Goal: Task Accomplishment & Management: Complete application form

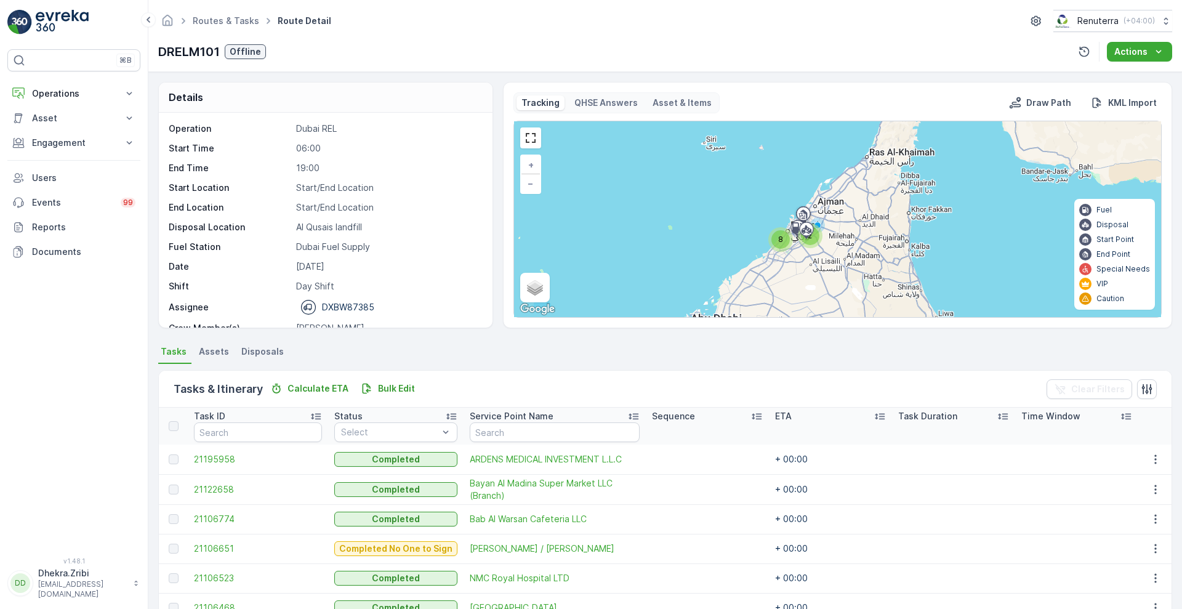
scroll to position [185, 0]
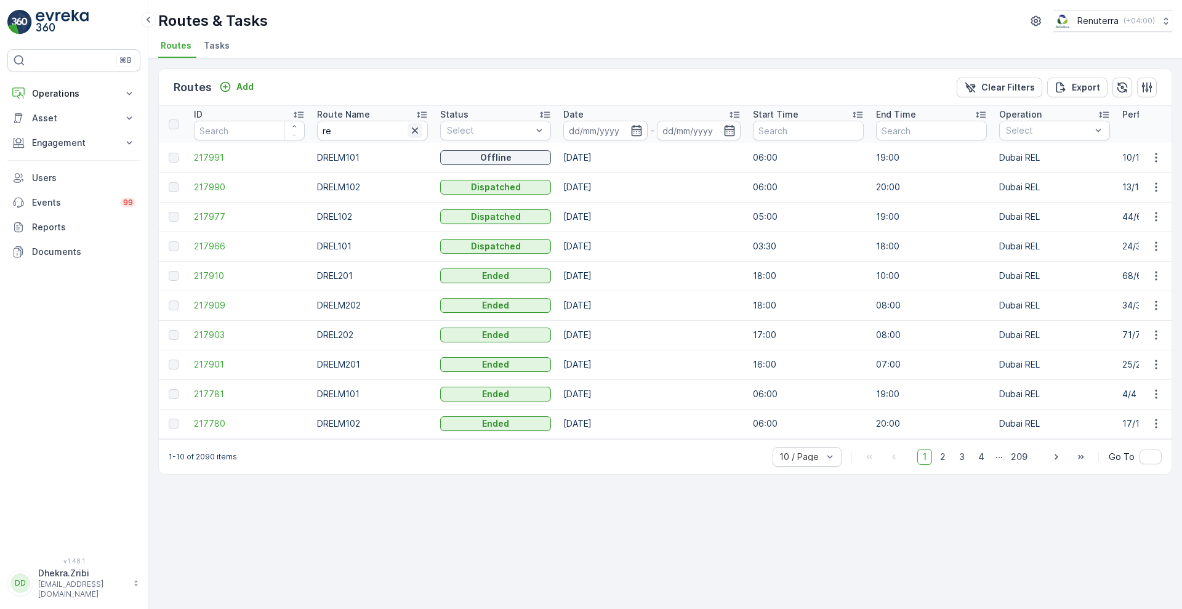
click at [413, 130] on icon "button" at bounding box center [415, 130] width 12 height 12
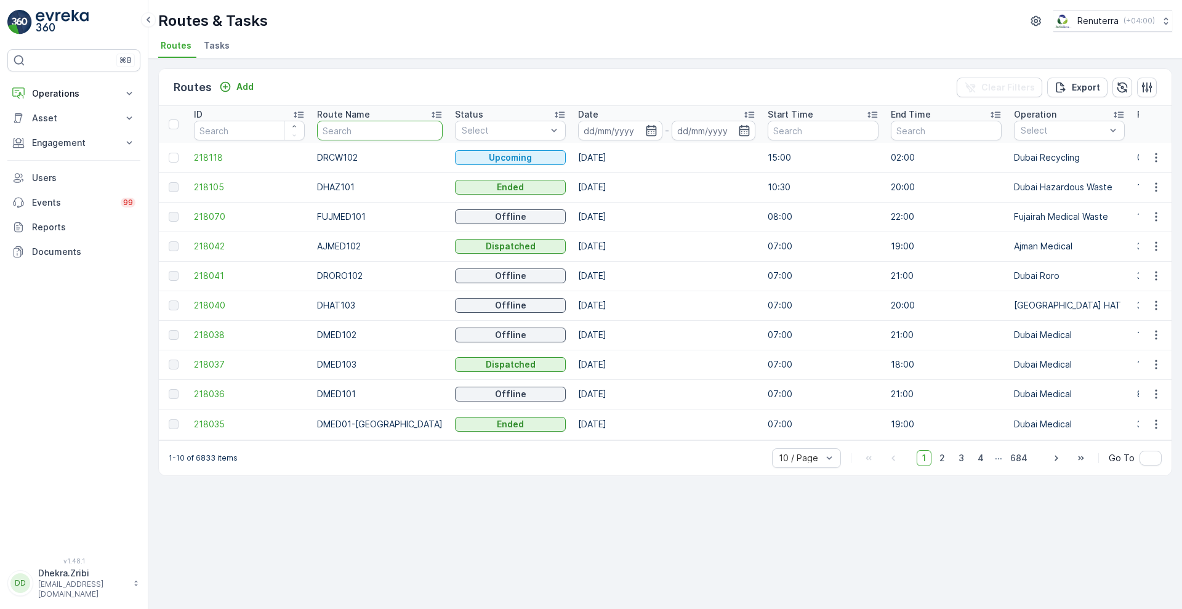
click at [368, 138] on input "text" at bounding box center [380, 131] width 126 height 20
type input "KHA"
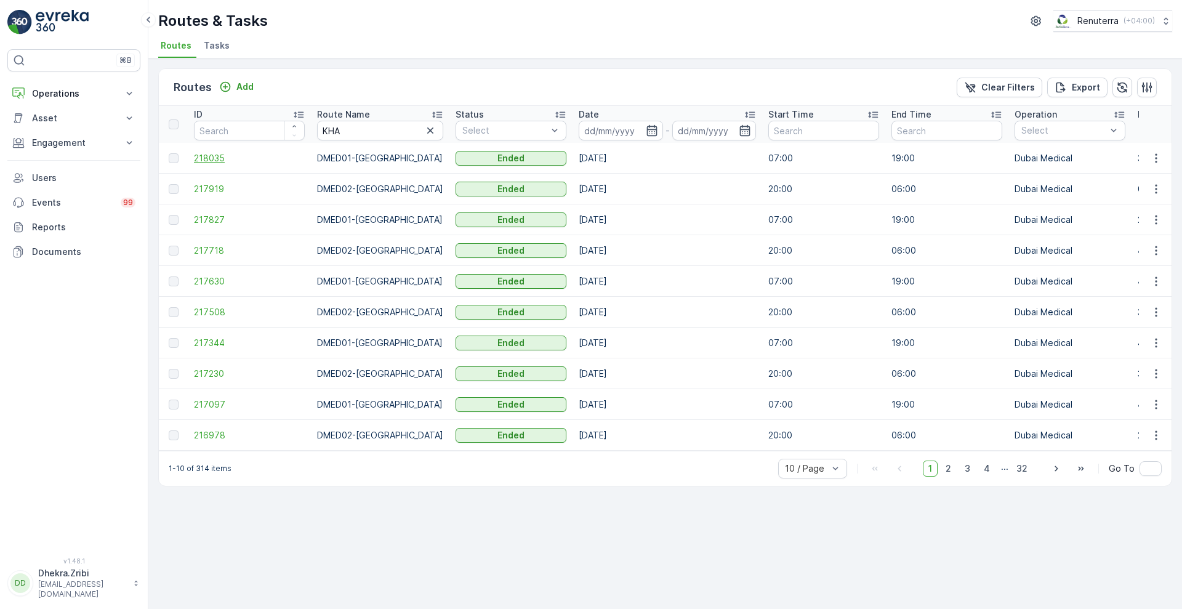
click at [200, 156] on span "218035" at bounding box center [249, 158] width 111 height 12
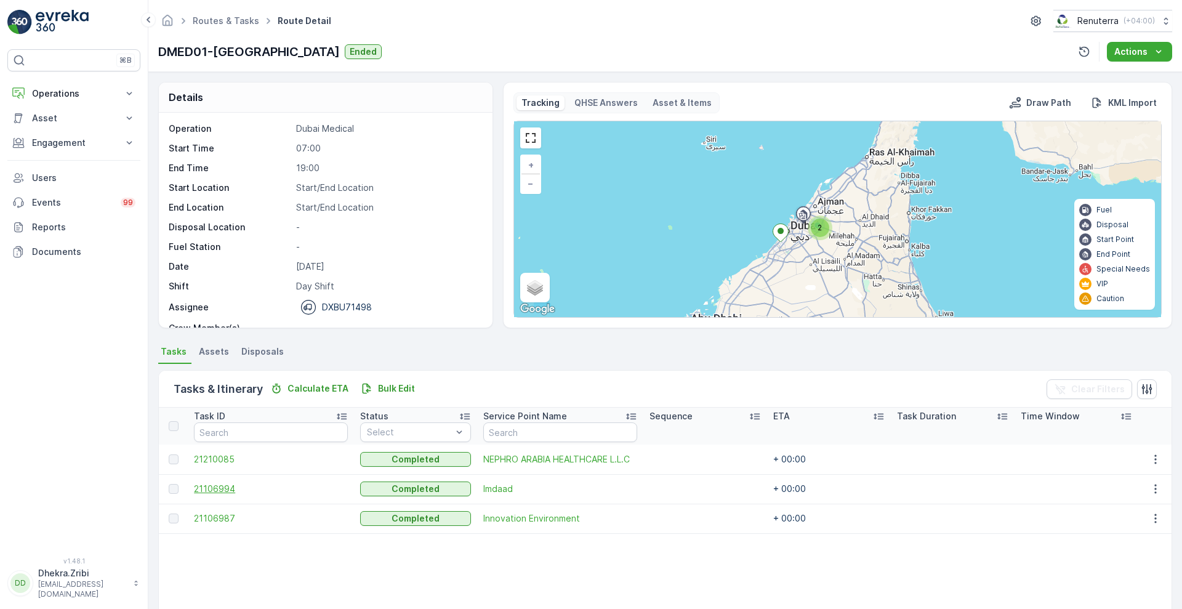
click at [214, 489] on span "21106994" at bounding box center [270, 488] width 153 height 12
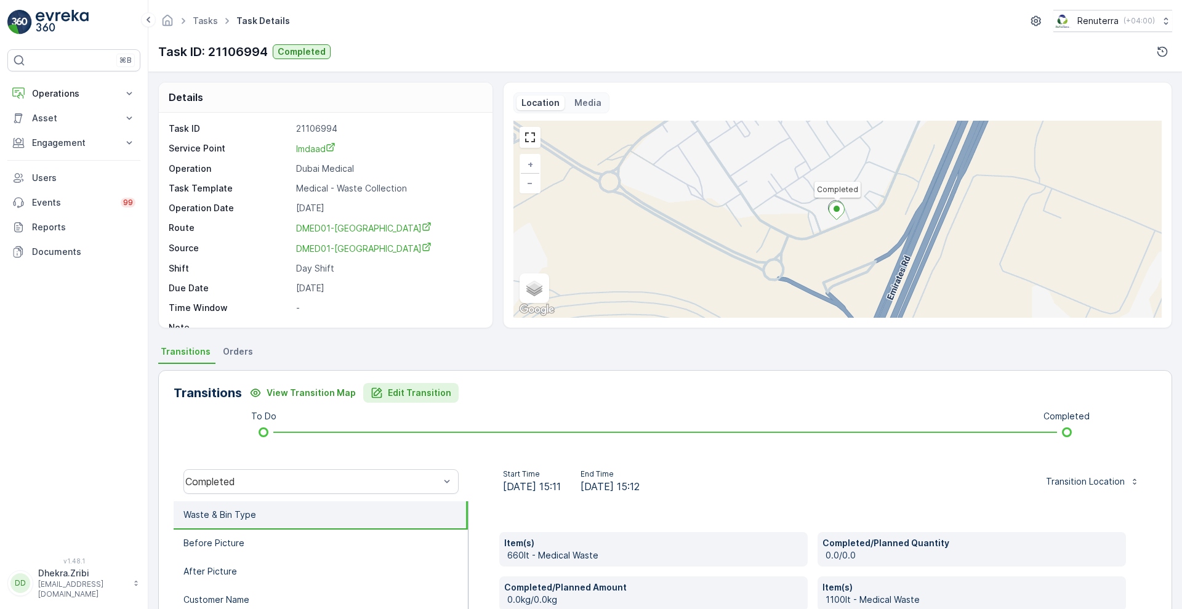
click at [391, 396] on p "Edit Transition" at bounding box center [419, 392] width 63 height 12
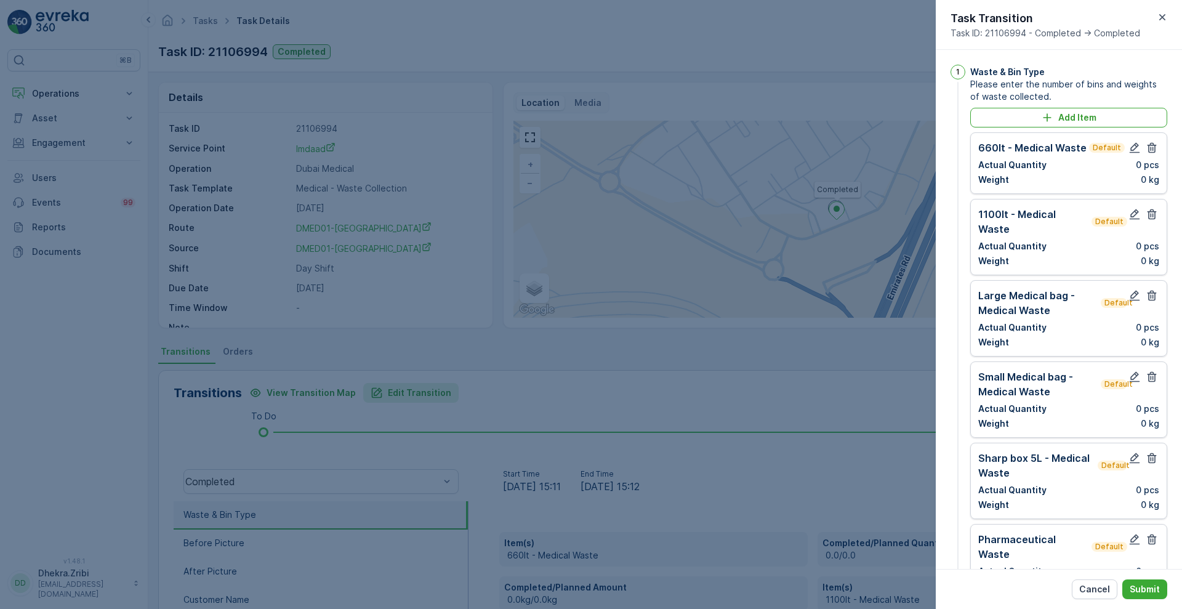
scroll to position [793, 0]
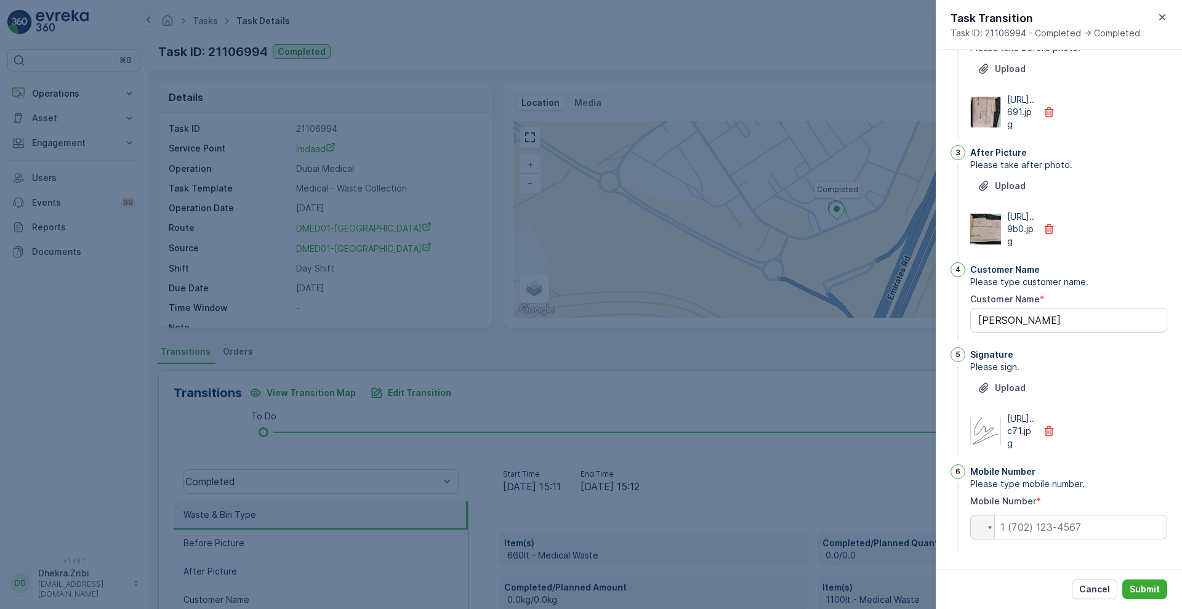
click at [1181, 47] on div "Task Transition Task ID: 21106994 - Completed -> Completed" at bounding box center [1058, 25] width 246 height 50
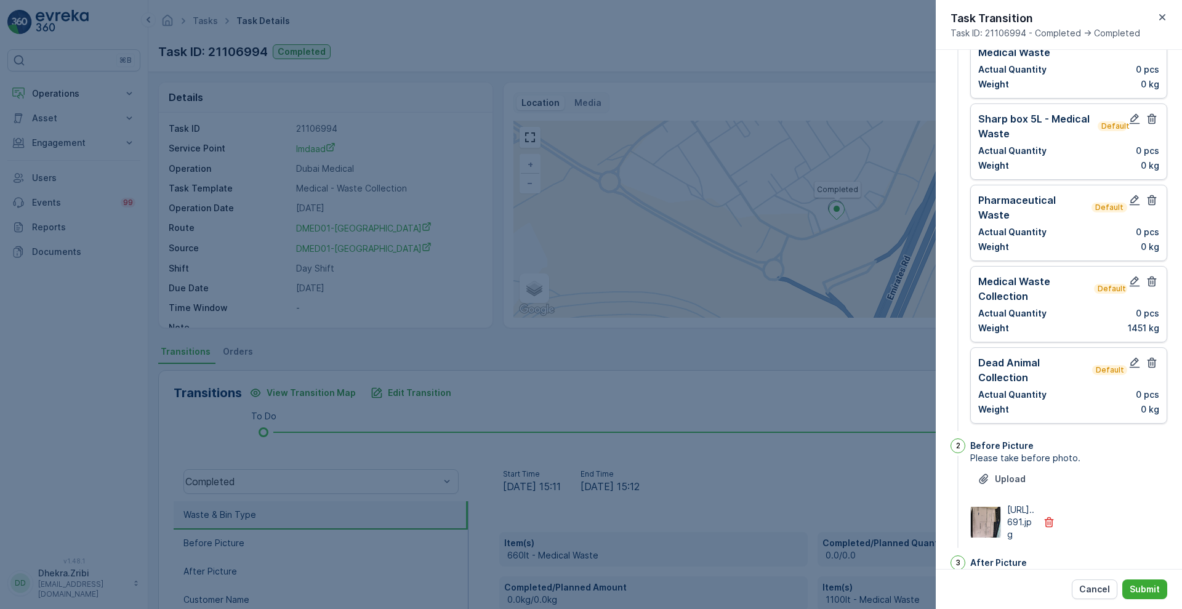
scroll to position [0, 0]
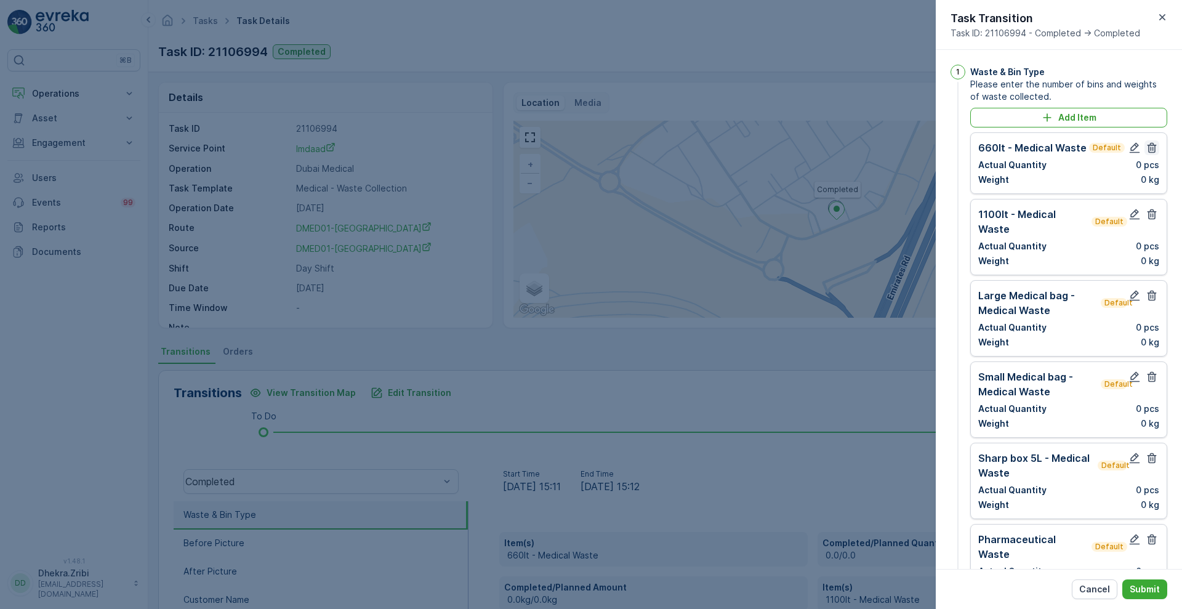
click at [1151, 151] on icon "button" at bounding box center [1151, 148] width 12 height 12
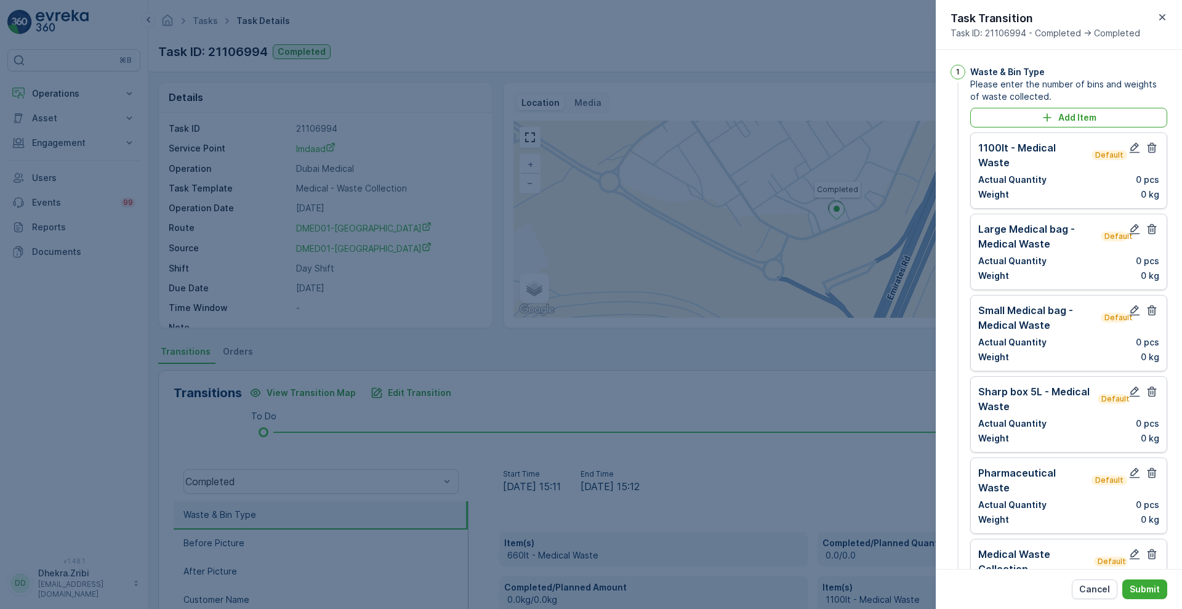
click at [1151, 151] on icon "button" at bounding box center [1151, 148] width 12 height 12
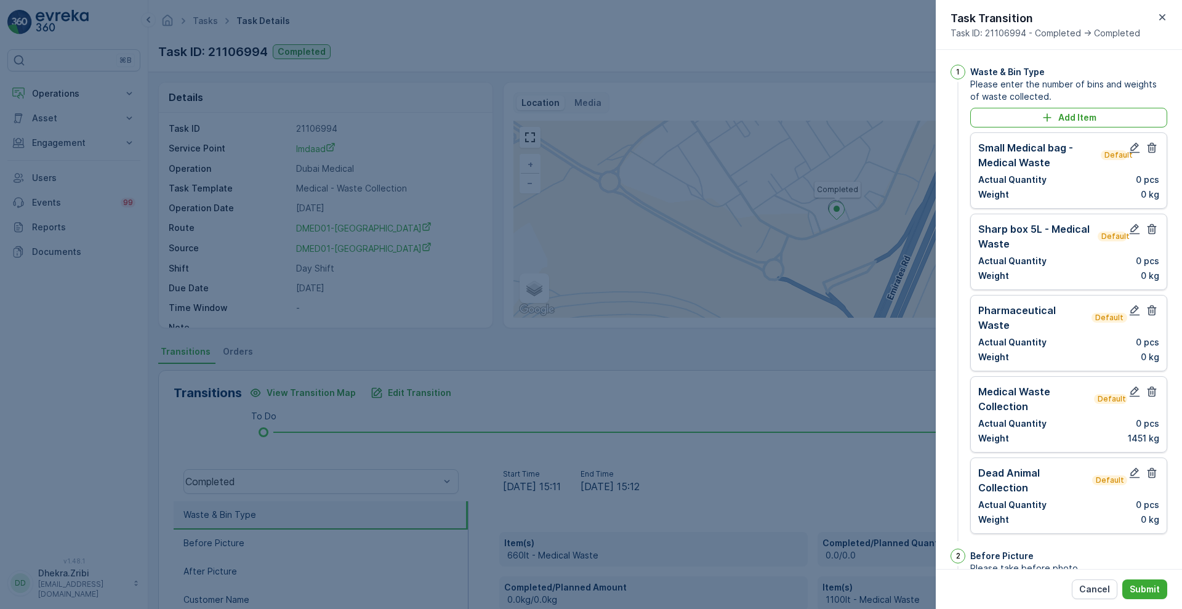
click at [1151, 151] on icon "button" at bounding box center [1151, 148] width 12 height 12
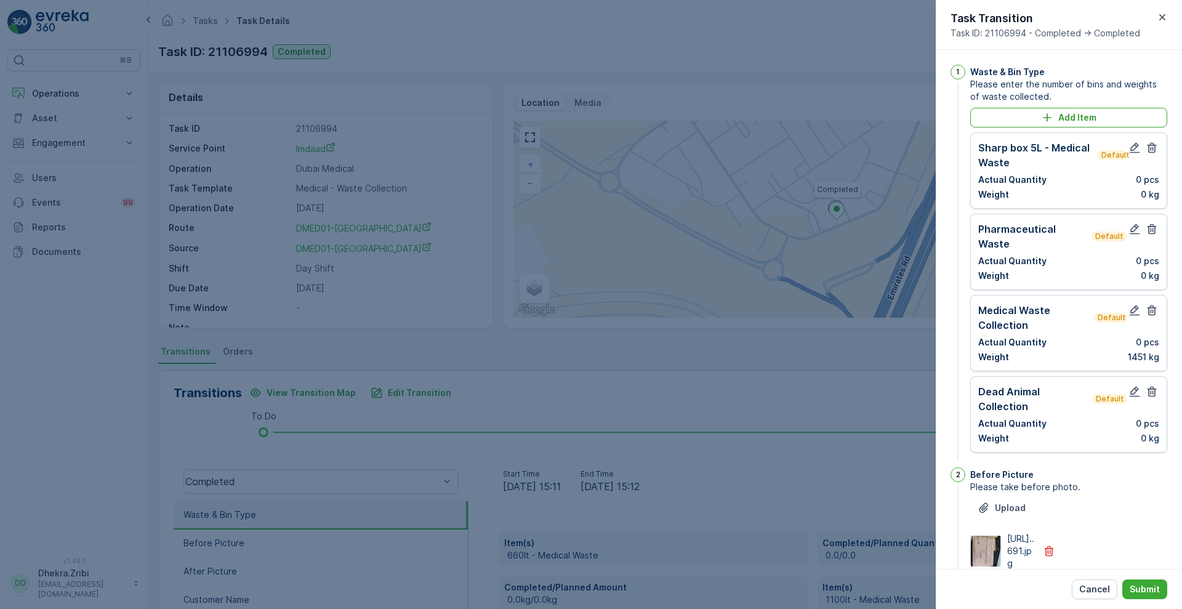
click at [1151, 151] on icon "button" at bounding box center [1151, 148] width 12 height 12
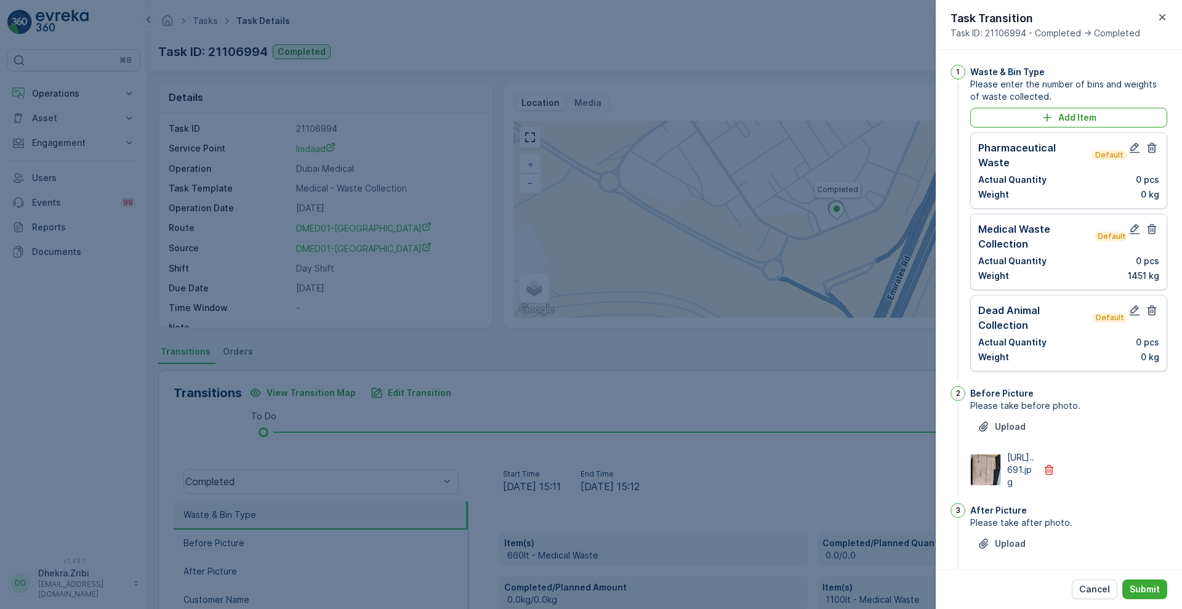
click at [1151, 151] on icon "button" at bounding box center [1151, 148] width 12 height 12
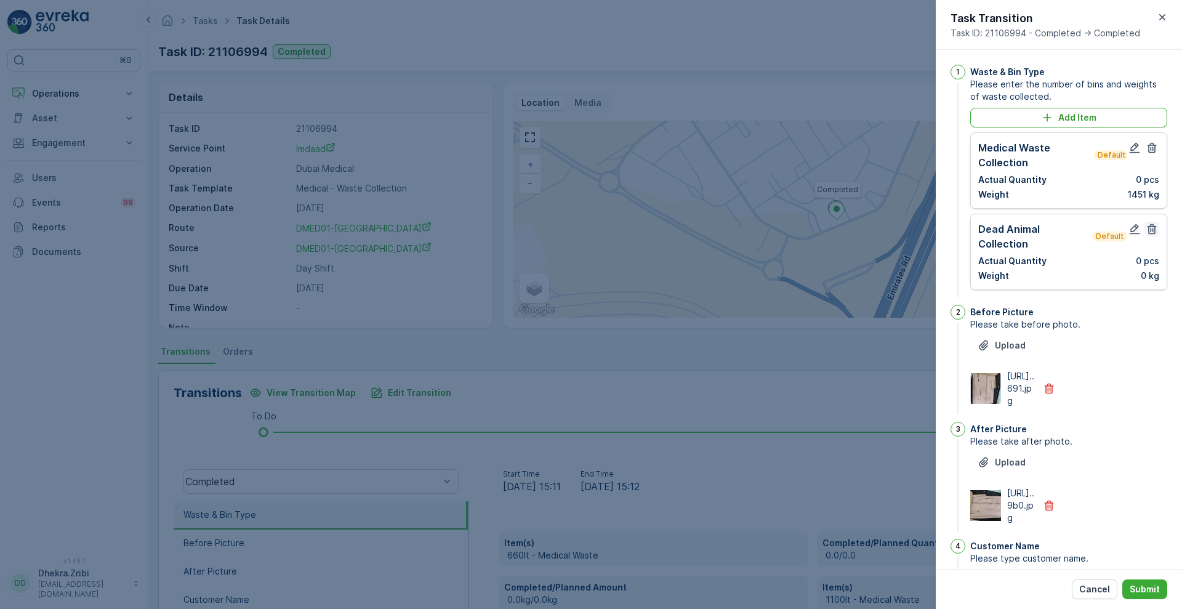
click at [1148, 226] on icon "button" at bounding box center [1151, 229] width 12 height 12
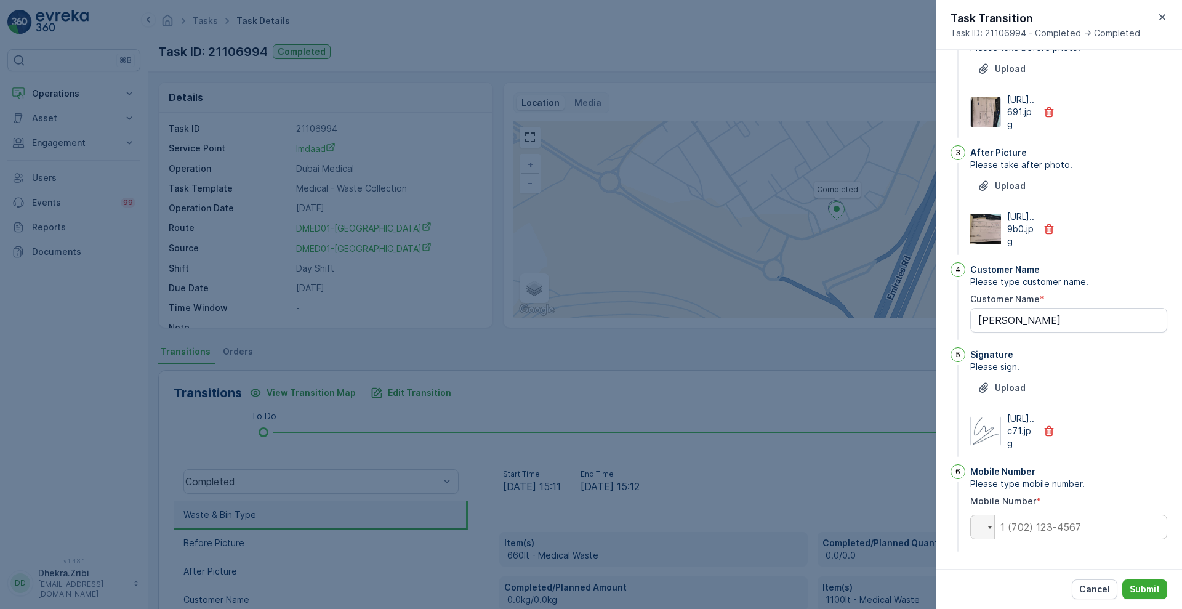
scroll to position [269, 0]
click at [1047, 524] on input "tel" at bounding box center [1068, 526] width 197 height 25
type input "0"
click at [1010, 564] on div "1 Waste & Bin Type Please enter the number of bins and weights of waste collect…" at bounding box center [1058, 309] width 246 height 519
click at [1132, 583] on p "Submit" at bounding box center [1144, 589] width 30 height 12
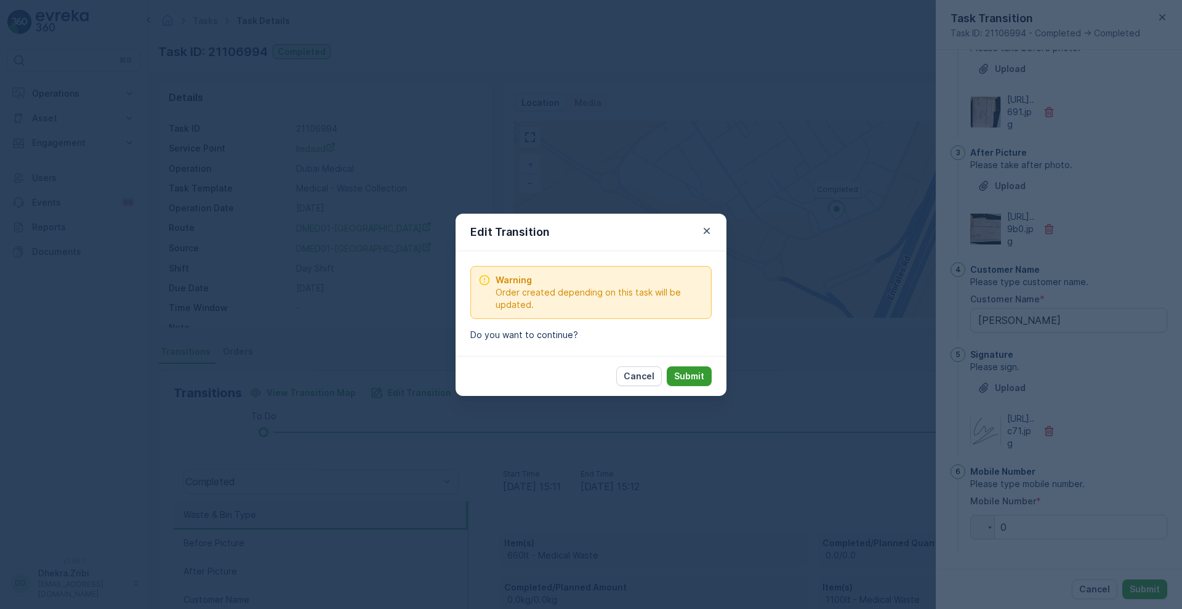
click at [687, 382] on button "Submit" at bounding box center [688, 376] width 45 height 20
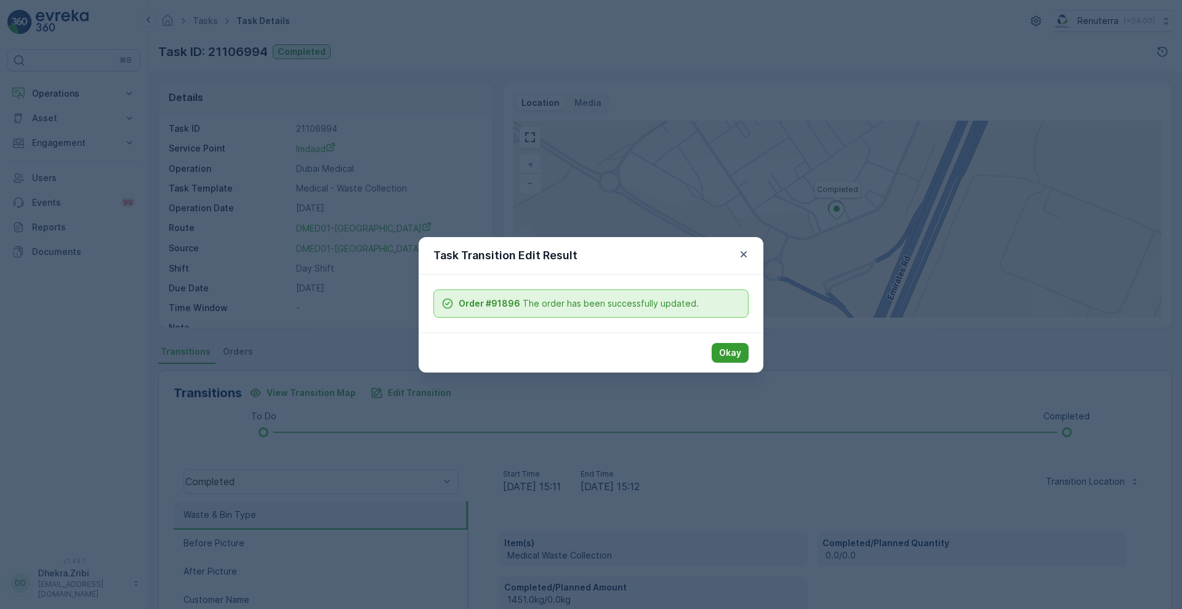
click at [726, 354] on p "Okay" at bounding box center [730, 352] width 22 height 12
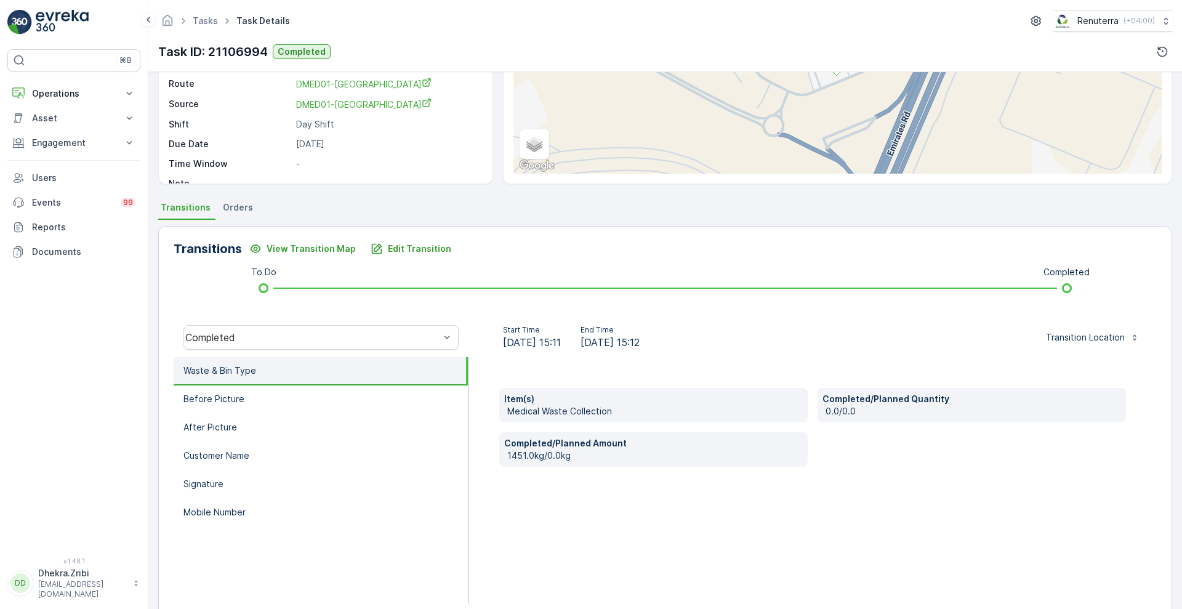
scroll to position [167, 0]
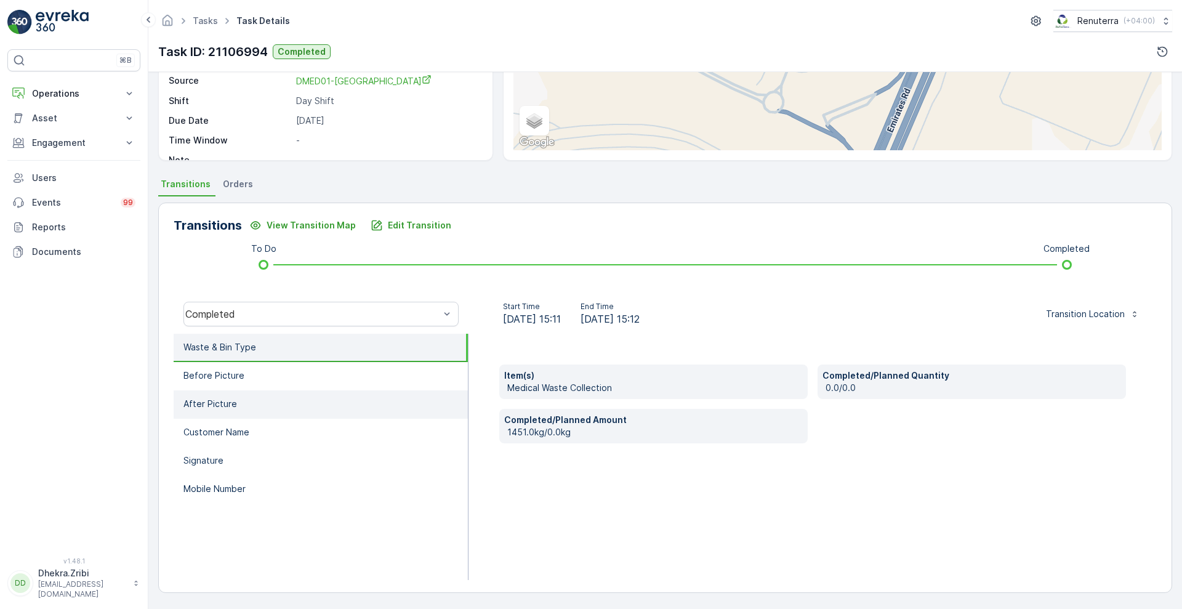
click at [279, 390] on li "After Picture" at bounding box center [321, 404] width 294 height 28
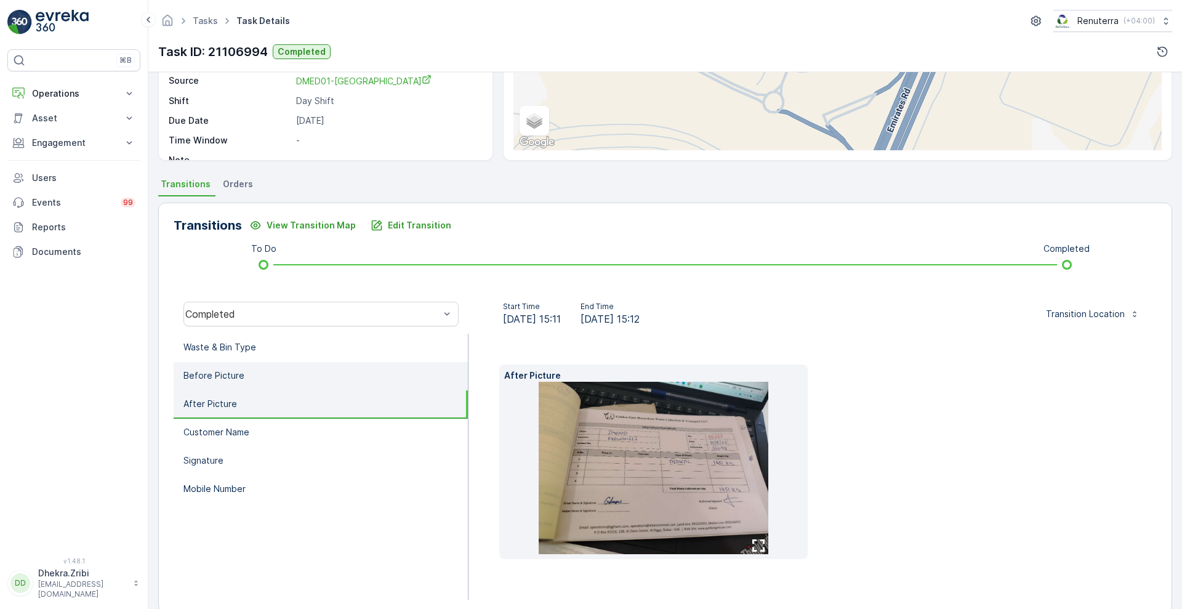
click at [275, 366] on li "Before Picture" at bounding box center [321, 376] width 294 height 28
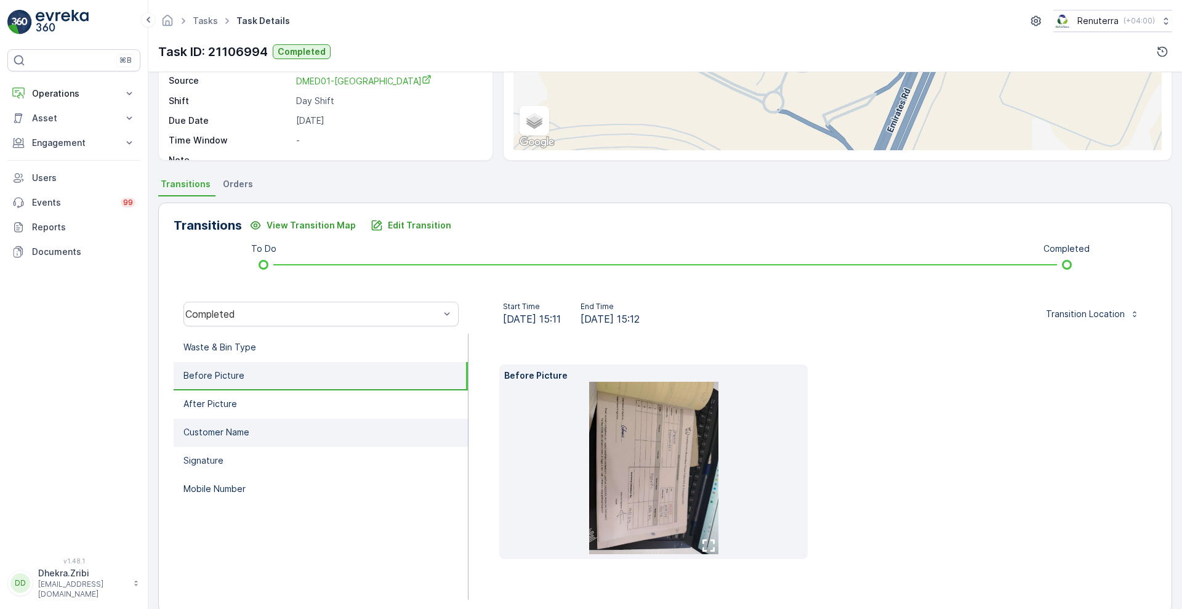
click at [247, 424] on li "Customer Name" at bounding box center [321, 432] width 294 height 28
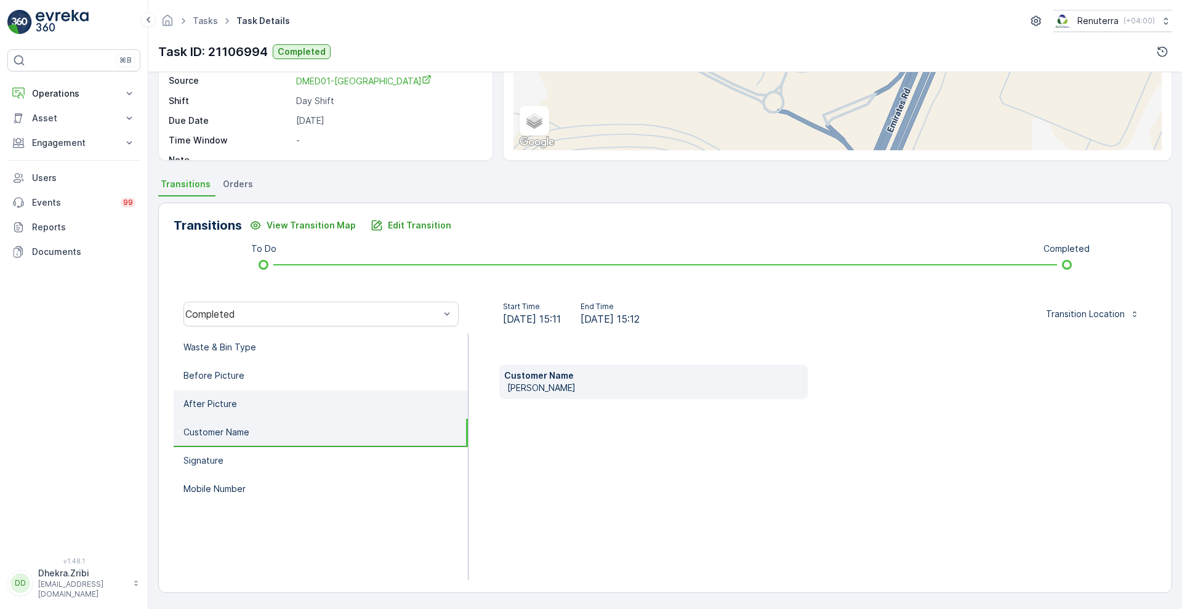
click at [262, 407] on li "After Picture" at bounding box center [321, 404] width 294 height 28
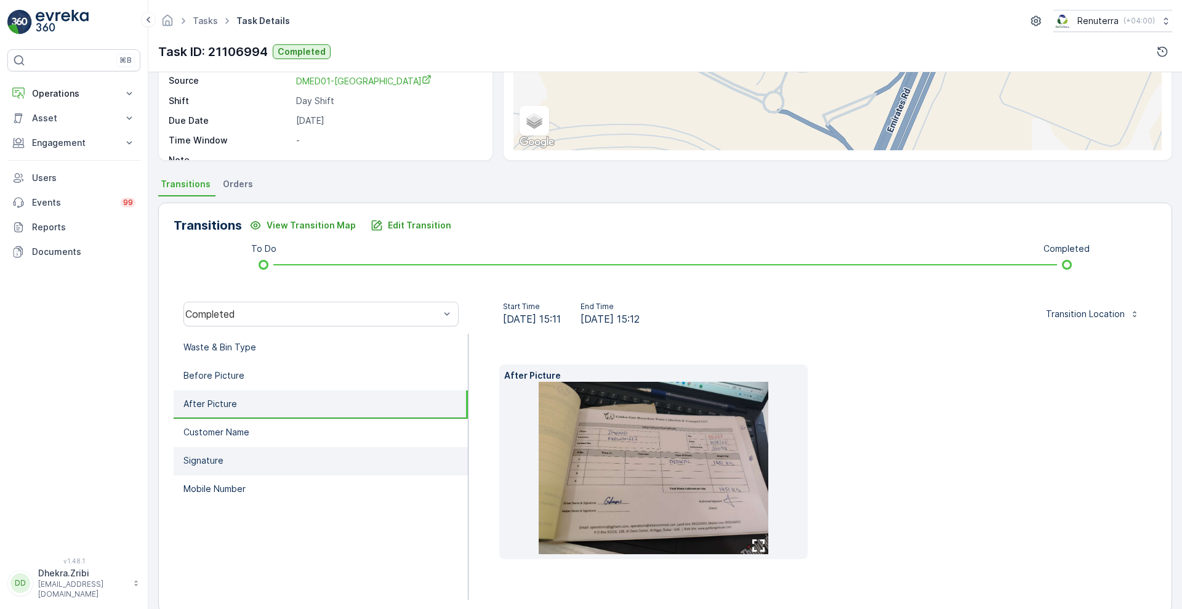
click at [234, 463] on li "Signature" at bounding box center [321, 461] width 294 height 28
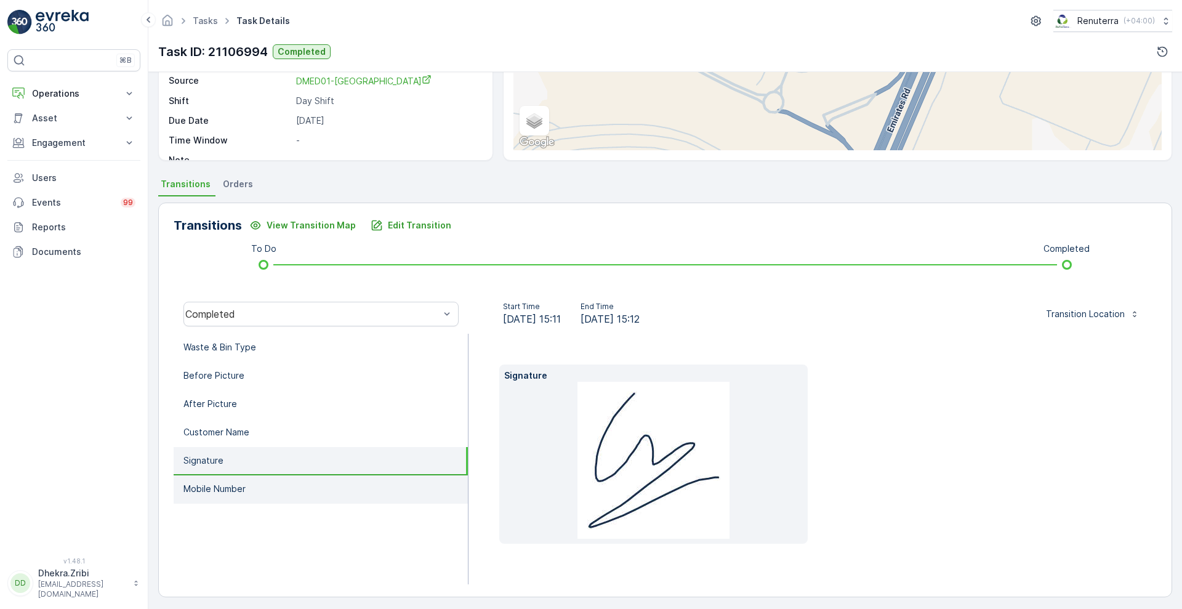
click at [217, 497] on li "Mobile Number" at bounding box center [321, 489] width 294 height 28
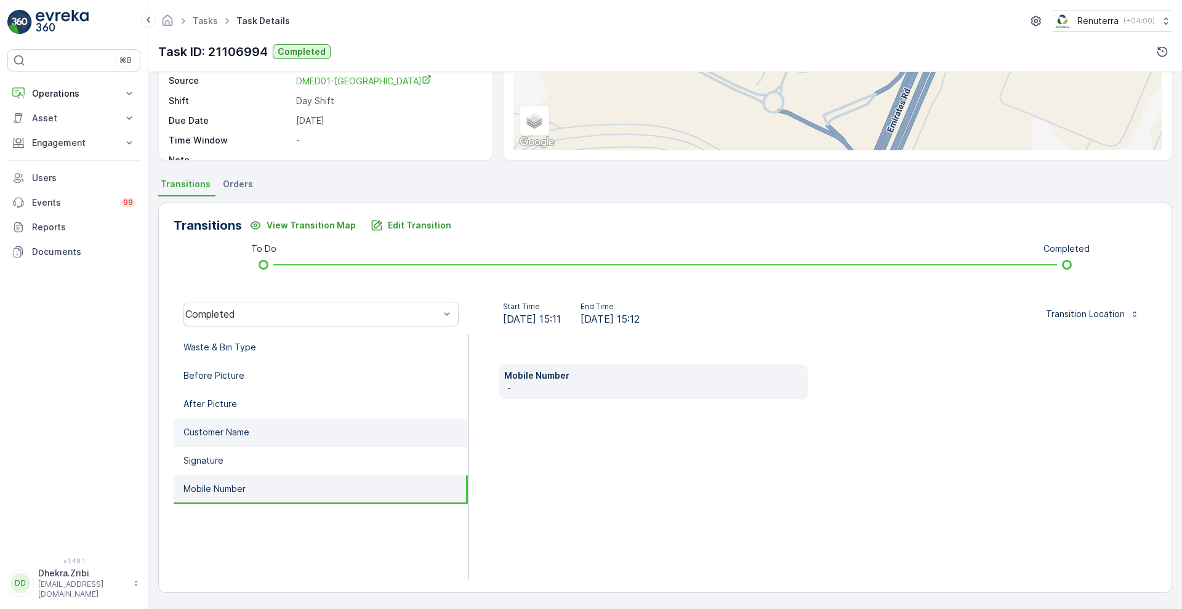
click at [253, 428] on li "Customer Name" at bounding box center [321, 432] width 294 height 28
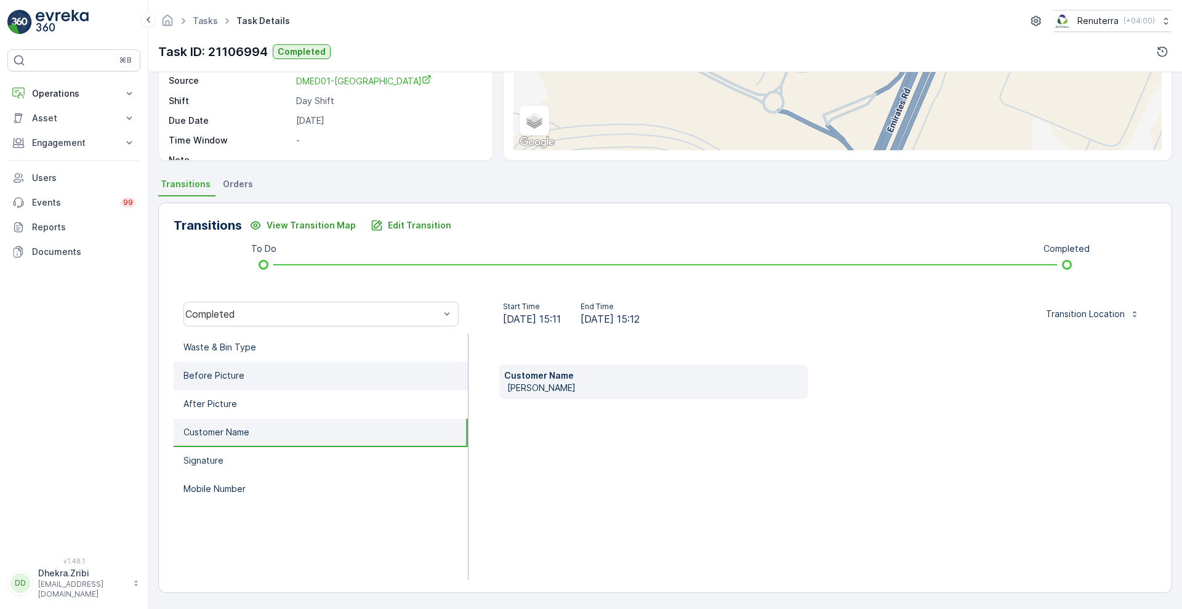
click at [282, 377] on li "Before Picture" at bounding box center [321, 376] width 294 height 28
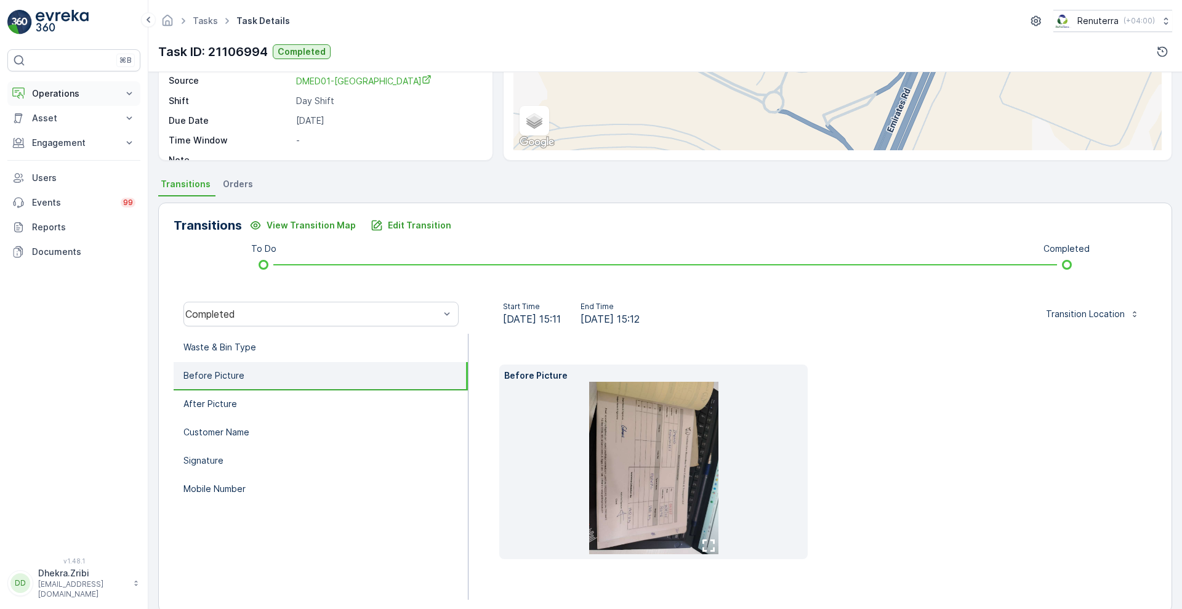
click at [127, 87] on icon at bounding box center [129, 93] width 12 height 12
click at [130, 231] on icon at bounding box center [129, 229] width 12 height 12
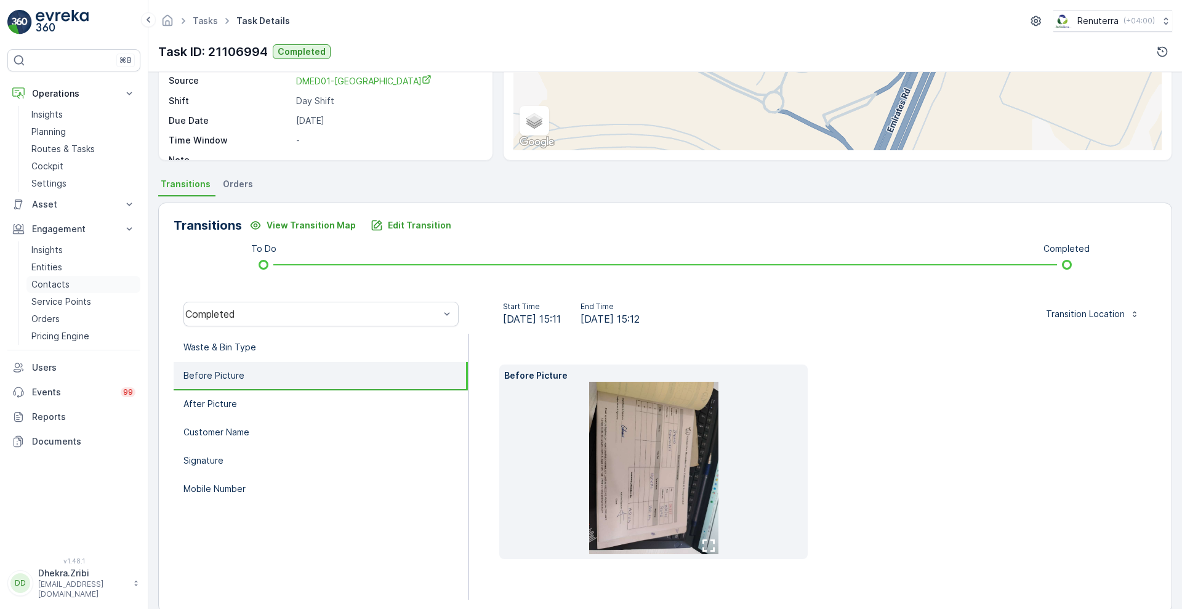
click at [39, 286] on p "Contacts" at bounding box center [50, 284] width 38 height 12
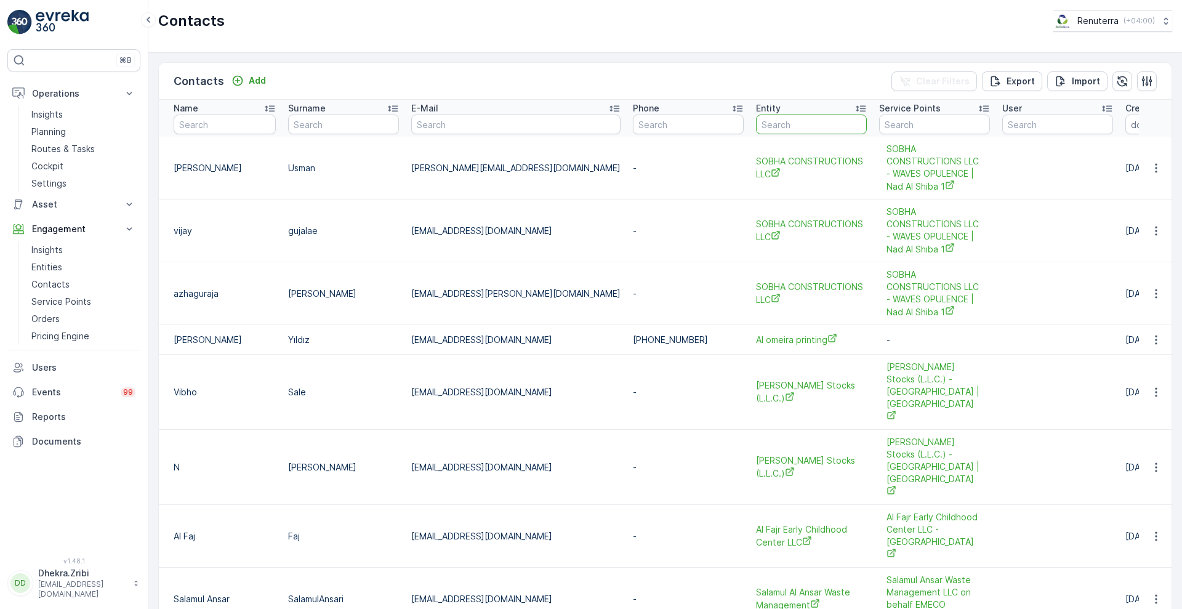
click at [756, 122] on input "text" at bounding box center [811, 124] width 111 height 20
type input "tech"
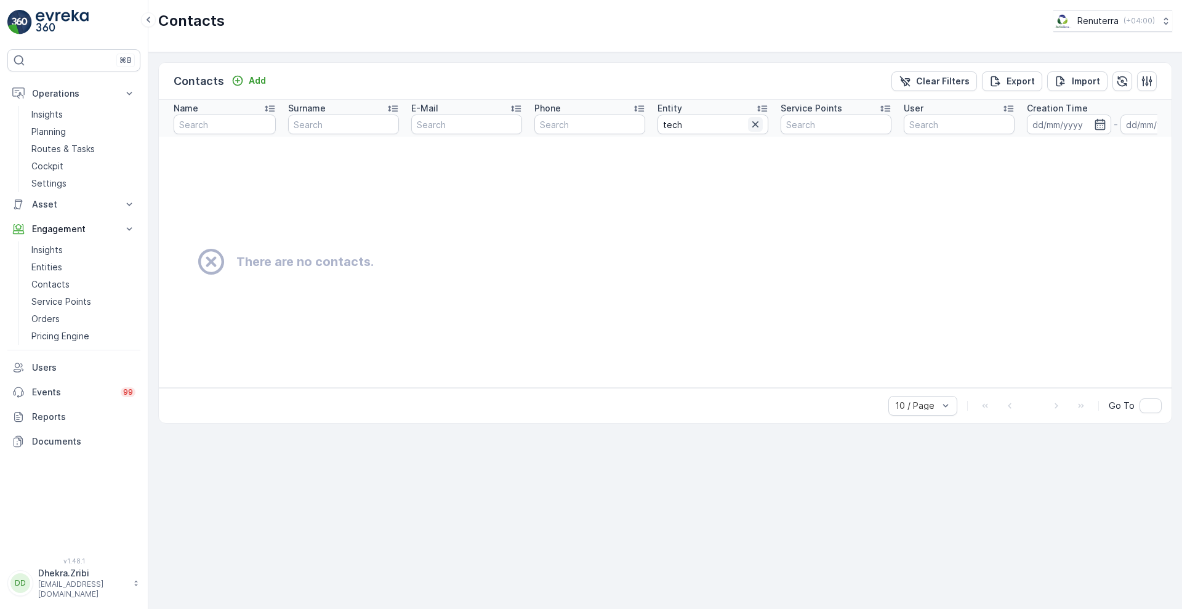
click at [761, 124] on icon "button" at bounding box center [755, 124] width 12 height 12
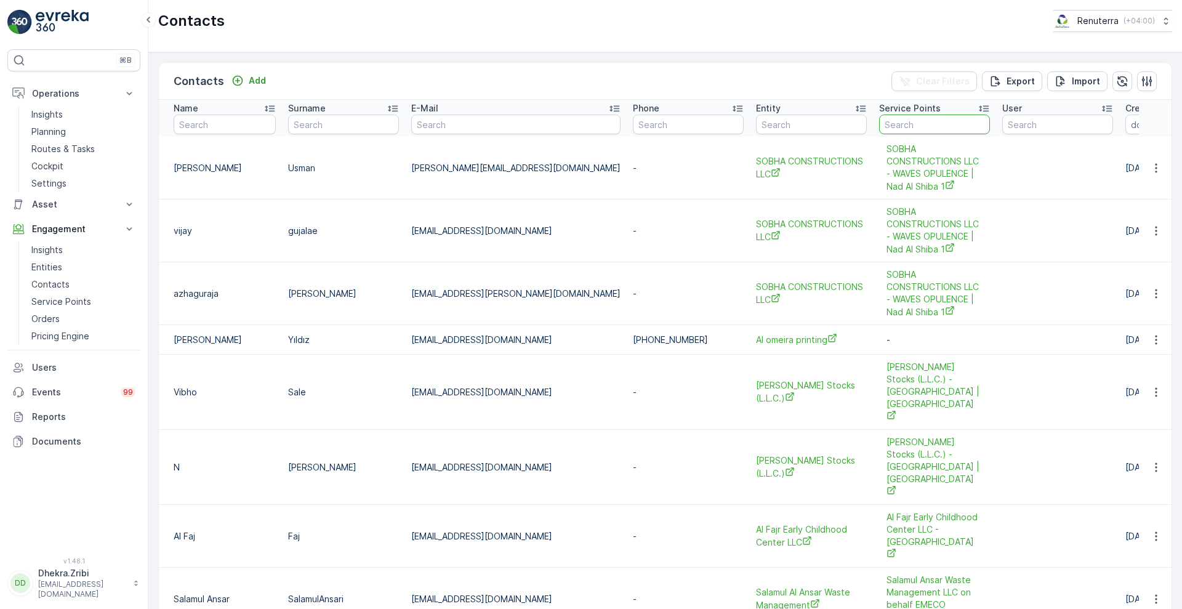
click at [879, 116] on input "text" at bounding box center [934, 124] width 111 height 20
type input "te"
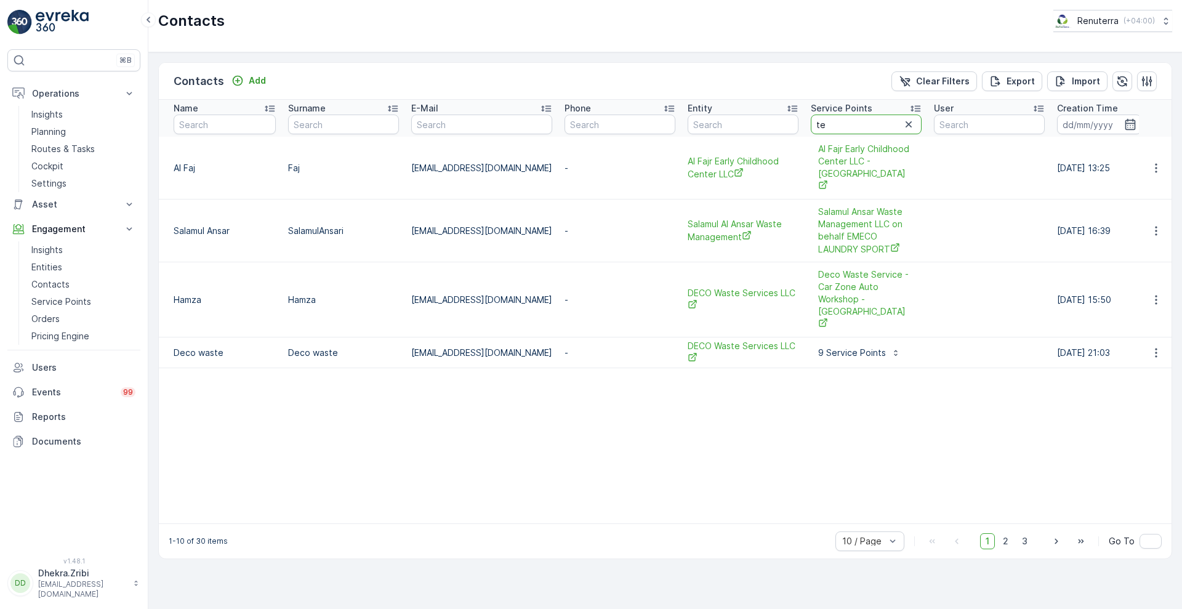
click at [851, 116] on input "te" at bounding box center [865, 124] width 111 height 20
type input "tech"
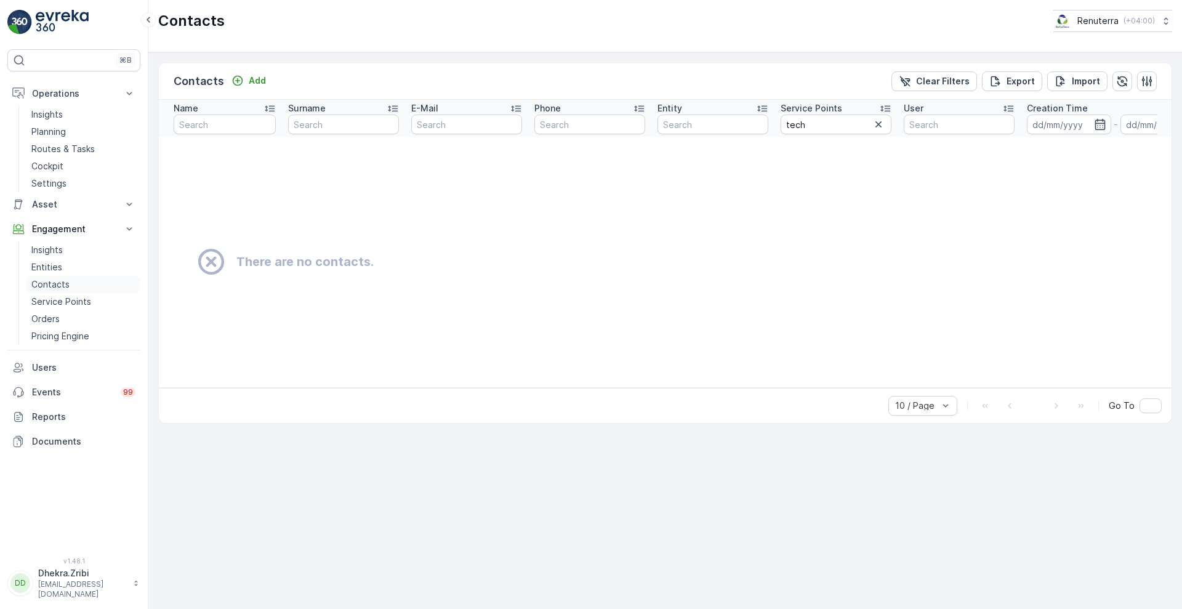
click at [59, 284] on p "Contacts" at bounding box center [50, 284] width 38 height 12
click at [881, 127] on icon "button" at bounding box center [878, 124] width 12 height 12
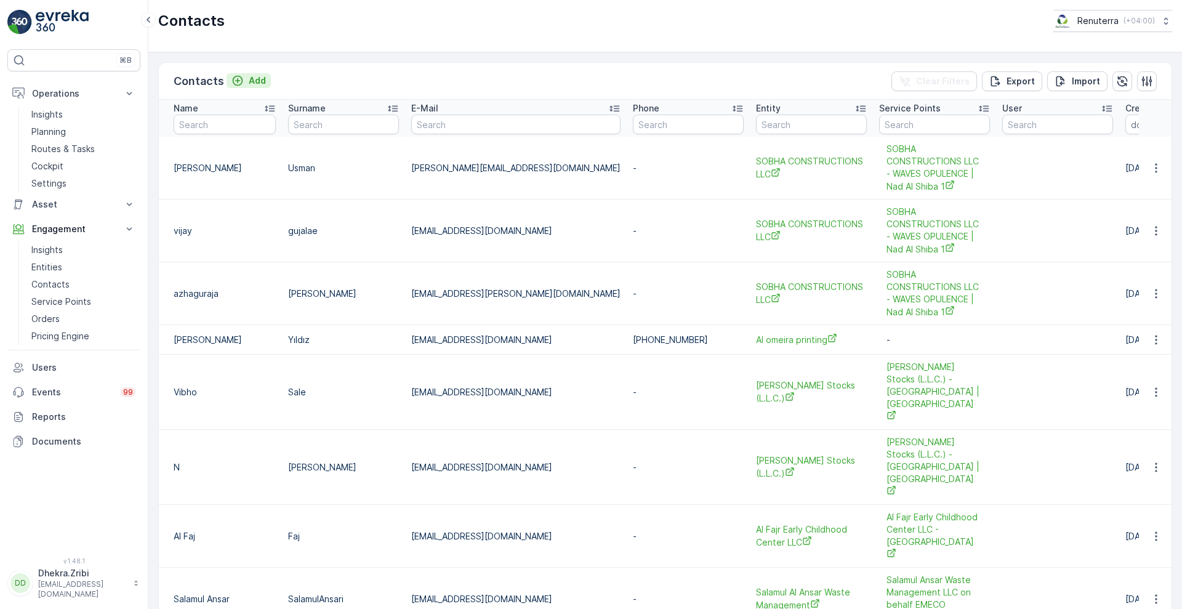
click at [257, 79] on p "Add" at bounding box center [257, 80] width 17 height 12
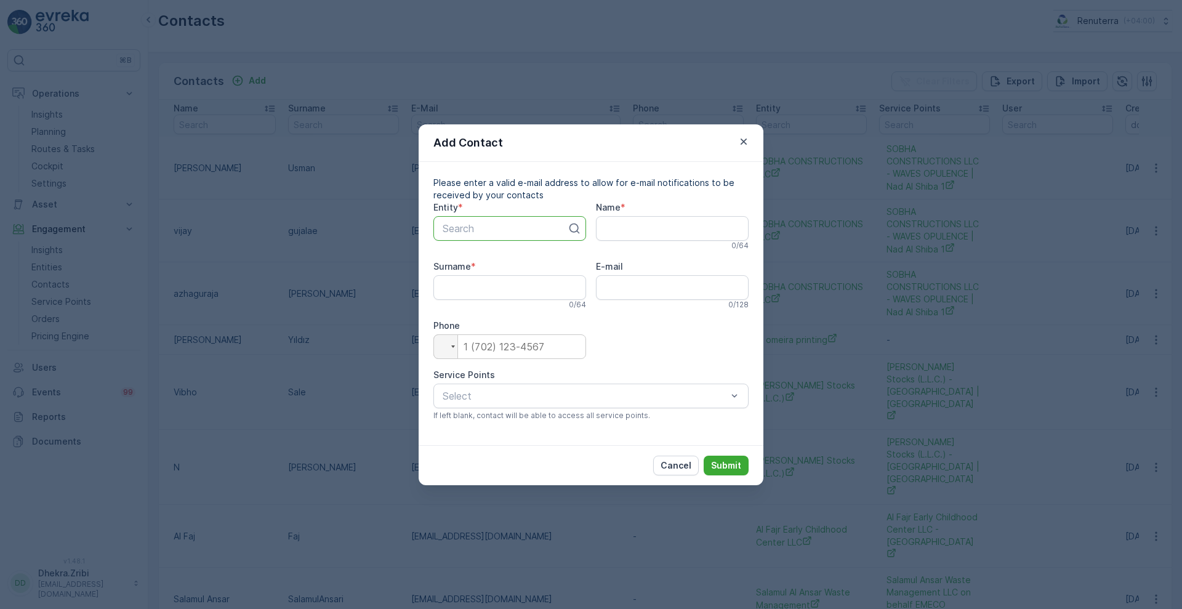
click at [502, 235] on div "Search" at bounding box center [509, 228] width 153 height 25
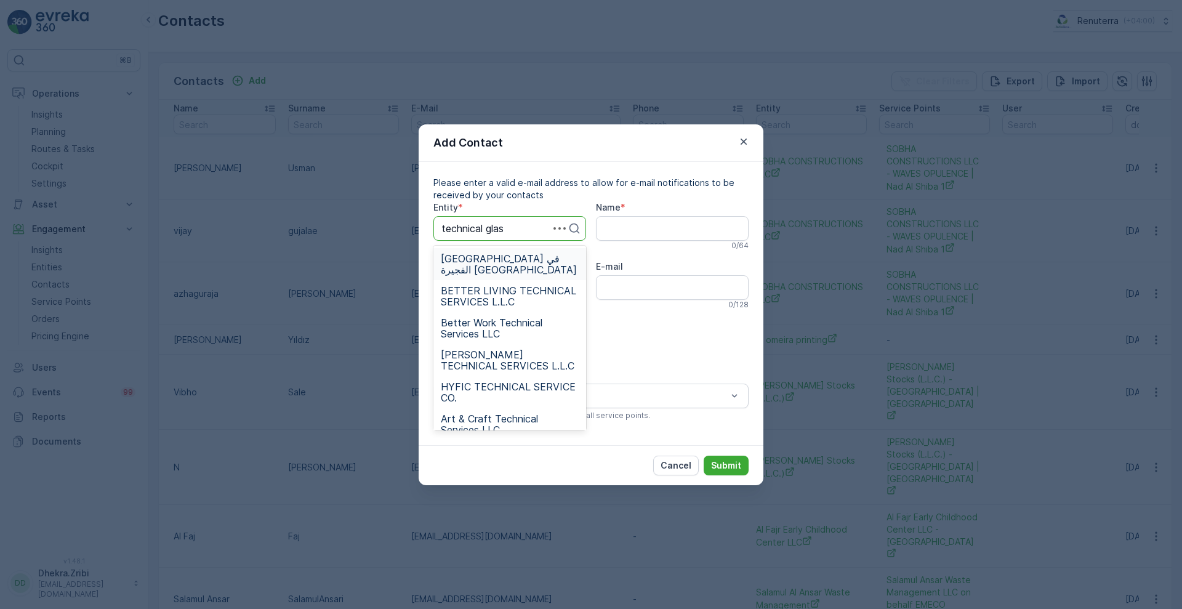
type input "technical glass"
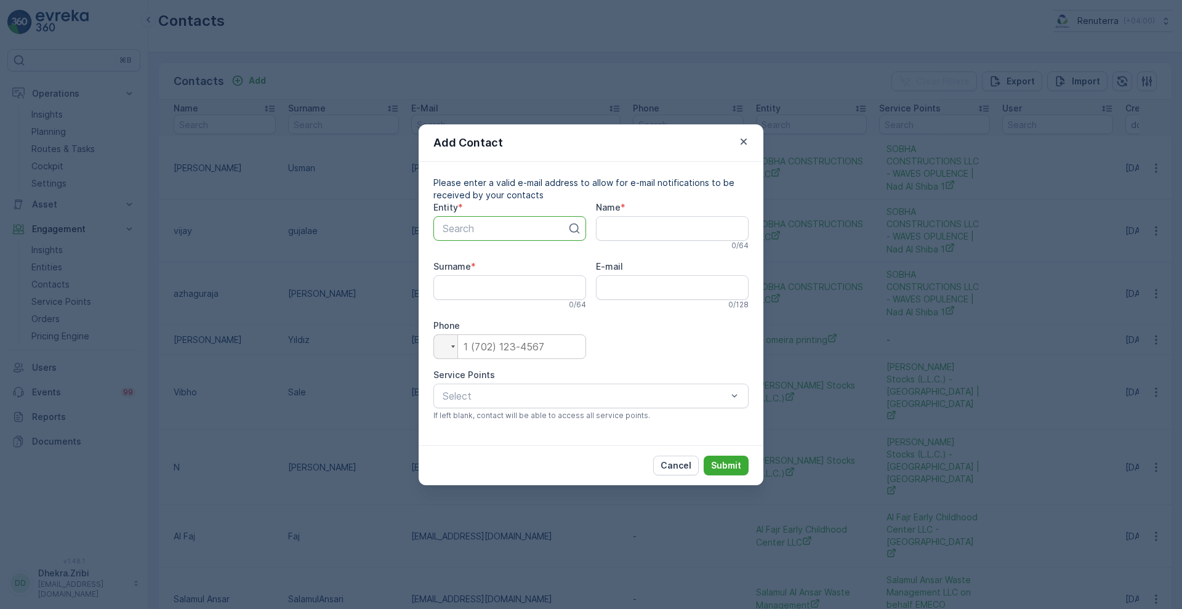
click at [524, 228] on div at bounding box center [504, 228] width 127 height 11
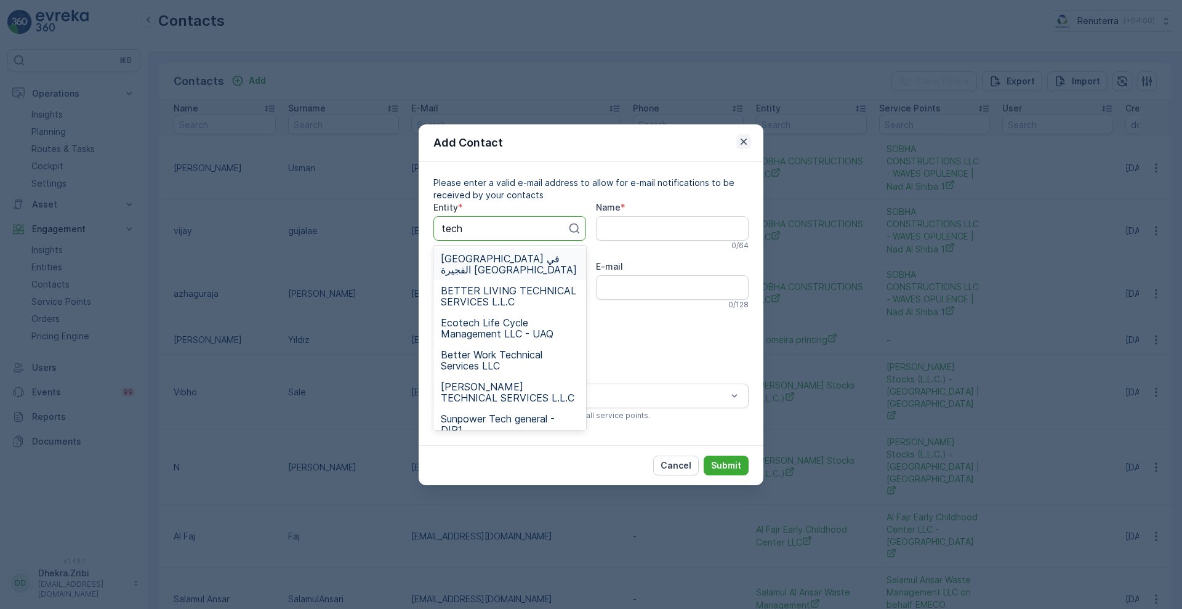
type input "tech"
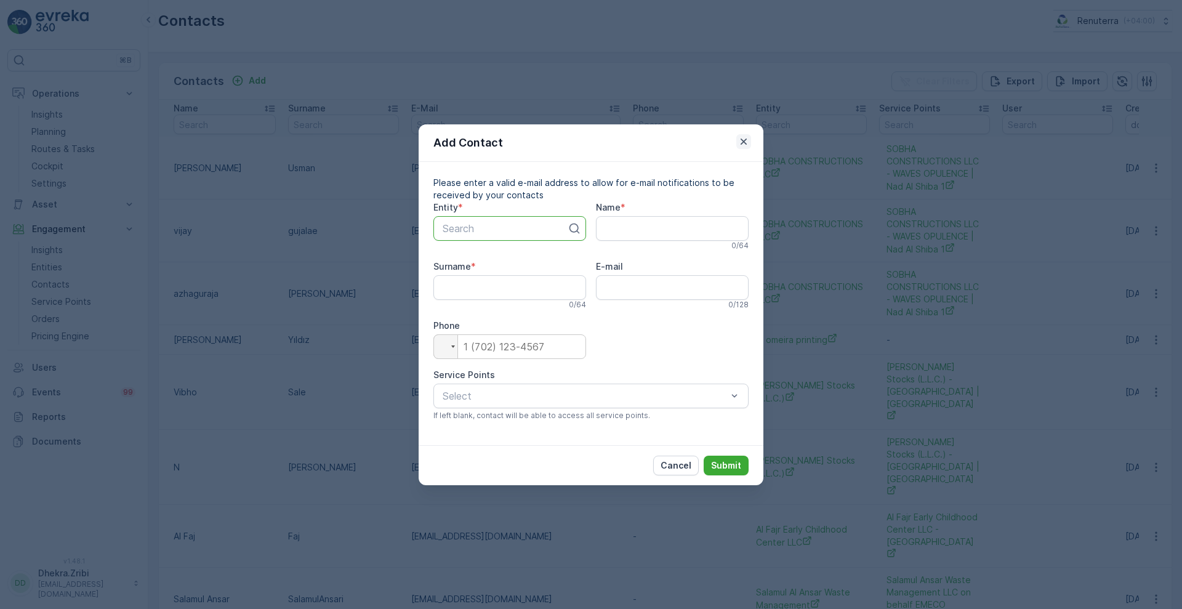
click at [747, 143] on icon "button" at bounding box center [743, 141] width 12 height 12
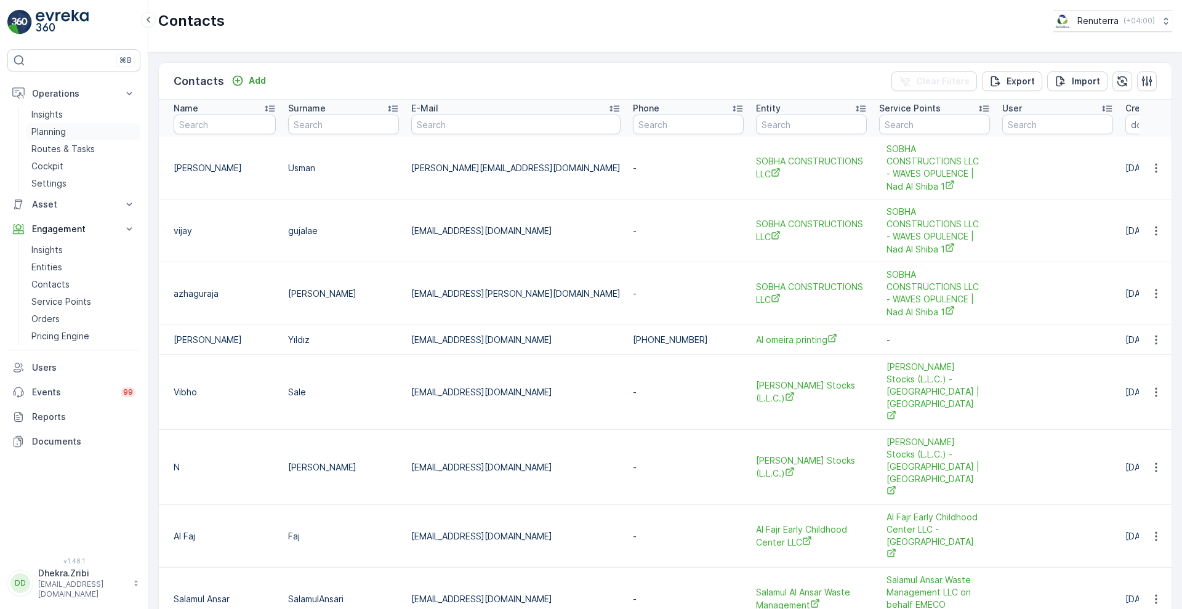
click at [45, 133] on p "Planning" at bounding box center [48, 132] width 34 height 12
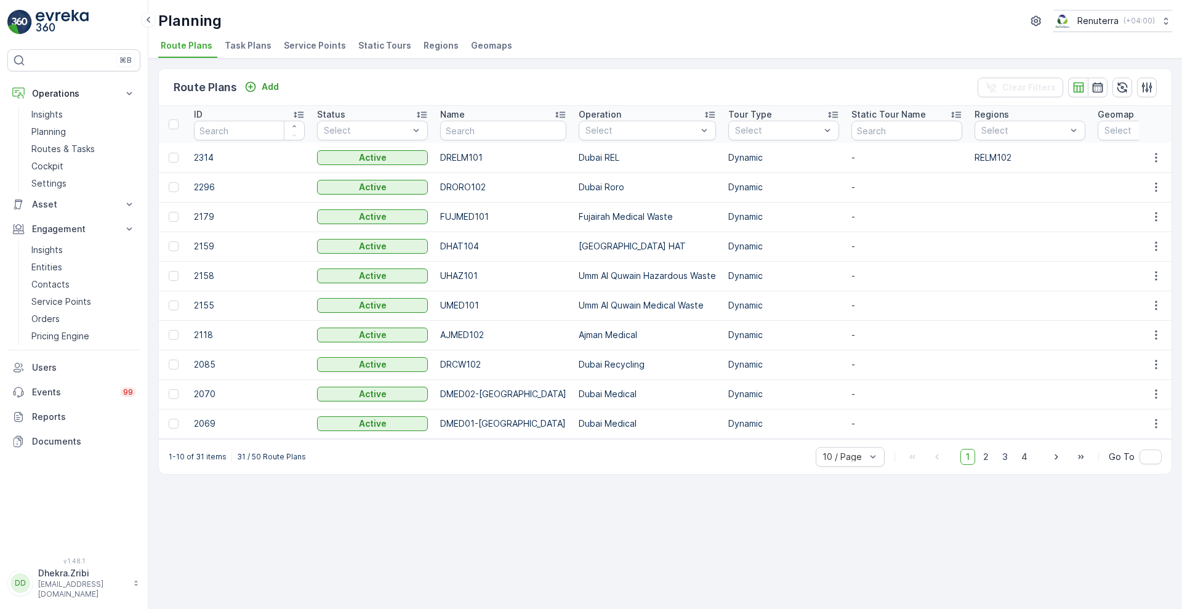
click at [315, 52] on li "Service Points" at bounding box center [316, 47] width 70 height 21
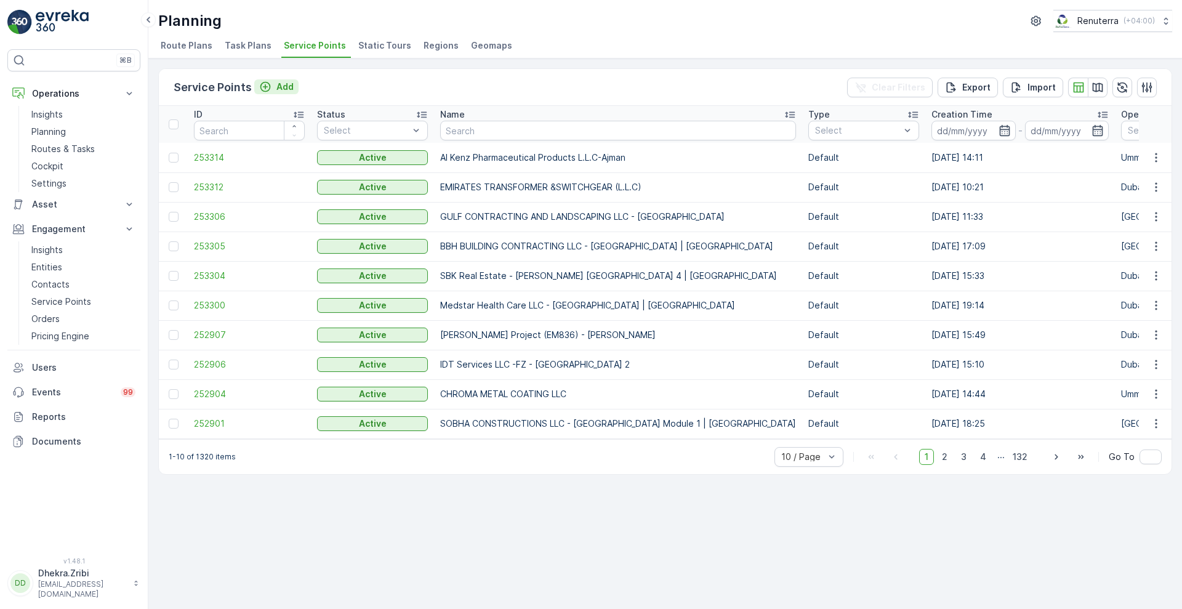
click at [294, 83] on button "Add" at bounding box center [276, 86] width 44 height 15
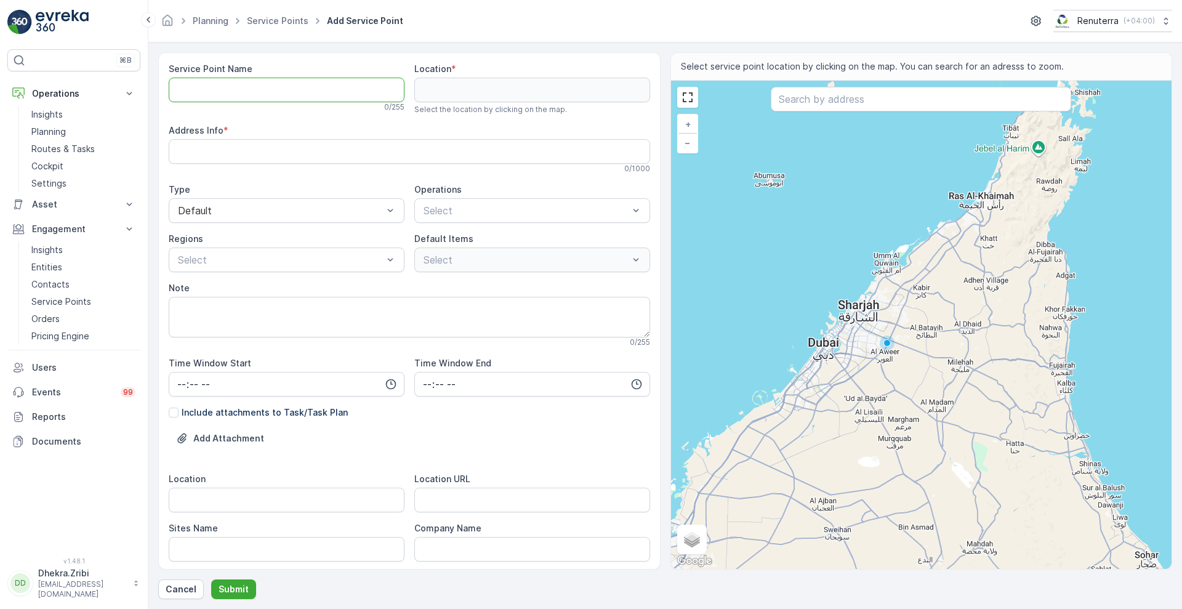
click at [244, 100] on Name "Service Point Name" at bounding box center [287, 90] width 236 height 25
paste Name "Technical Glass & Aluminium Co. LLC | [PERSON_NAME]"
type Name "Technical Glass & Aluminium Co. LLC | [PERSON_NAME]"
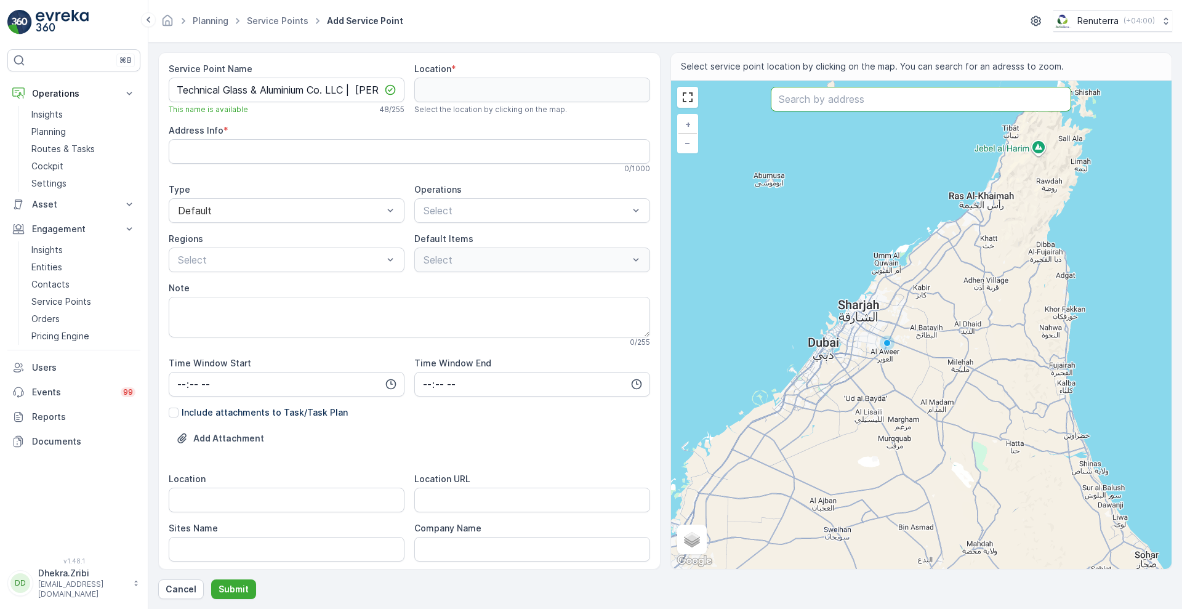
click at [864, 99] on input "text" at bounding box center [920, 99] width 300 height 25
paste input "TGAC New Yard"
type input "TGAC New Yard"
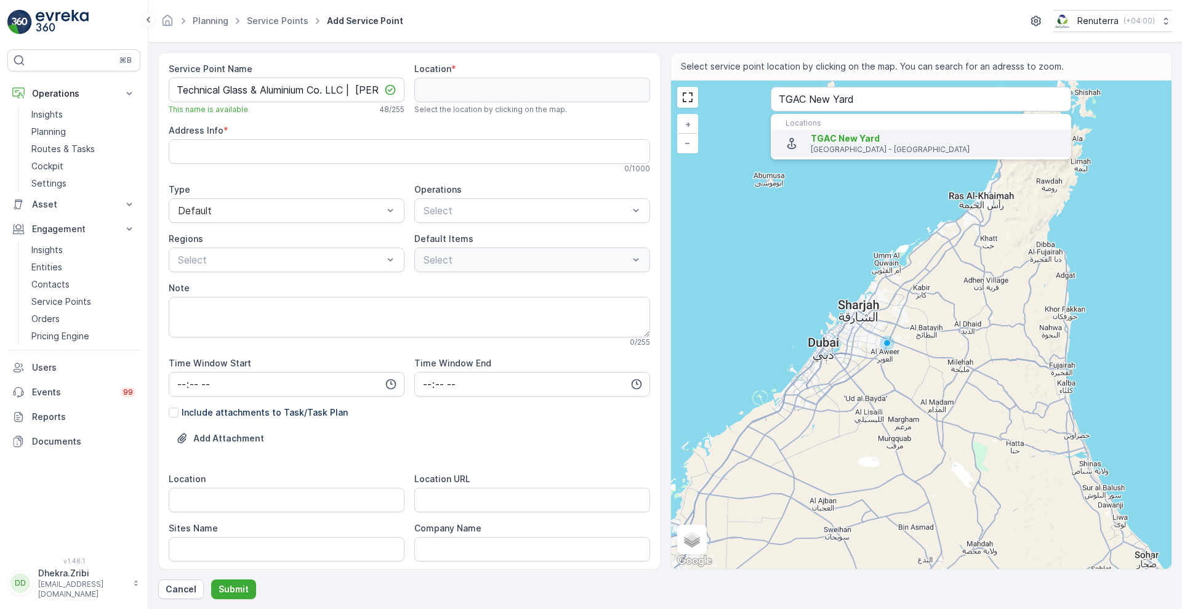
click at [837, 145] on p "[GEOGRAPHIC_DATA] - [GEOGRAPHIC_DATA]" at bounding box center [935, 150] width 250 height 10
type input "25.0074463,55.1174926"
type Info "2449+R4C - [GEOGRAPHIC_DATA] - [GEOGRAPHIC_DATA] First - [GEOGRAPHIC_DATA] - [G…"
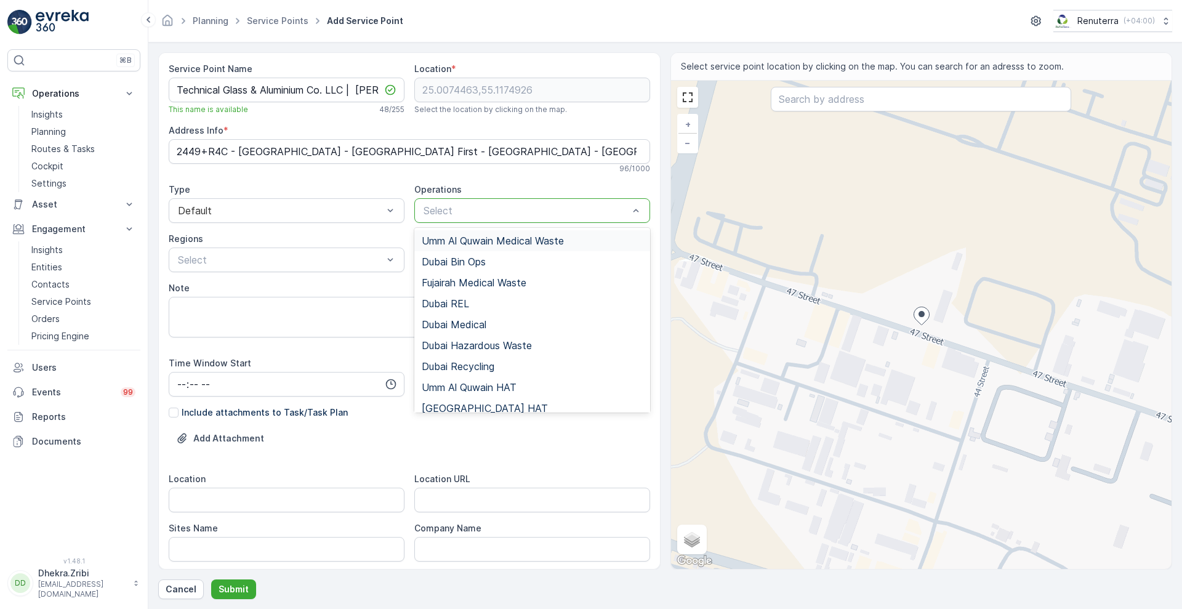
click at [533, 214] on div at bounding box center [525, 210] width 207 height 11
click at [450, 405] on span "[GEOGRAPHIC_DATA] HAT" at bounding box center [485, 407] width 126 height 11
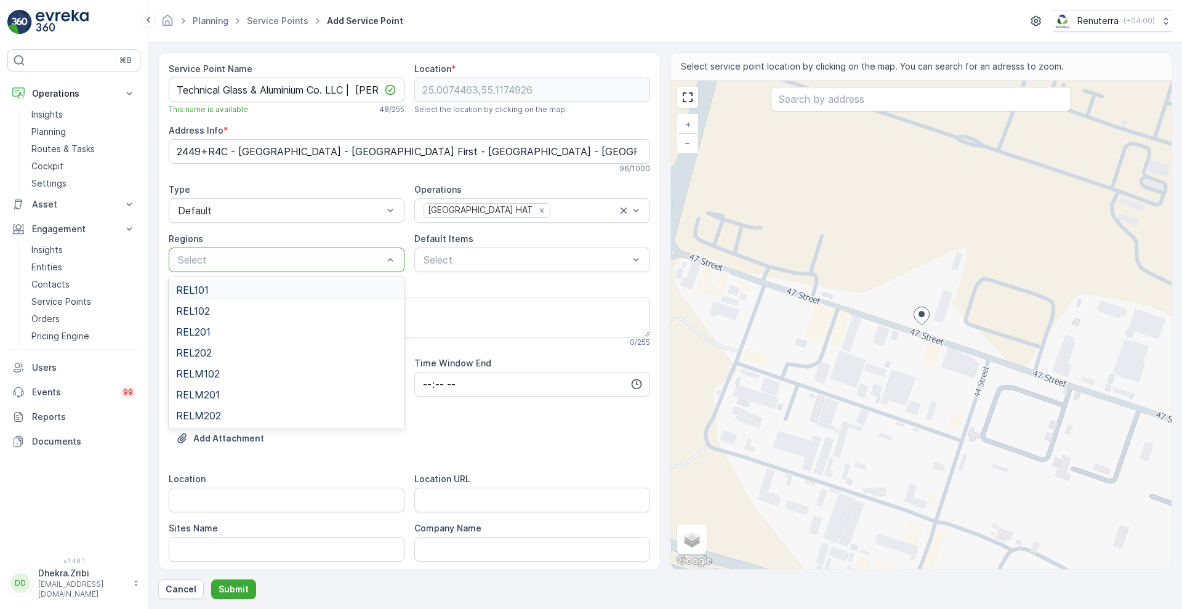
click at [342, 267] on div "Select" at bounding box center [287, 259] width 236 height 25
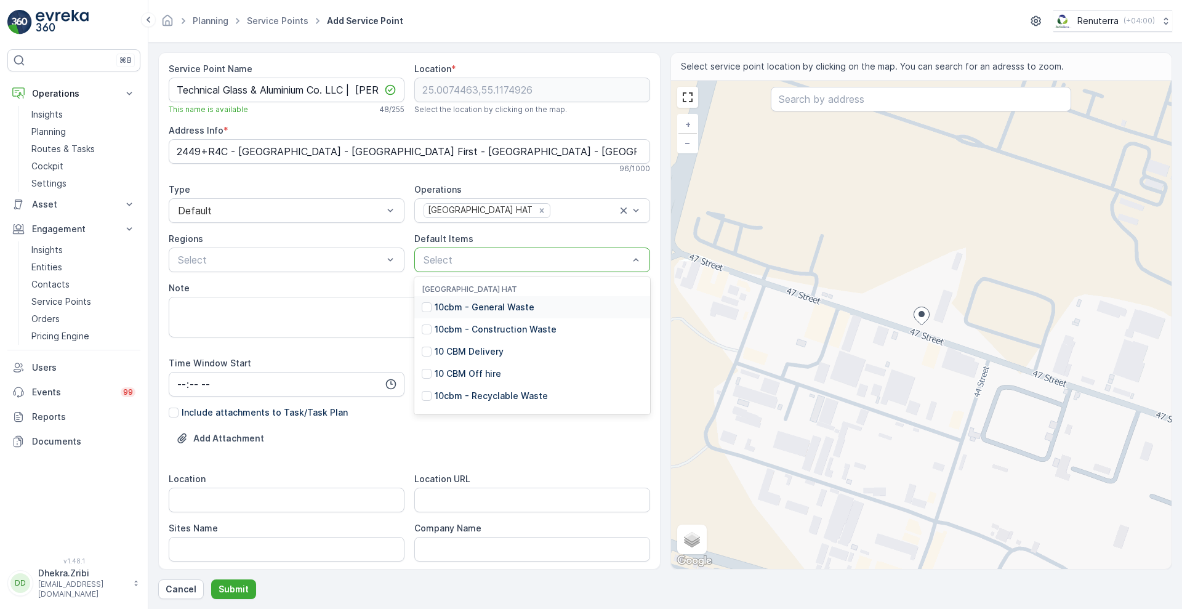
click at [491, 255] on div at bounding box center [525, 259] width 207 height 11
click at [457, 305] on p "10cbm - General Waste" at bounding box center [484, 307] width 100 height 12
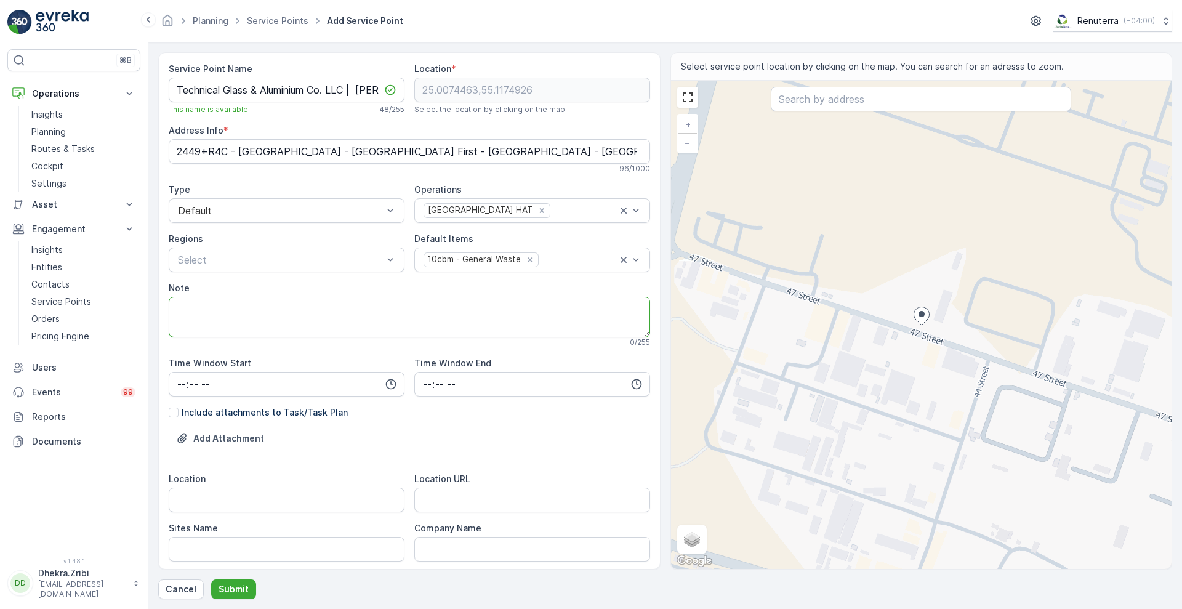
click at [217, 303] on textarea "Note" at bounding box center [409, 317] width 481 height 41
type textarea "p"
paste textarea "[PHONE_NUMBER]"
type textarea "POC - [PHONE_NUMBER]"
click at [656, 523] on div "Service Point Name Technical Glass & Aluminium Co. LLC | [PERSON_NAME] This nam…" at bounding box center [409, 310] width 502 height 517
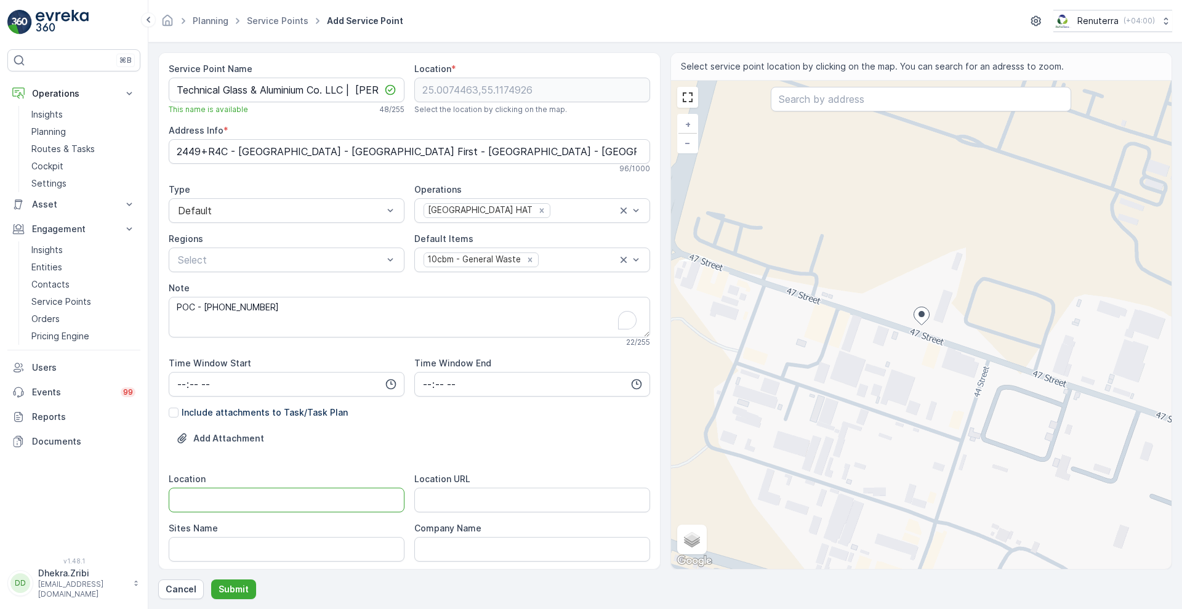
click at [241, 498] on input "Location" at bounding box center [287, 499] width 236 height 25
paste input "[URL][DOMAIN_NAME]"
type input "h"
type input "[PERSON_NAME]"
click at [492, 497] on URL "Location URL" at bounding box center [532, 499] width 236 height 25
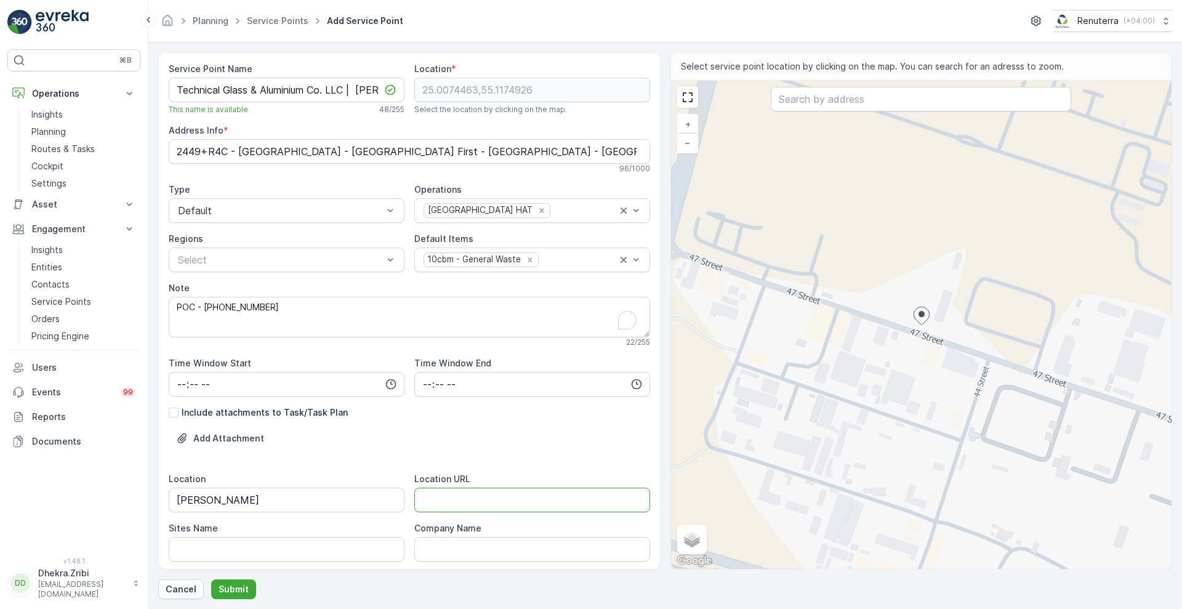
paste URL "[URL][DOMAIN_NAME]"
type URL "[URL][DOMAIN_NAME]"
click at [180, 543] on Name "Sites Name" at bounding box center [287, 549] width 236 height 25
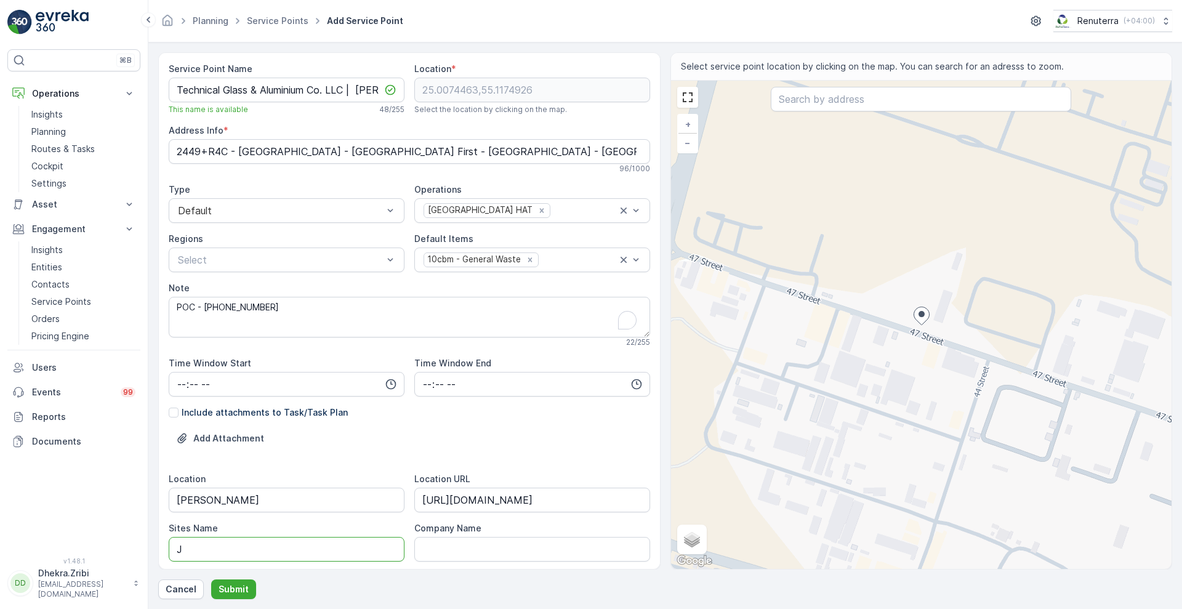
type Name "[PERSON_NAME]"
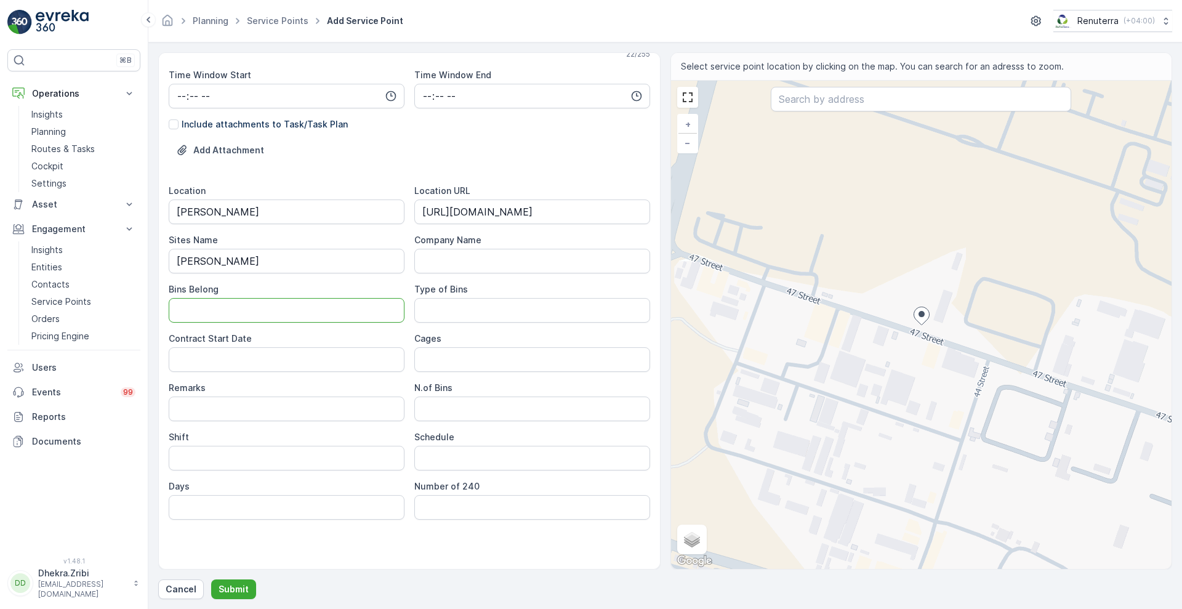
click at [324, 309] on Belong "Bins Belong" at bounding box center [287, 310] width 236 height 25
type Belong "Service Provider"
click at [465, 314] on Bins "Type of Bins" at bounding box center [532, 310] width 236 height 25
type Bins "10 CBM"
click at [307, 369] on Date "Contract Start Date" at bounding box center [287, 359] width 236 height 25
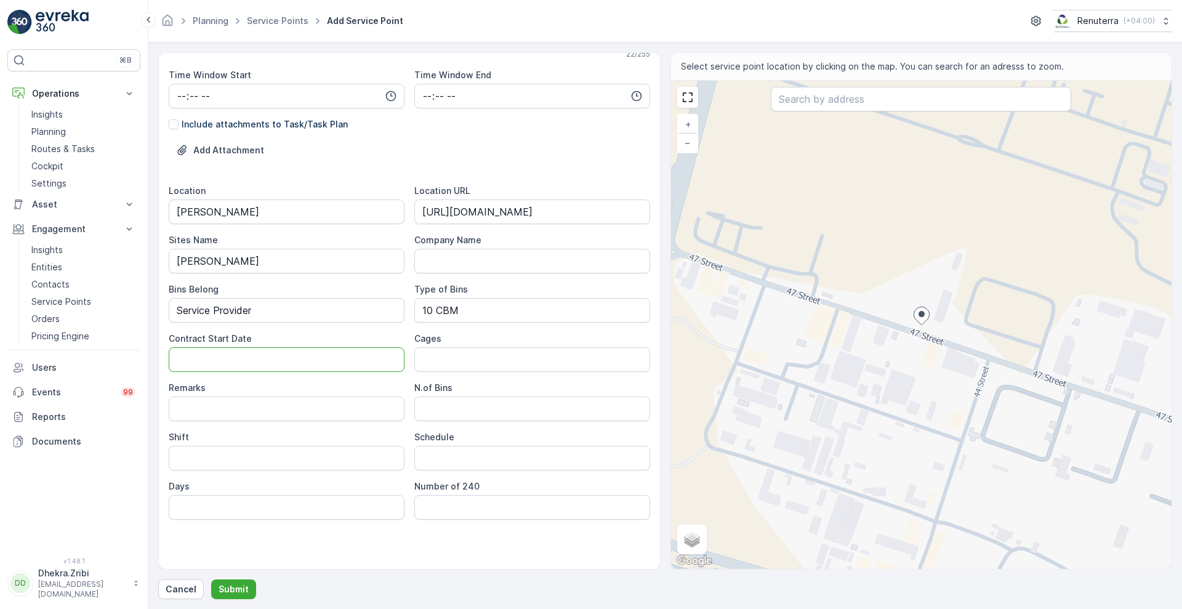
type Date "[DATE]"
click at [307, 404] on input "Remarks" at bounding box center [287, 408] width 236 height 25
click at [446, 409] on Bins "N.of Bins" at bounding box center [532, 408] width 236 height 25
type Bins "1"
click at [368, 457] on input "Shift" at bounding box center [287, 458] width 236 height 25
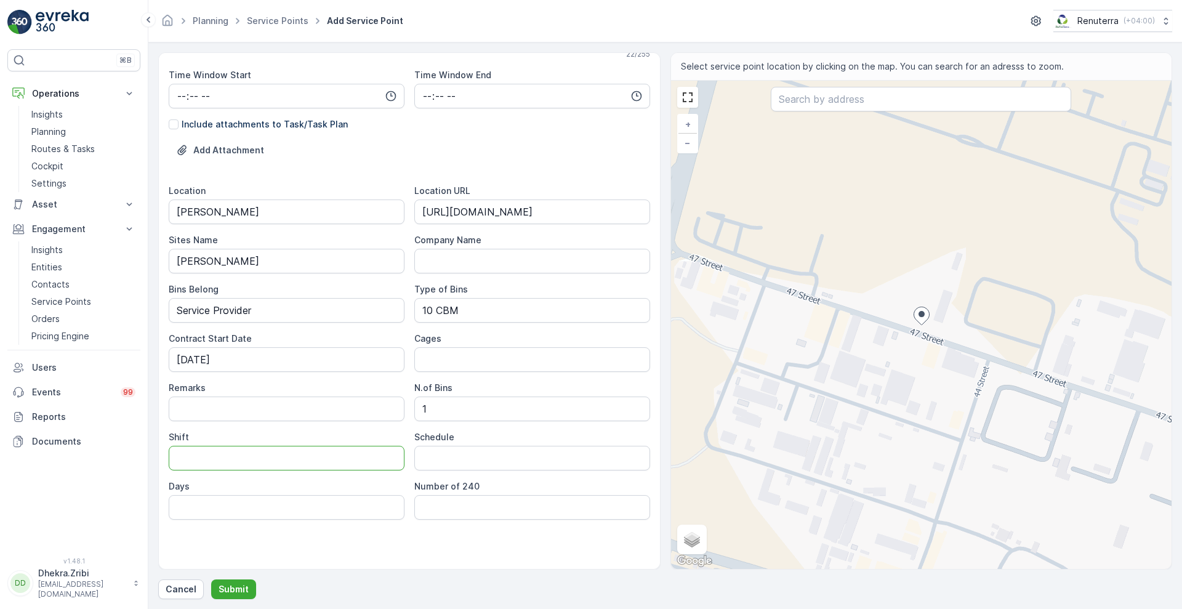
type input "Day Shift"
click at [448, 455] on input "Schedule" at bounding box center [532, 458] width 236 height 25
type input "On Call Basis"
click at [215, 591] on button "Submit" at bounding box center [233, 589] width 45 height 20
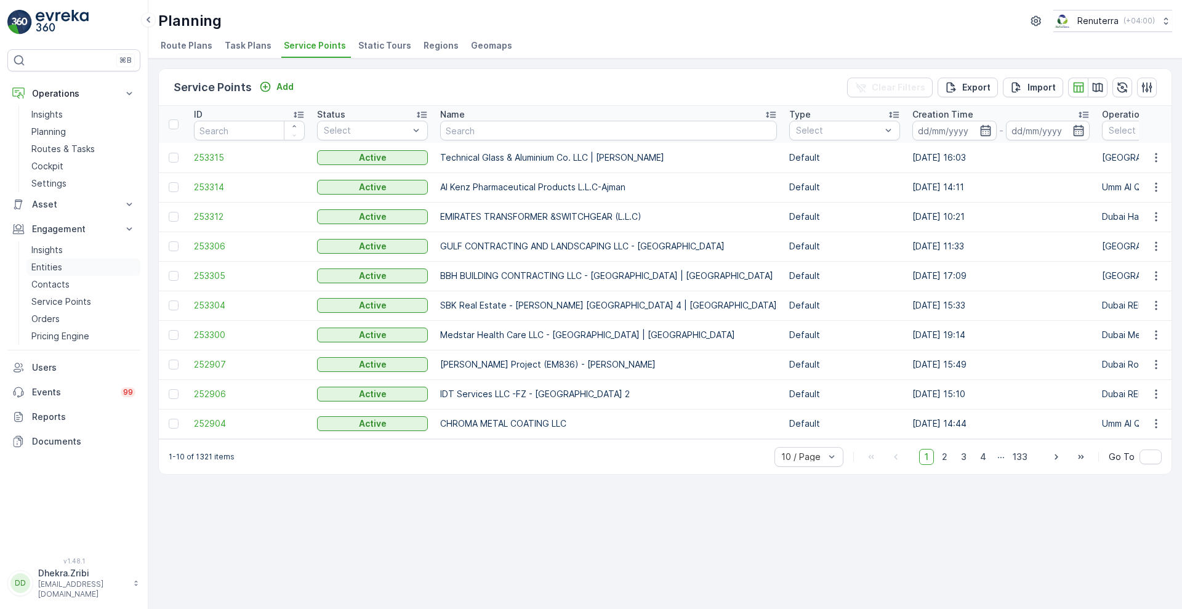
click at [50, 262] on p "Entities" at bounding box center [46, 267] width 31 height 12
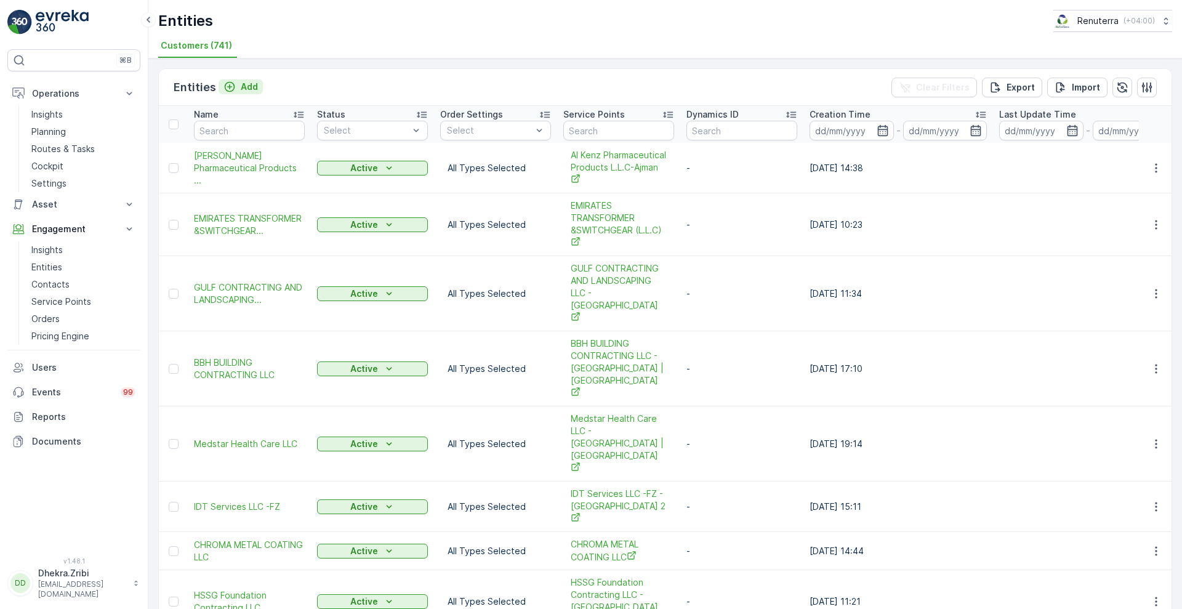
click at [244, 87] on p "Add" at bounding box center [249, 87] width 17 height 12
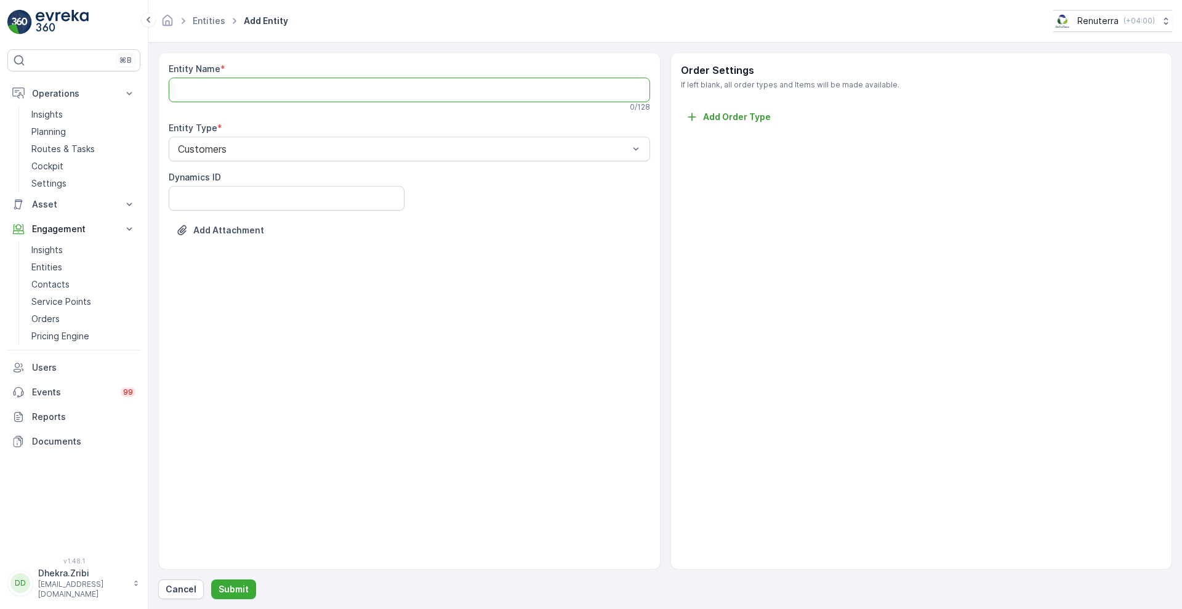
click at [244, 87] on Name "Entity Name" at bounding box center [409, 90] width 481 height 25
paste Name "Technical Glass & Aluminium Co. LLC | [PERSON_NAME]"
type Name "Technical Glass & Aluminium Co. LLC"
click at [250, 339] on div "Entity Name * Technical Glass & Aluminium Co. LLC This entity name is available…" at bounding box center [409, 310] width 502 height 517
click at [241, 580] on button "Submit" at bounding box center [233, 589] width 45 height 20
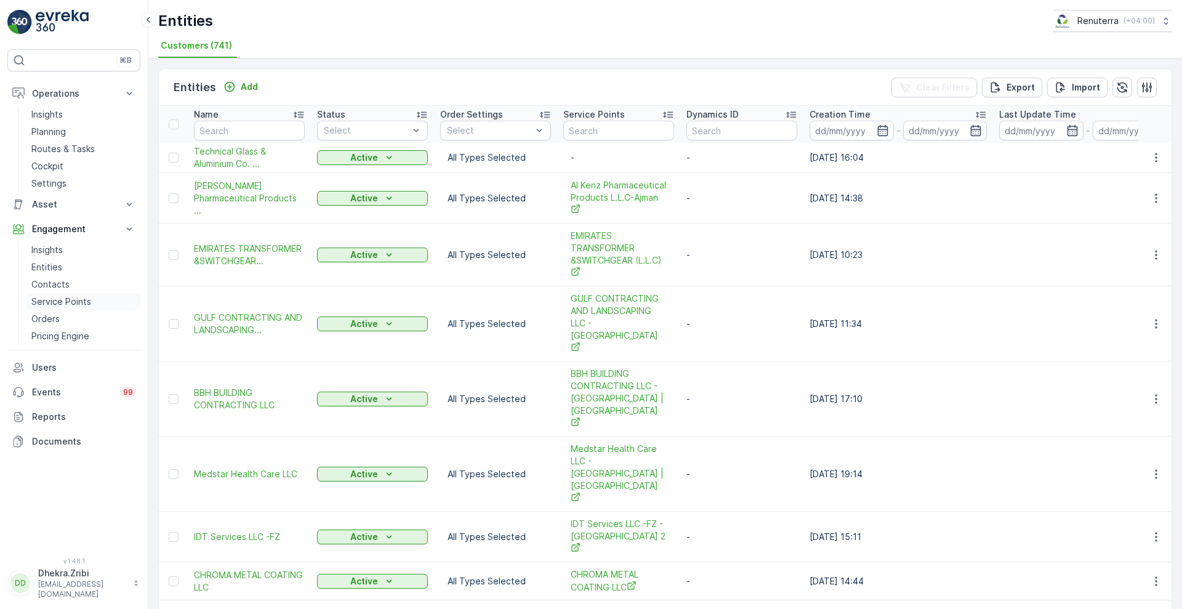
click at [63, 298] on p "Service Points" at bounding box center [61, 301] width 60 height 12
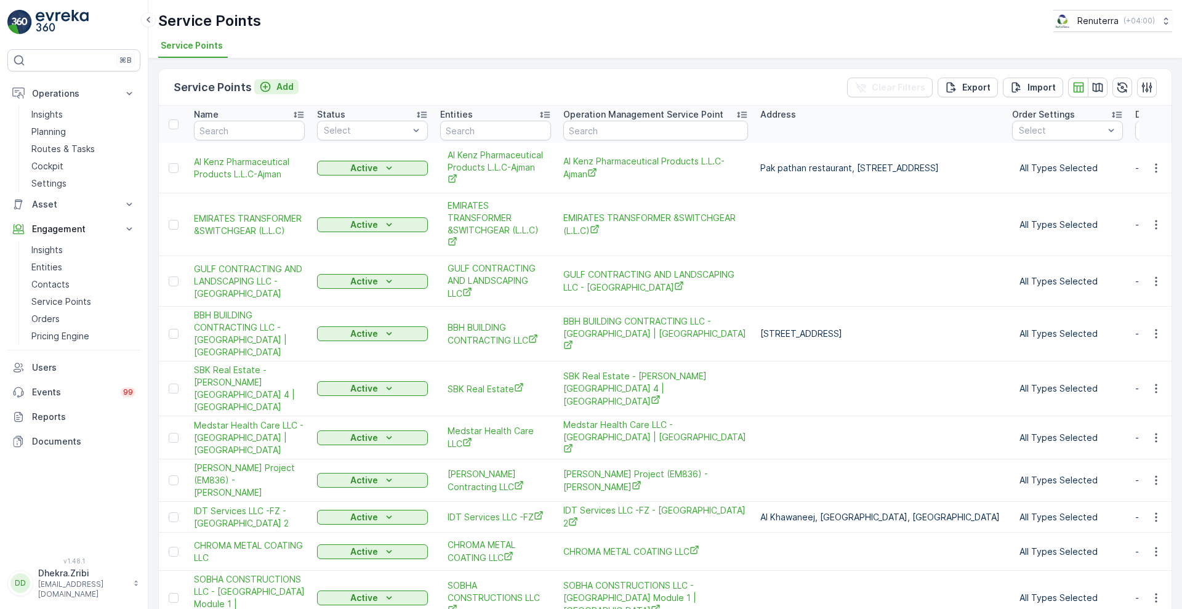
click at [284, 91] on p "Add" at bounding box center [284, 87] width 17 height 12
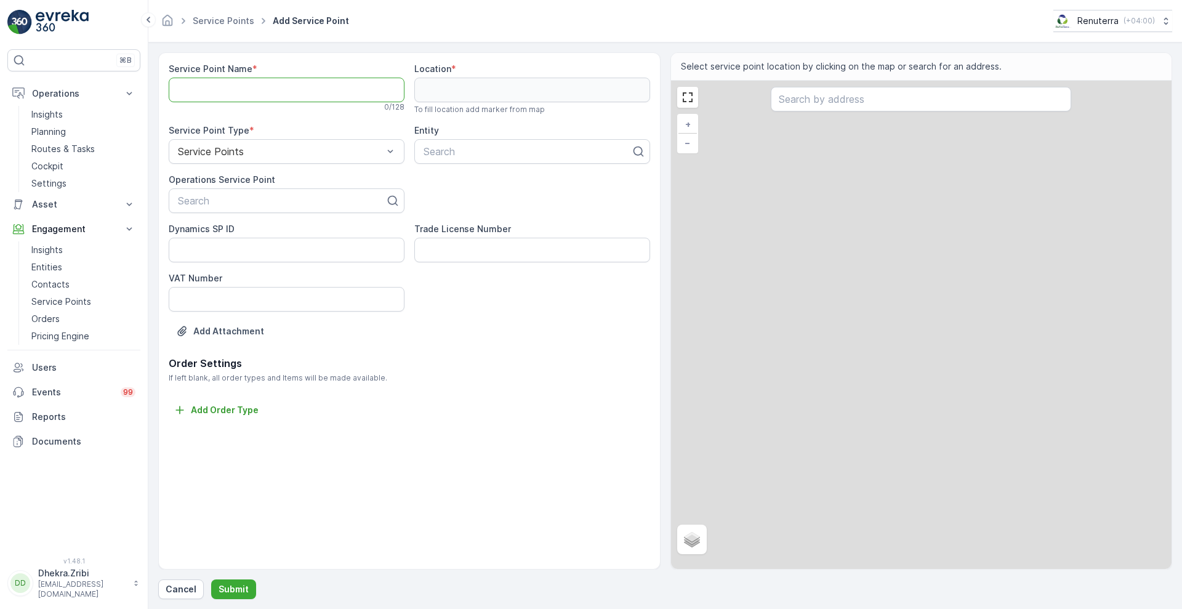
click at [284, 91] on Name "Service Point Name" at bounding box center [287, 90] width 236 height 25
paste Name "Technical Glass & Aluminium Co. LLC | [PERSON_NAME]"
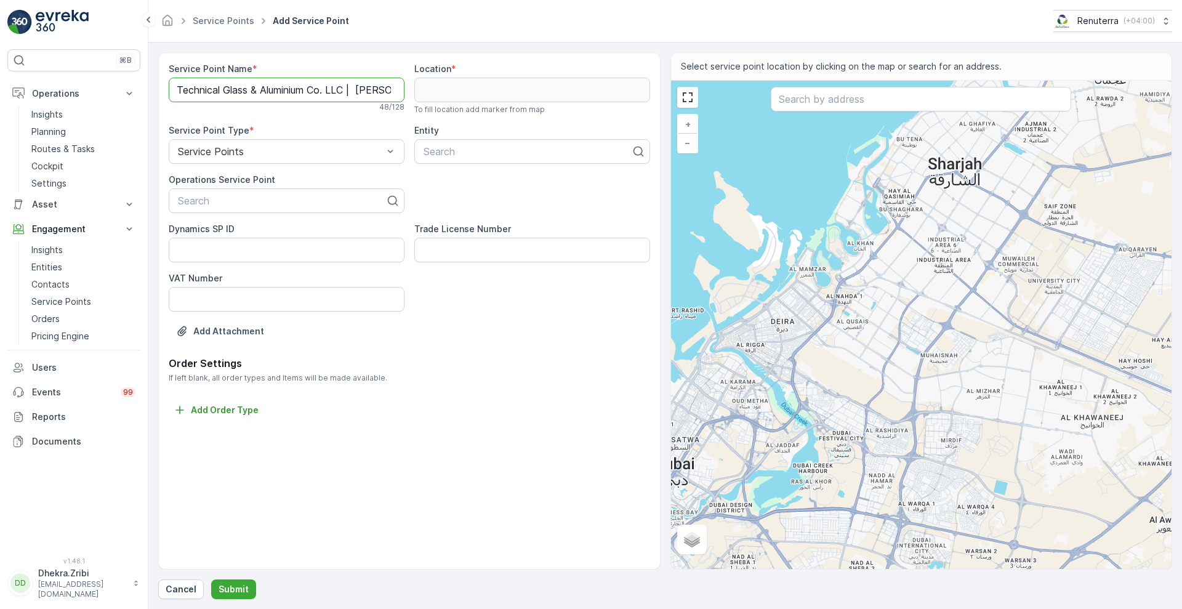
scroll to position [0, 8]
type Name "Technical Glass & Aluminium Co. LLC | [PERSON_NAME]"
click at [274, 199] on div at bounding box center [282, 200] width 210 height 11
paste input "Technical Glass & Aluminium Co. LLC | [PERSON_NAME]"
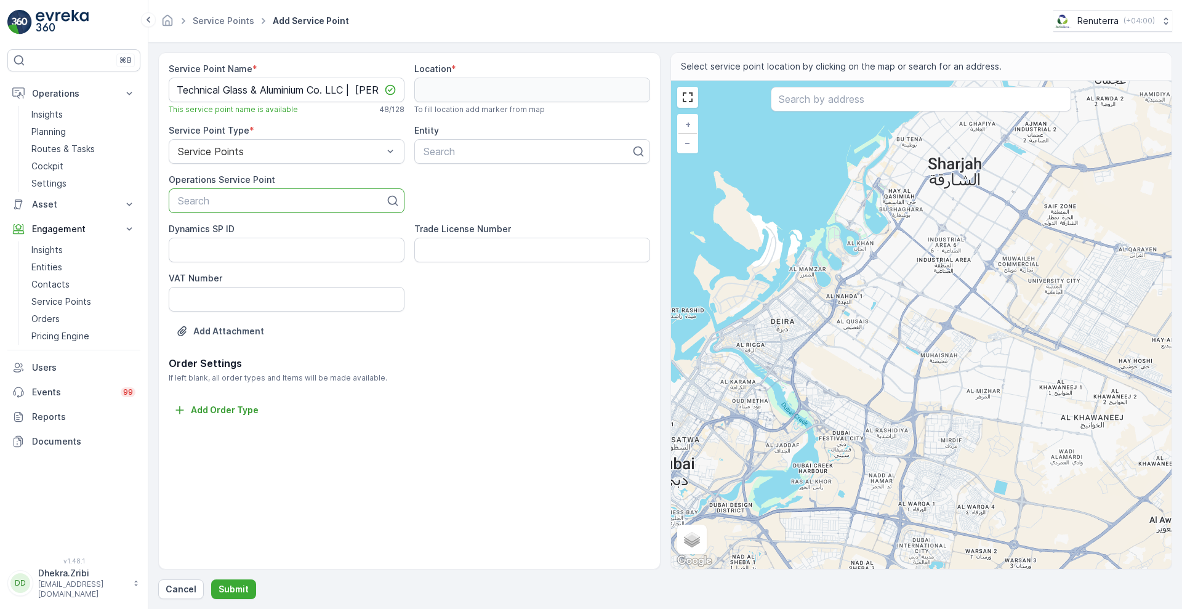
type input "Technical Glass & Aluminium Co. LLC | [PERSON_NAME]"
click at [252, 239] on div "Technical Glass & Aluminium Co. LLC | [PERSON_NAME]" at bounding box center [287, 236] width 236 height 32
click at [455, 149] on div at bounding box center [527, 151] width 210 height 11
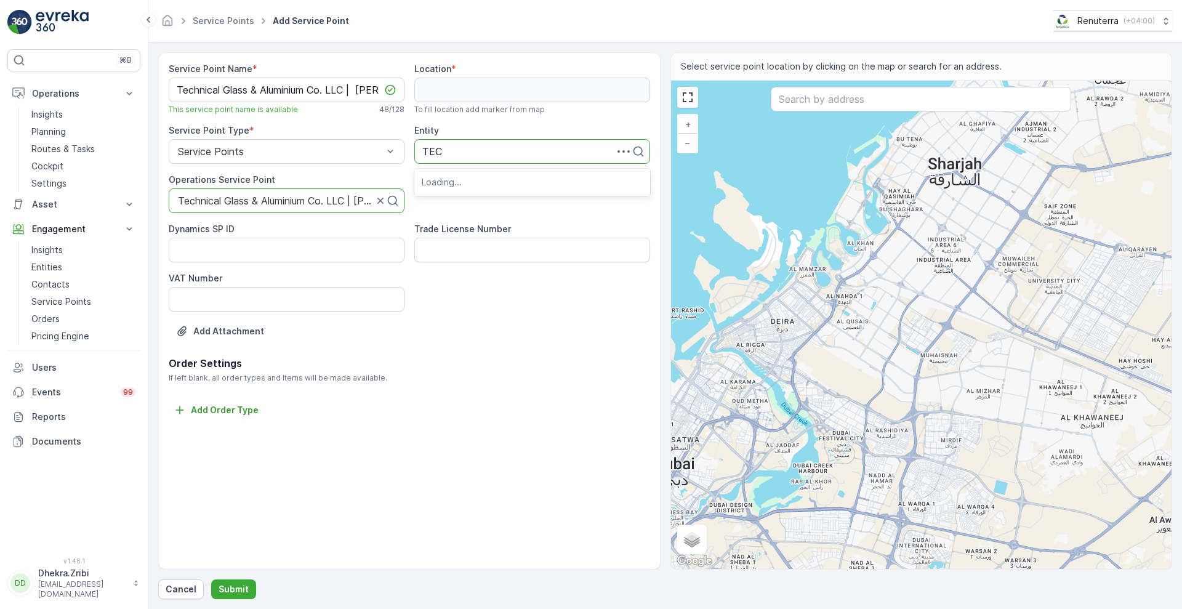
type input "TECH"
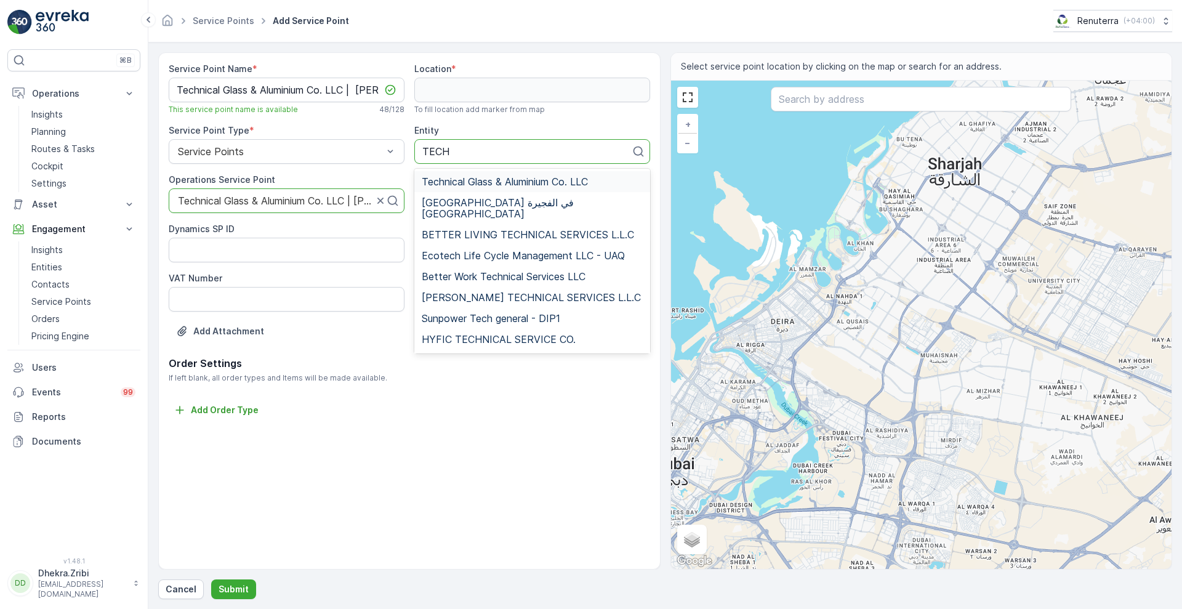
click at [466, 181] on span "Technical Glass & Aluminium Co. LLC" at bounding box center [505, 181] width 166 height 11
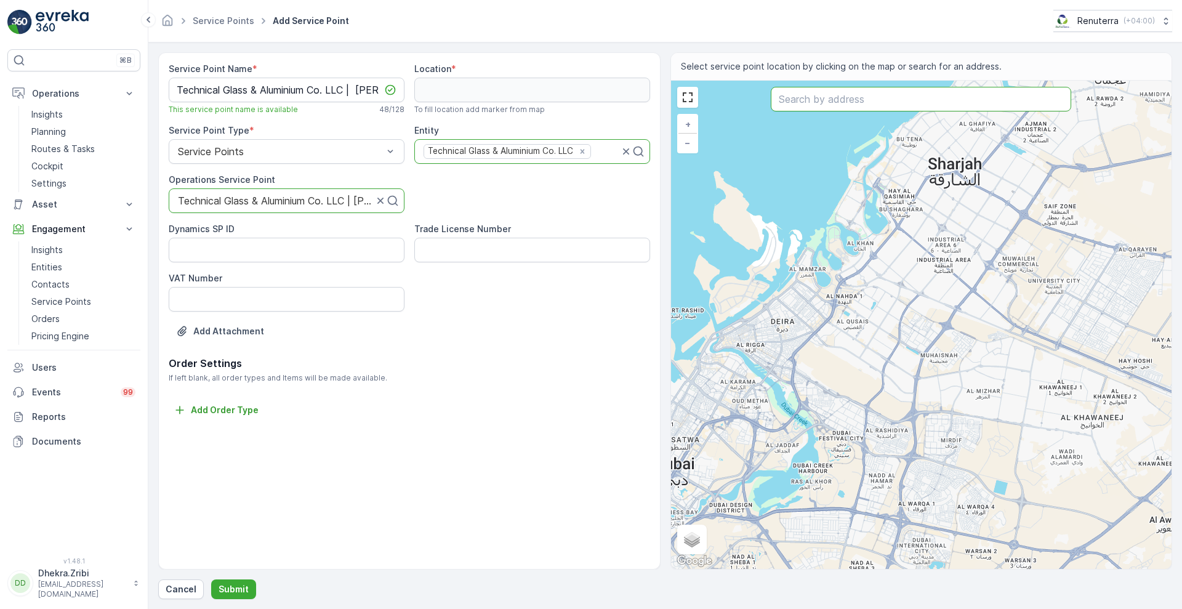
click at [826, 97] on input "text" at bounding box center [920, 99] width 300 height 25
paste input "TGAC New Yard"
type input "TGAC New Yard"
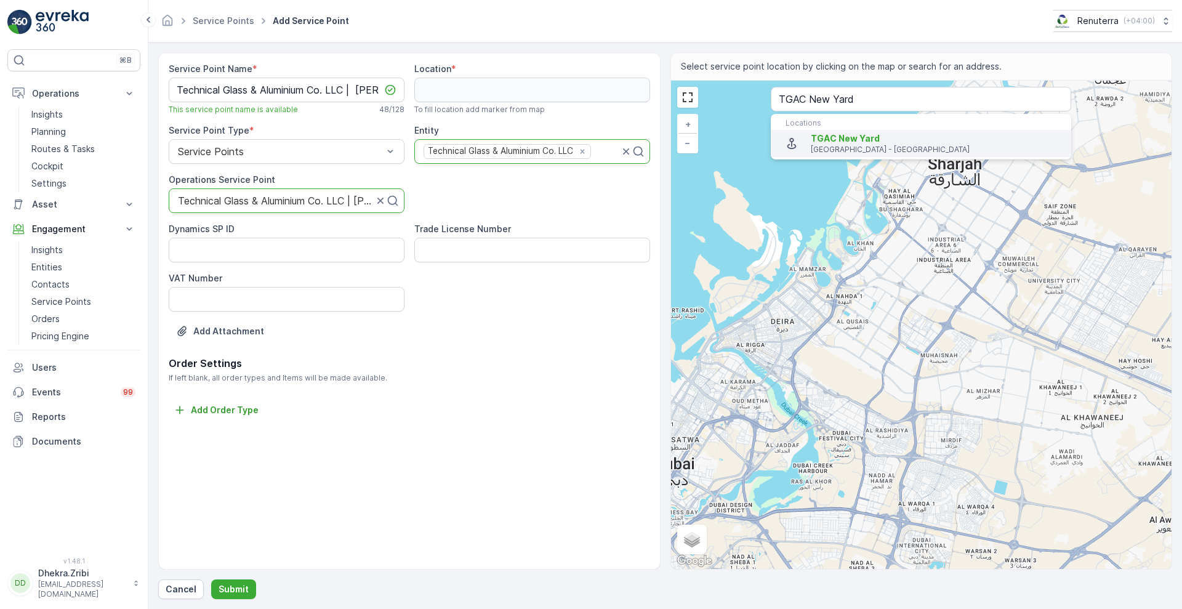
click at [822, 138] on span "TGAC New Yard" at bounding box center [844, 138] width 69 height 10
type input "25.0074463,55.1174926"
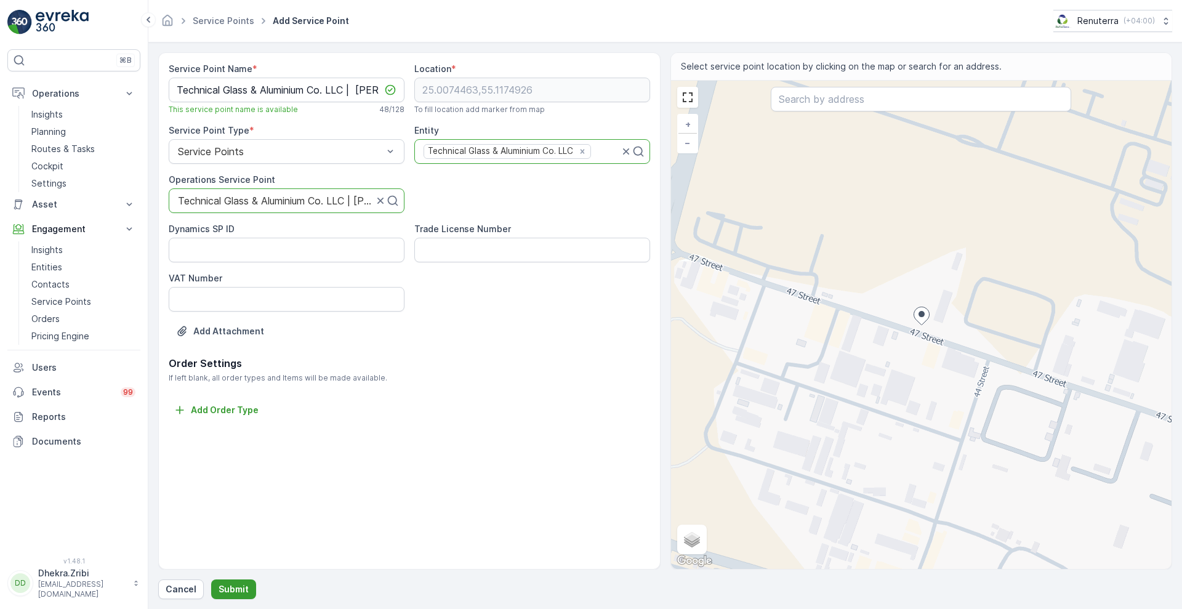
click at [231, 581] on button "Submit" at bounding box center [233, 589] width 45 height 20
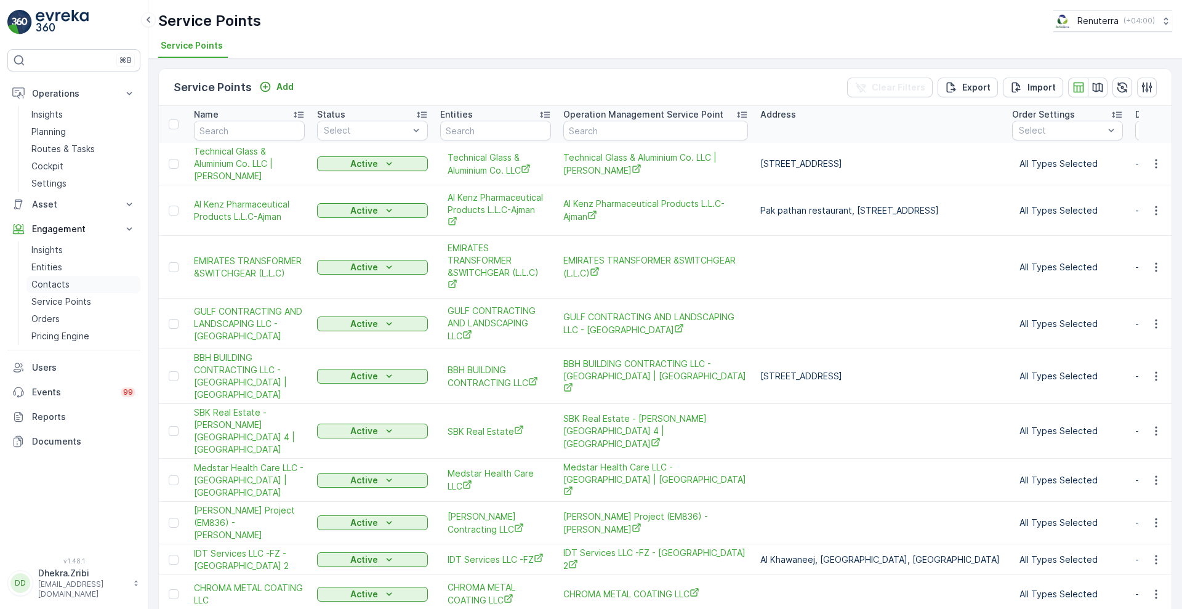
click at [44, 285] on p "Contacts" at bounding box center [50, 284] width 38 height 12
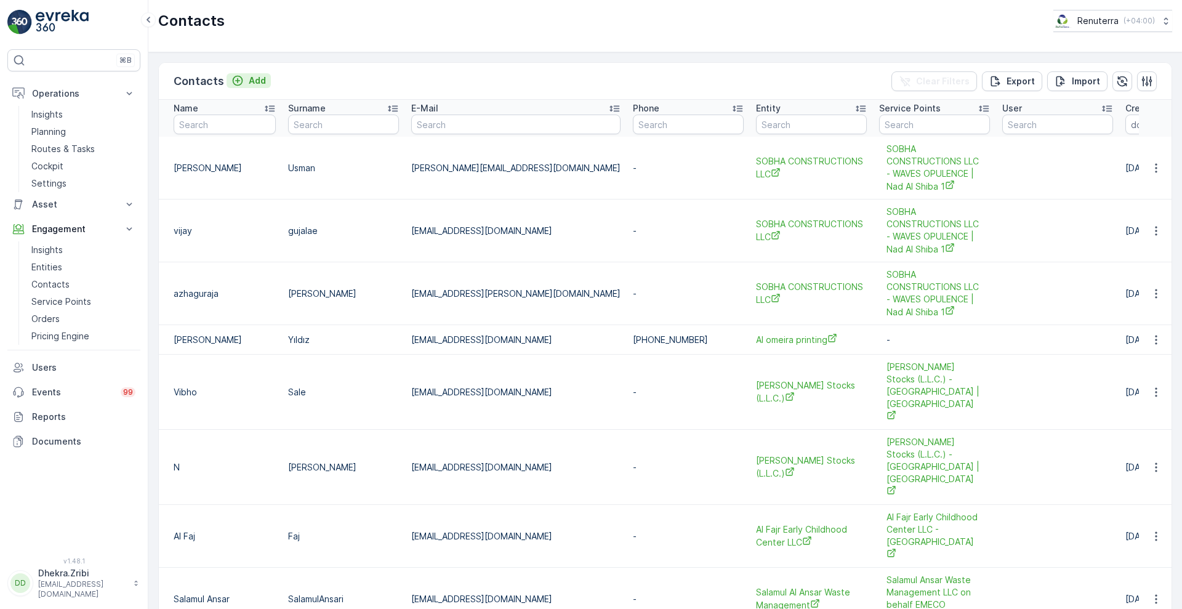
click at [268, 86] on button "Add" at bounding box center [248, 80] width 44 height 15
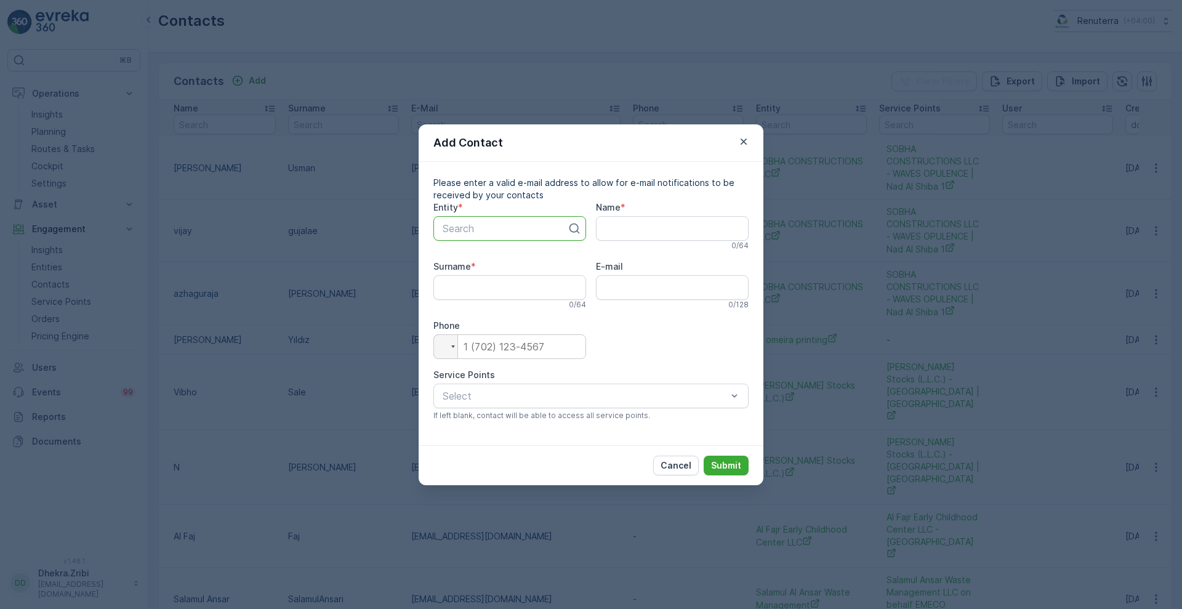
click at [466, 230] on div at bounding box center [504, 228] width 127 height 11
type input "TECH"
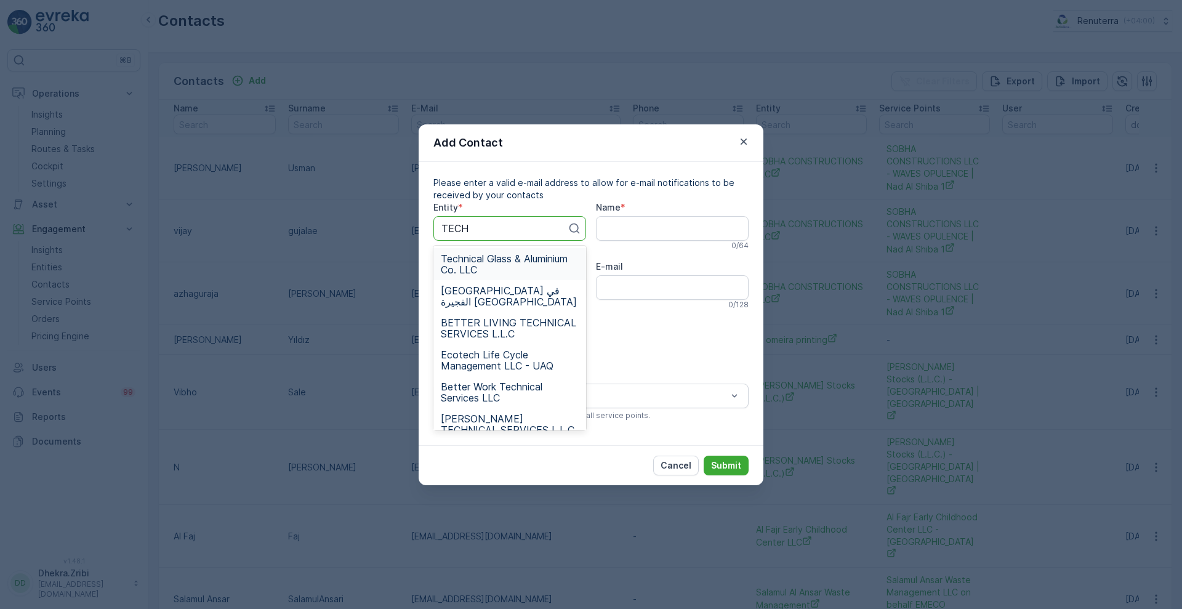
click at [490, 262] on span "Technical Glass & Aluminium Co. LLC" at bounding box center [510, 264] width 138 height 22
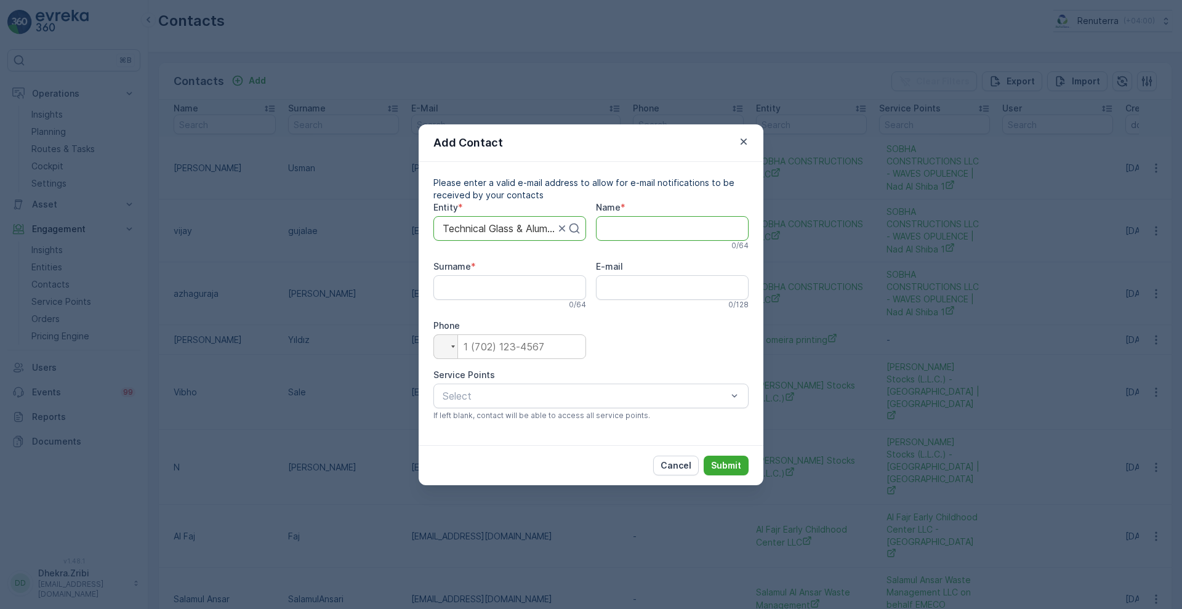
click at [646, 232] on input "Name" at bounding box center [672, 228] width 153 height 25
click at [482, 343] on input "tel" at bounding box center [509, 346] width 153 height 25
paste input "[PHONE_NUMBER]"
type input "[PHONE_NUMBER]"
click at [647, 295] on input "E-mail" at bounding box center [672, 287] width 153 height 25
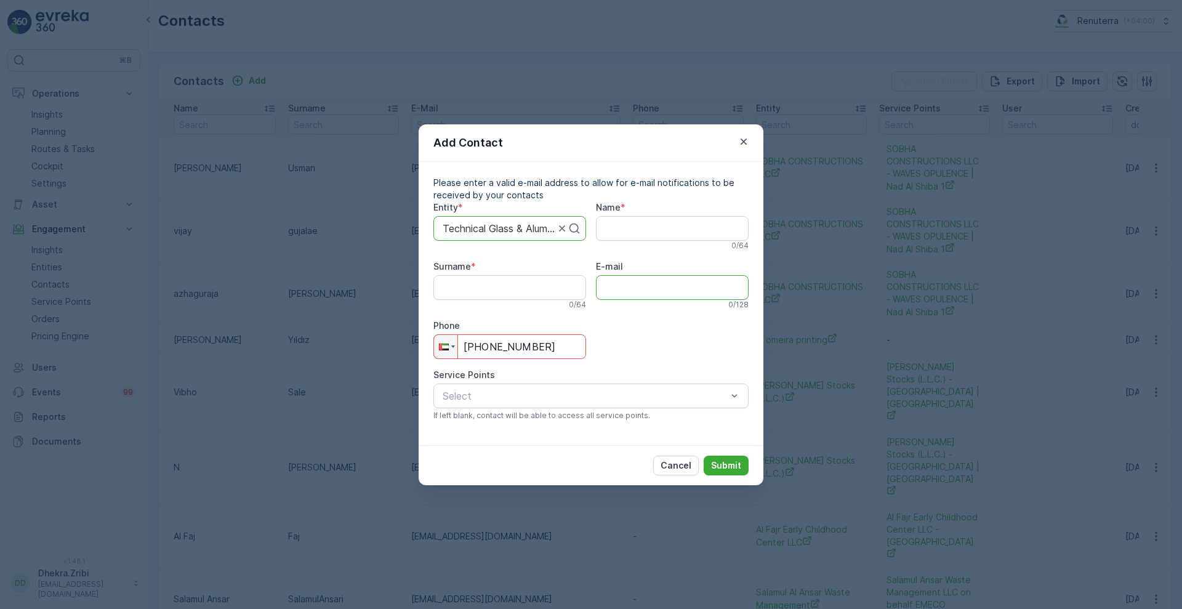
paste input "[EMAIL_ADDRESS][DOMAIN_NAME]"
type input "[EMAIL_ADDRESS][DOMAIN_NAME]"
click at [641, 222] on input "Name" at bounding box center [672, 228] width 153 height 25
type input "a"
type input "ARSHAD"
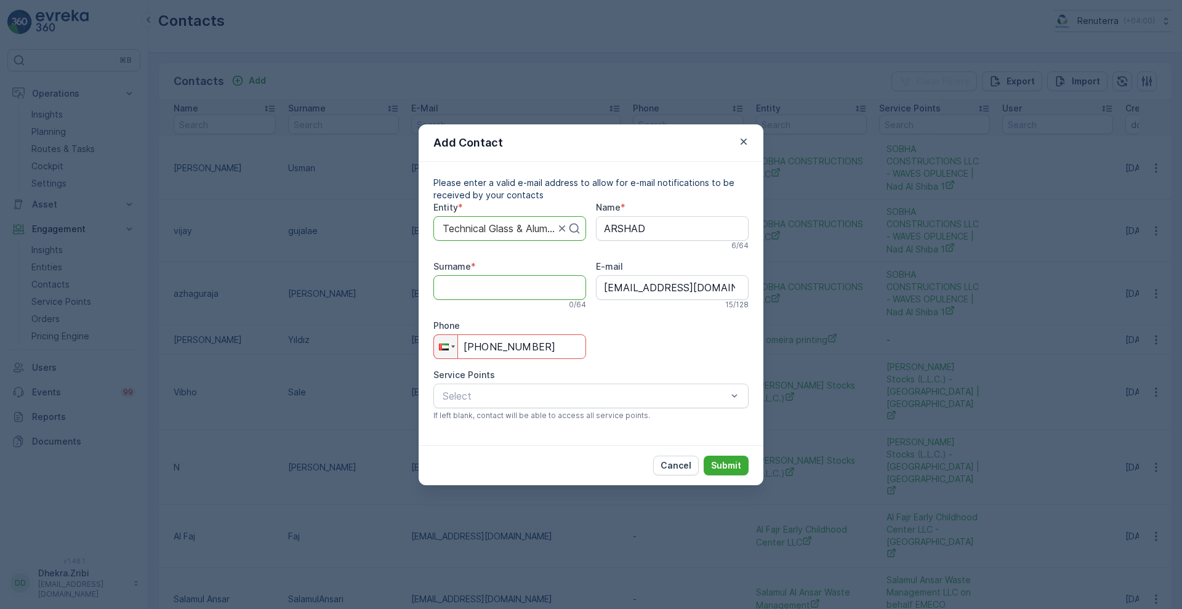
click at [516, 294] on input "Surname" at bounding box center [509, 287] width 153 height 25
type input "ARSHAD"
click at [510, 396] on div at bounding box center [584, 395] width 287 height 11
click at [504, 424] on span "Technical Glass & Aluminium Co. LLC | [PERSON_NAME]" at bounding box center [570, 425] width 258 height 11
click at [489, 346] on input "[PHONE_NUMBER]" at bounding box center [509, 346] width 153 height 25
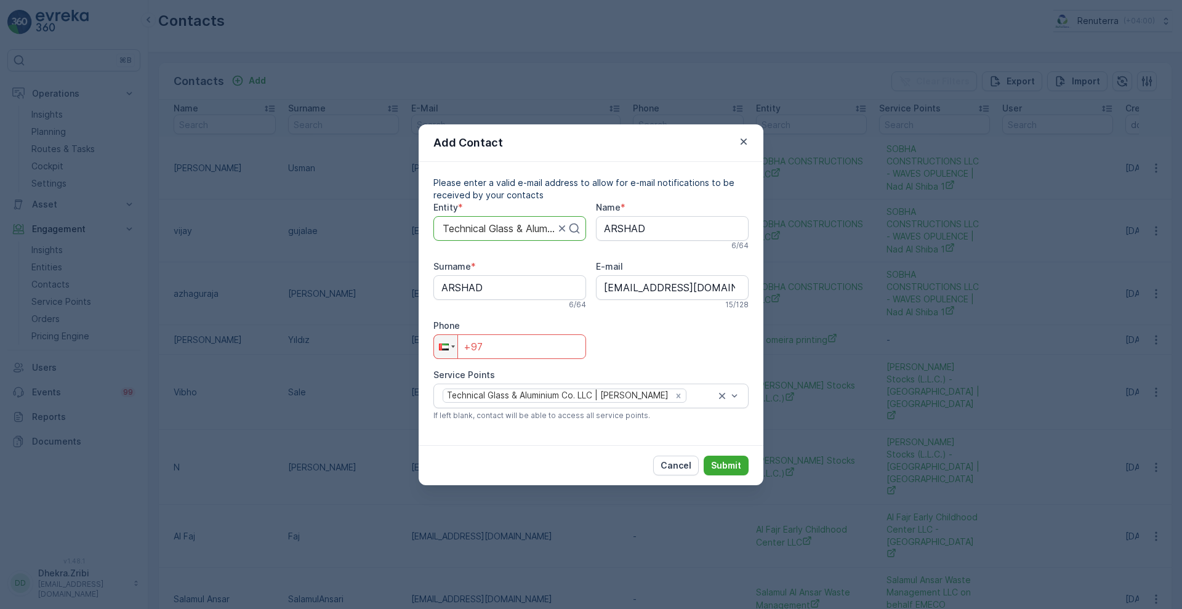
type input "+9"
type input "+0"
click at [676, 460] on p "Cancel" at bounding box center [675, 465] width 31 height 12
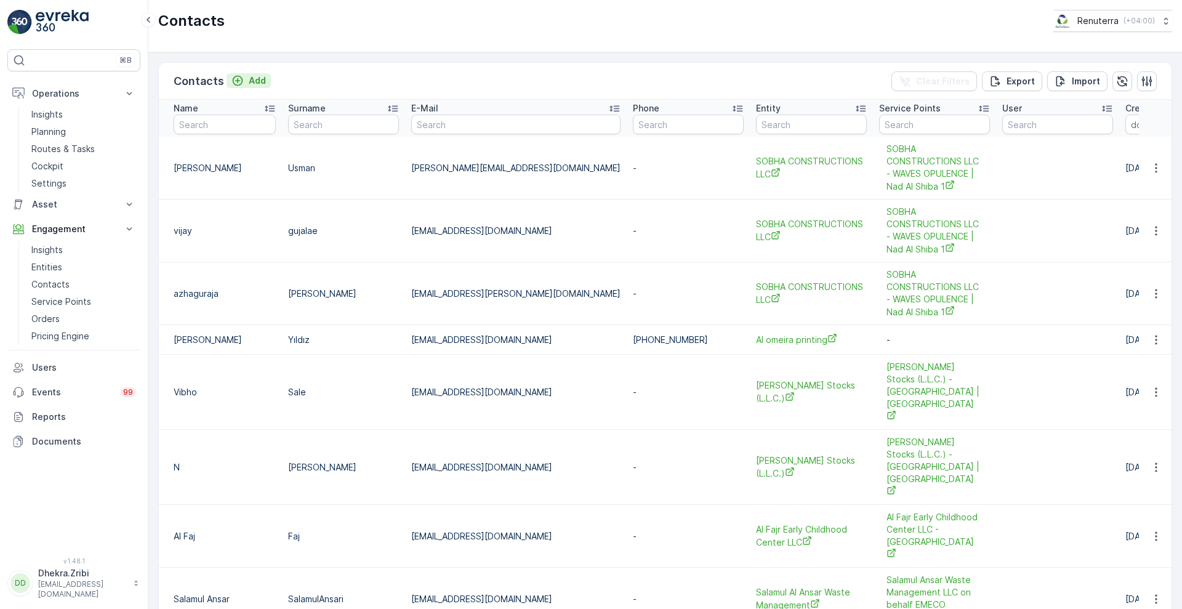
click at [259, 82] on p "Add" at bounding box center [257, 80] width 17 height 12
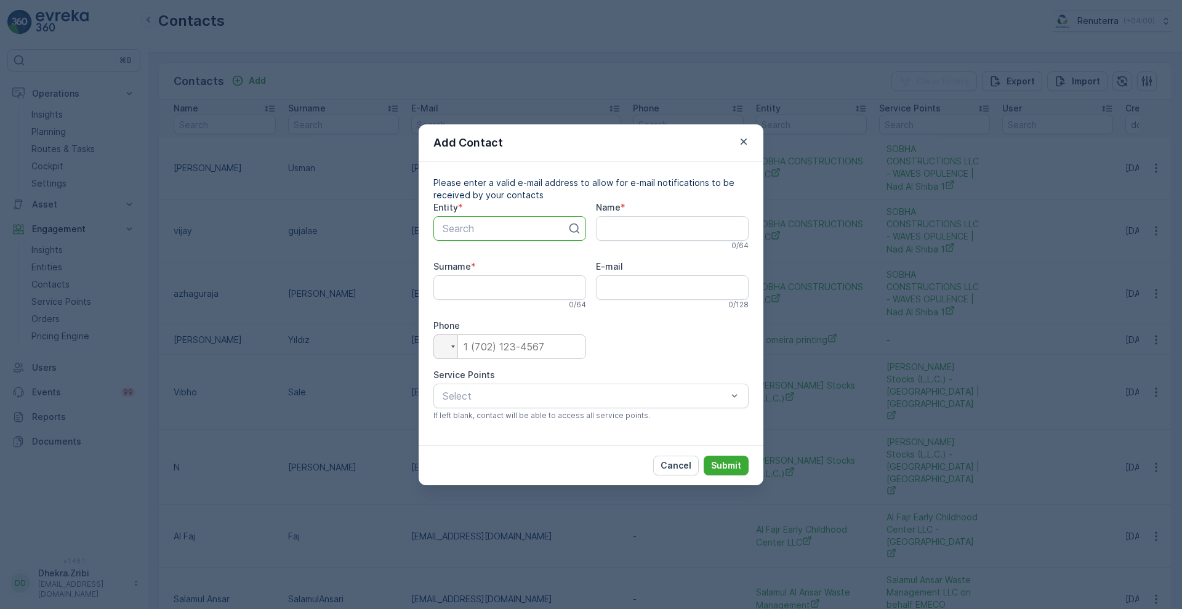
click at [482, 227] on div at bounding box center [504, 228] width 127 height 11
type input "TECH"
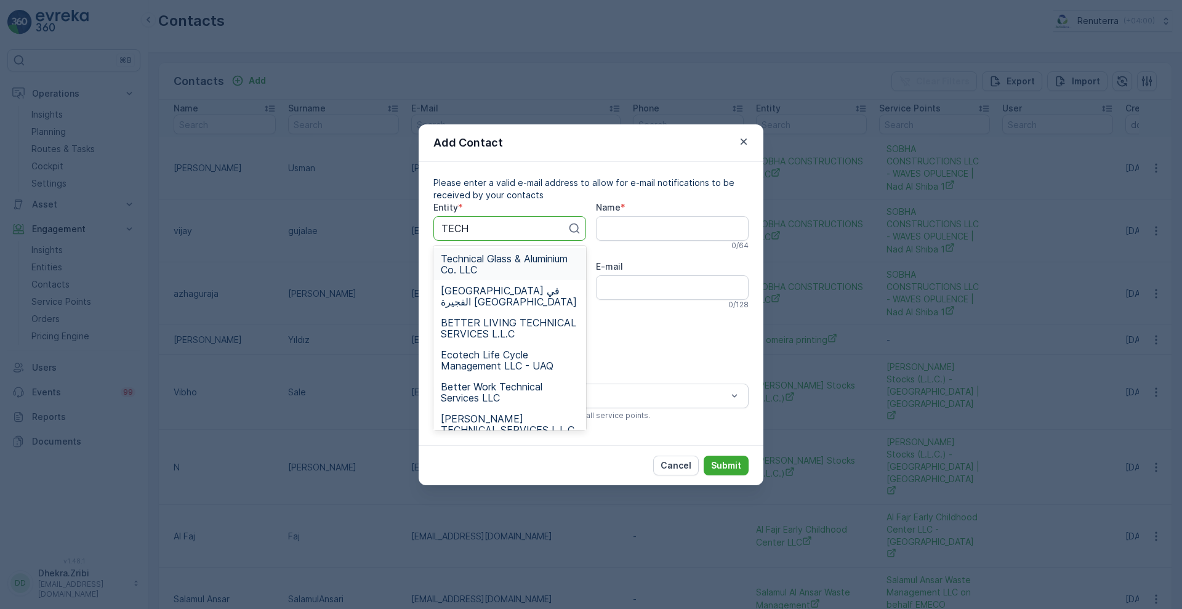
click at [490, 254] on span "Technical Glass & Aluminium Co. LLC" at bounding box center [510, 264] width 138 height 22
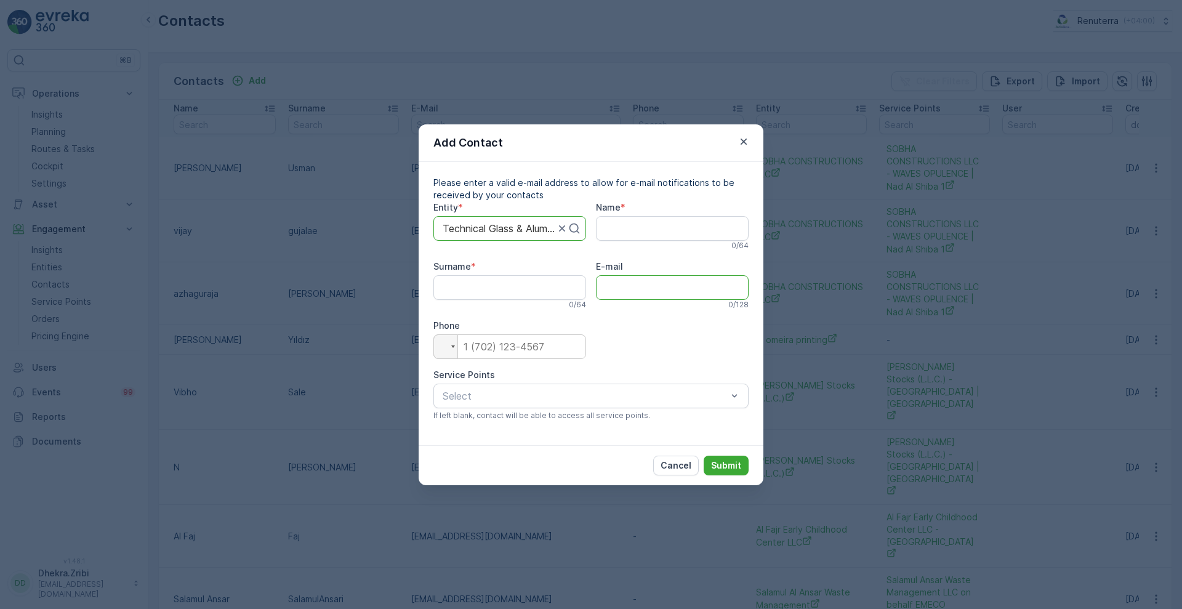
click at [610, 292] on input "E-mail" at bounding box center [672, 287] width 153 height 25
paste input "[EMAIL_ADDRESS][DOMAIN_NAME]"
type input "[EMAIL_ADDRESS][DOMAIN_NAME]"
click at [497, 345] on input "tel" at bounding box center [509, 346] width 153 height 25
type input "+5"
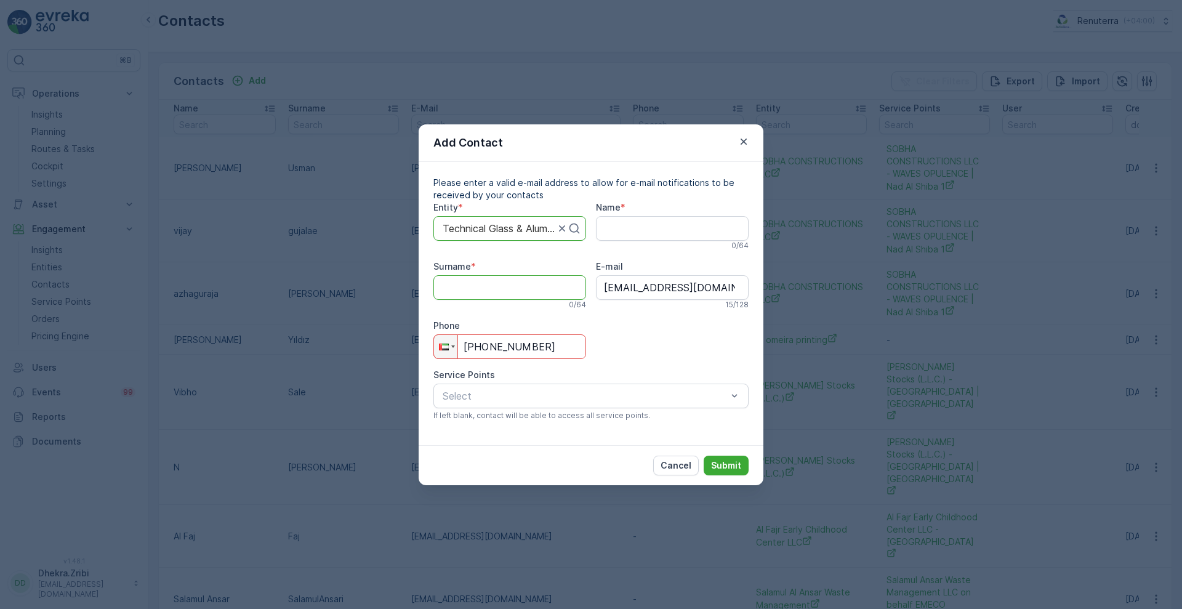
click at [525, 294] on input "Surname" at bounding box center [509, 287] width 153 height 25
click at [684, 355] on div "Entity * Technical Glass & Aluminium Co. LLC Name * 0 / 64 Surname * 0 / 64 E-m…" at bounding box center [590, 315] width 315 height 229
click at [563, 348] on input "[PHONE_NUMBER]" at bounding box center [509, 346] width 153 height 25
type input "+9"
click at [667, 460] on p "Cancel" at bounding box center [675, 465] width 31 height 12
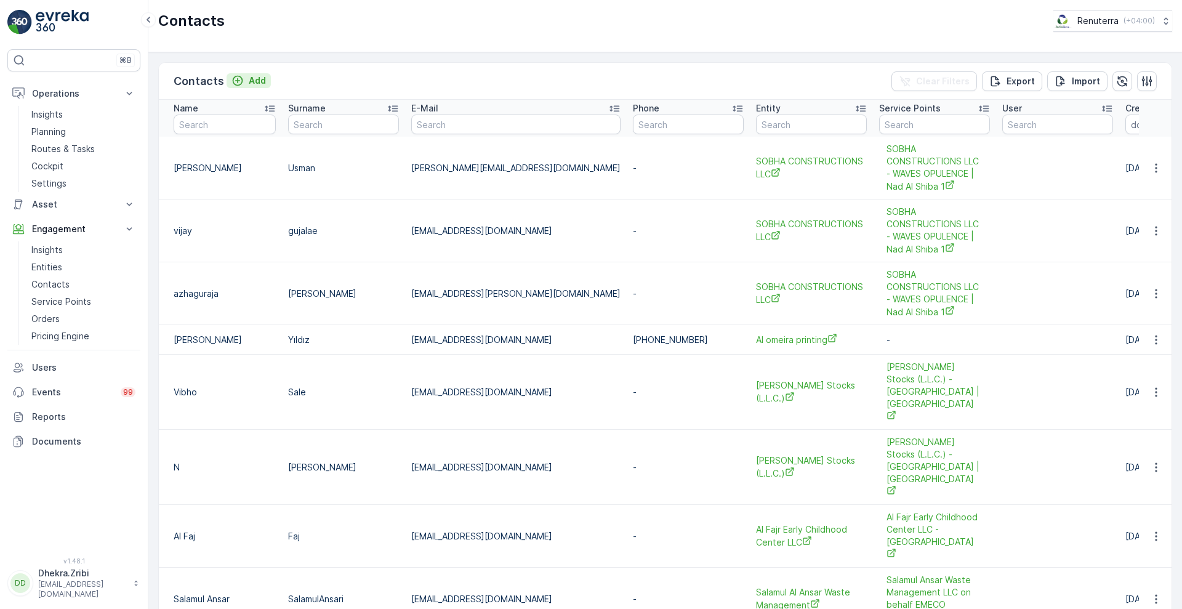
click at [246, 81] on div "Add" at bounding box center [248, 80] width 34 height 12
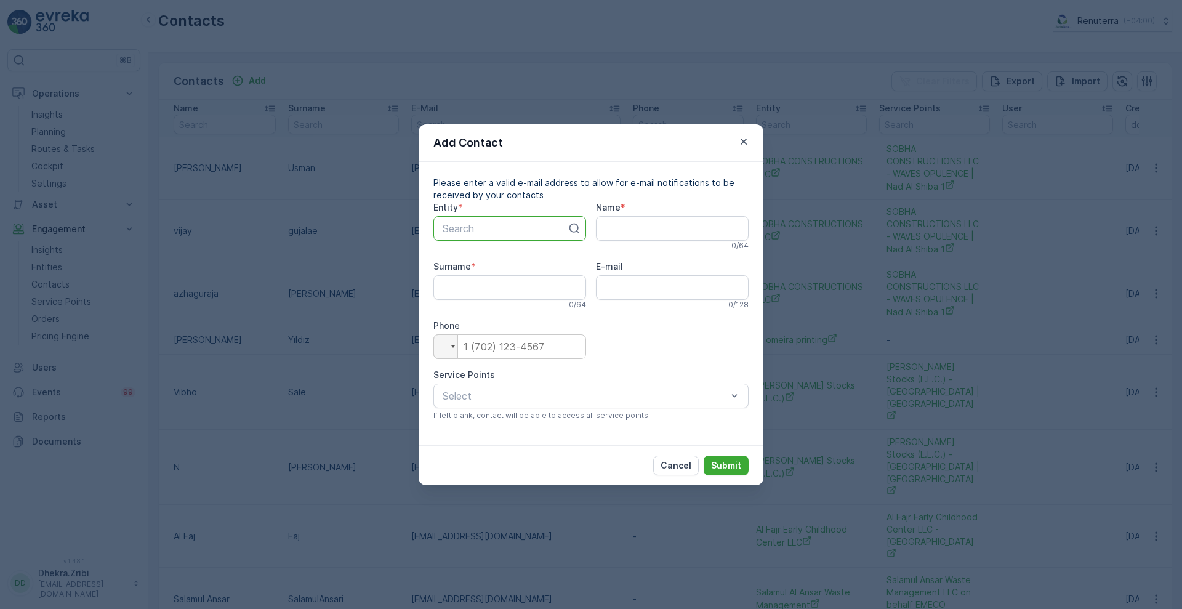
click at [466, 231] on div at bounding box center [504, 228] width 127 height 11
type input "TECH"
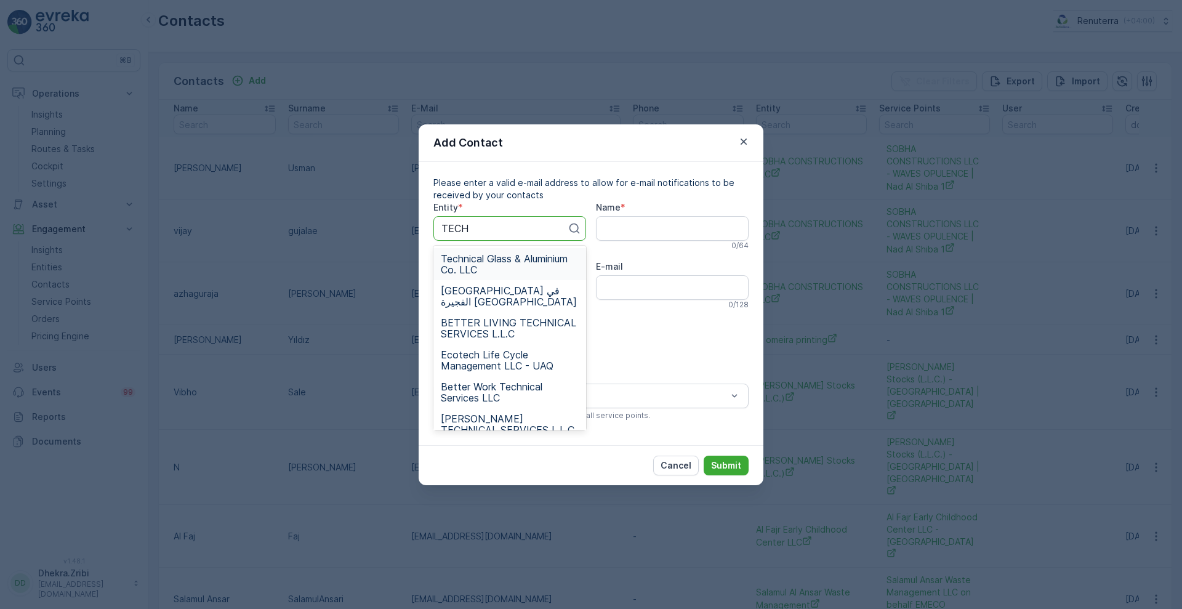
click at [494, 261] on span "Technical Glass & Aluminium Co. LLC" at bounding box center [510, 264] width 138 height 22
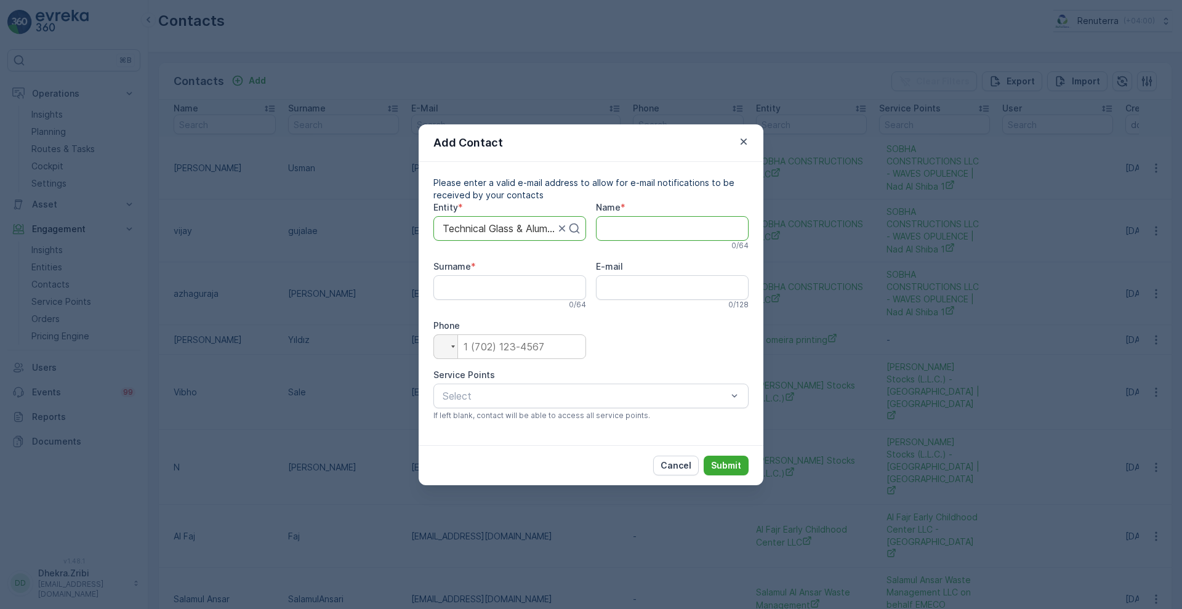
click at [639, 236] on input "Name" at bounding box center [672, 228] width 153 height 25
click at [631, 296] on input "E-mail" at bounding box center [672, 287] width 153 height 25
paste input "[EMAIL_ADDRESS][DOMAIN_NAME]"
type input "[EMAIL_ADDRESS][DOMAIN_NAME]"
click at [647, 220] on input "Name" at bounding box center [672, 228] width 153 height 25
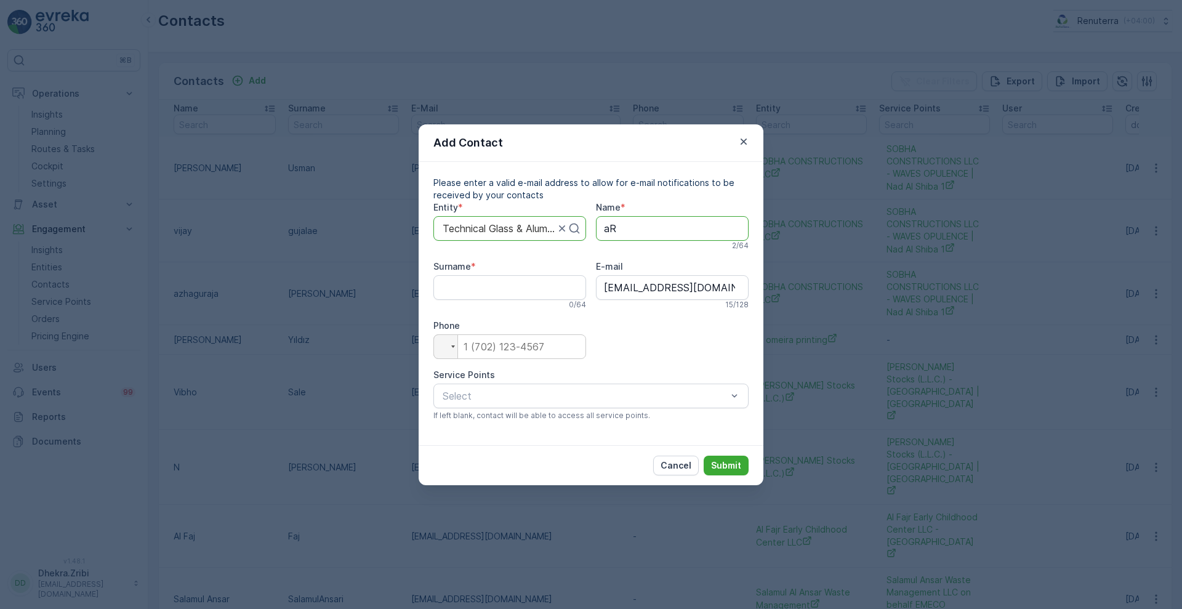
type input "a"
type input "ARSHAD"
click at [500, 289] on input "Surname" at bounding box center [509, 287] width 153 height 25
type input "ARSHAD"
click at [495, 393] on div at bounding box center [584, 395] width 287 height 11
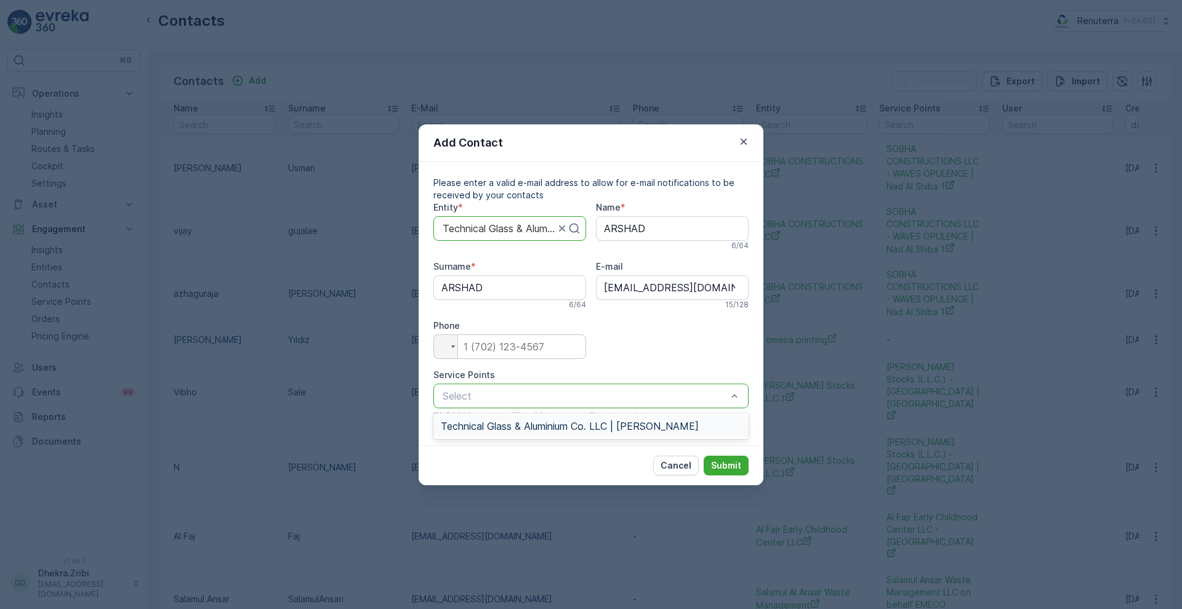
click at [483, 420] on span "Technical Glass & Aluminium Co. LLC | [PERSON_NAME]" at bounding box center [570, 425] width 258 height 11
click at [723, 463] on p "Submit" at bounding box center [726, 465] width 30 height 12
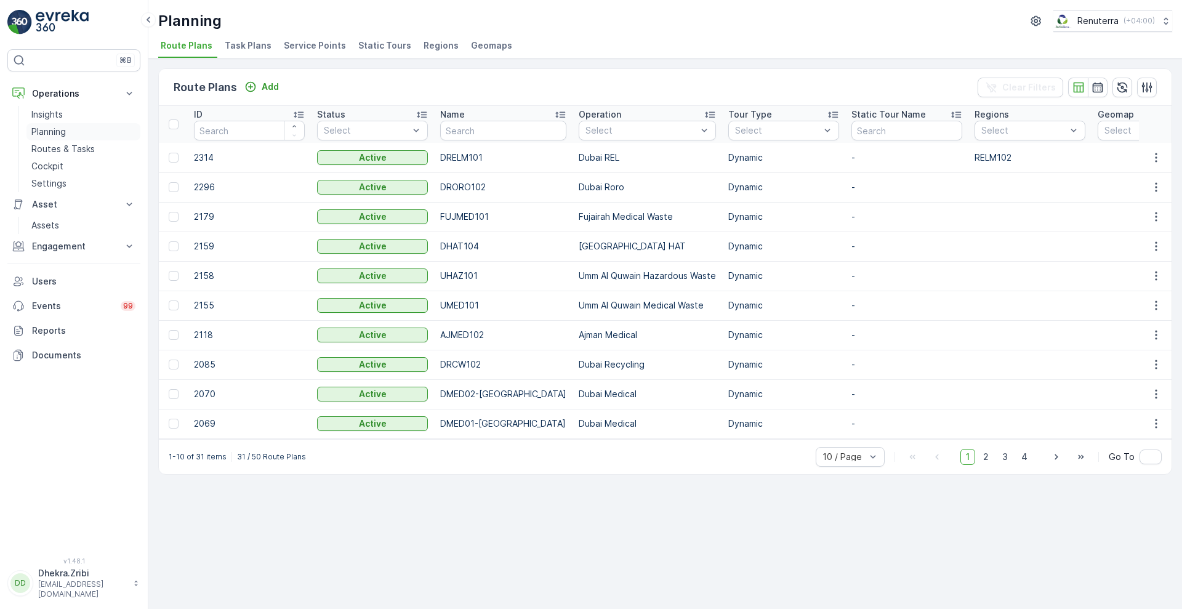
click at [57, 135] on p "Planning" at bounding box center [48, 132] width 34 height 12
click at [55, 150] on p "Routes & Tasks" at bounding box center [62, 149] width 63 height 12
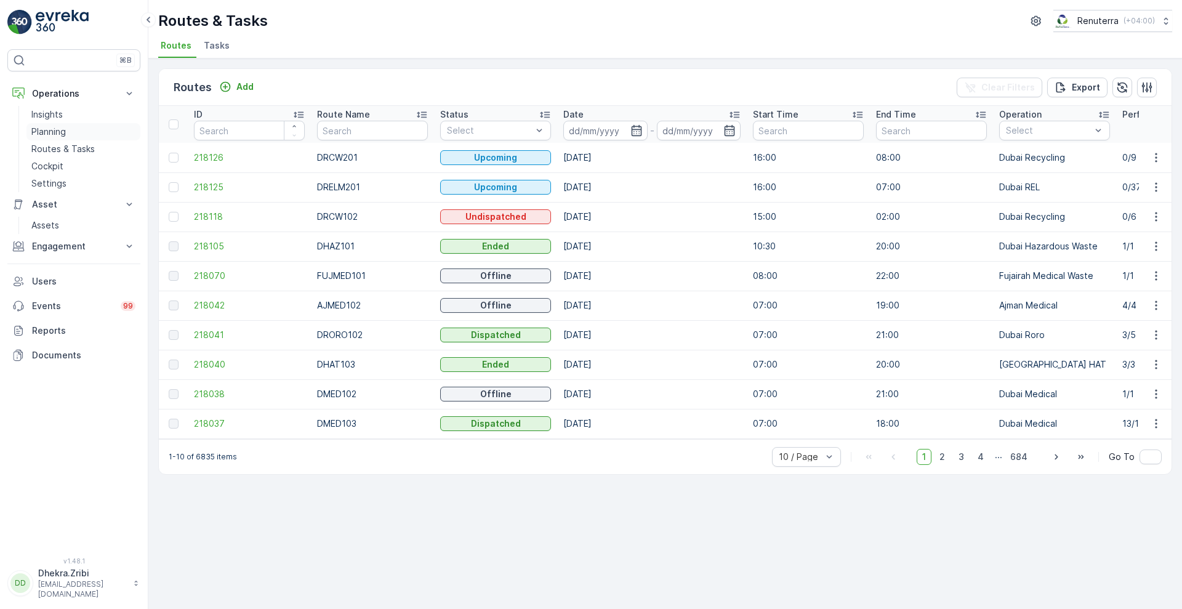
click at [55, 133] on p "Planning" at bounding box center [48, 132] width 34 height 12
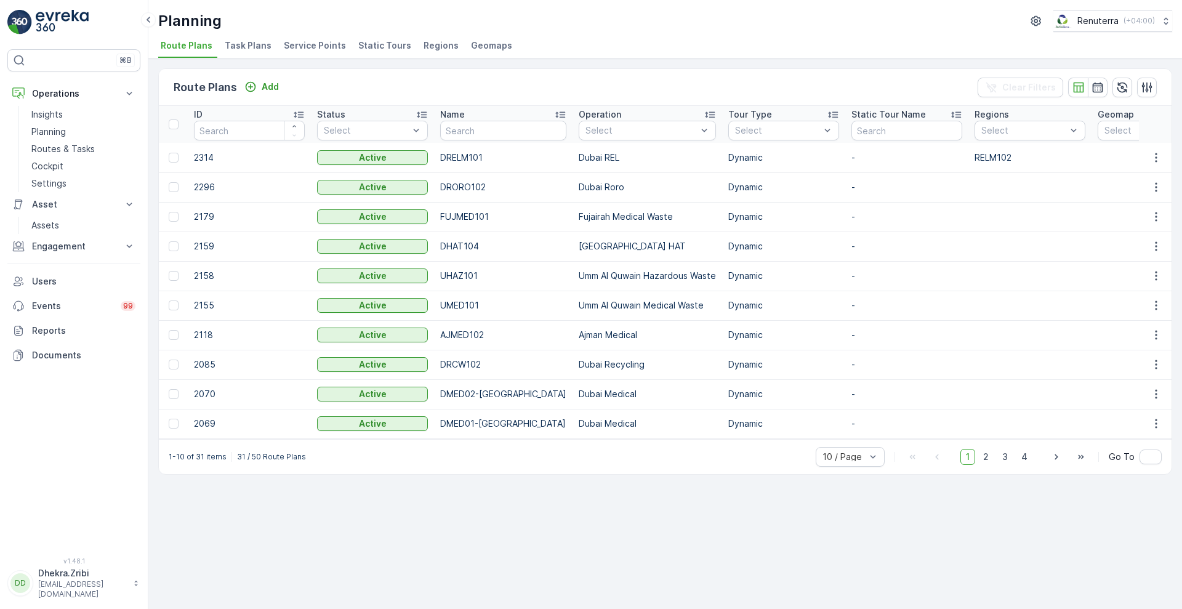
click at [305, 51] on span "Service Points" at bounding box center [315, 45] width 62 height 12
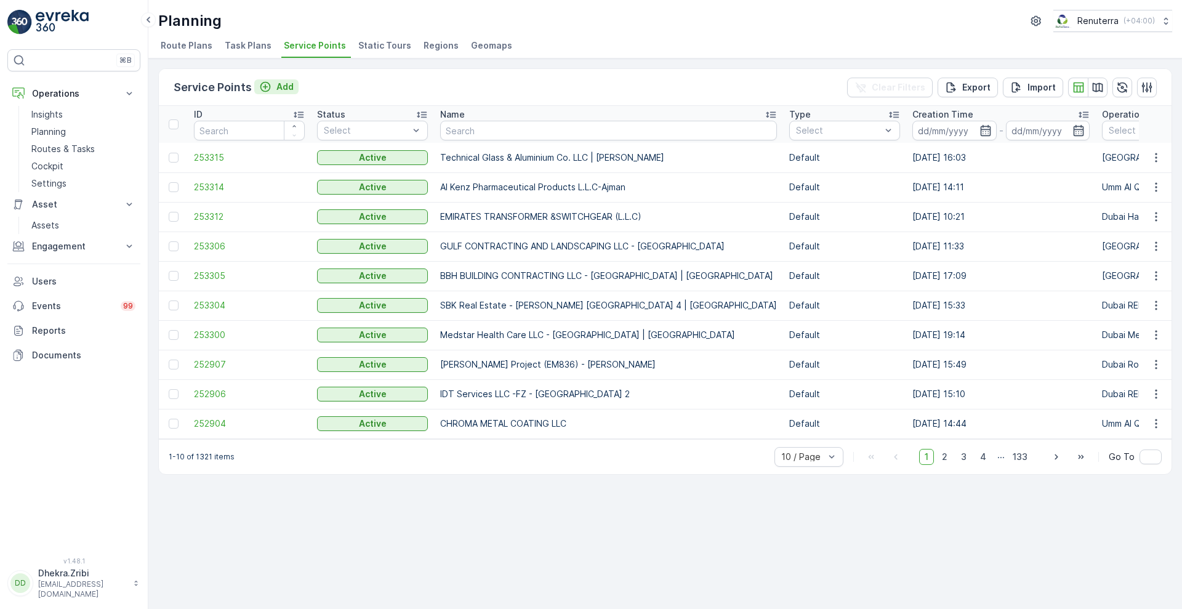
click at [292, 85] on p "Add" at bounding box center [284, 87] width 17 height 12
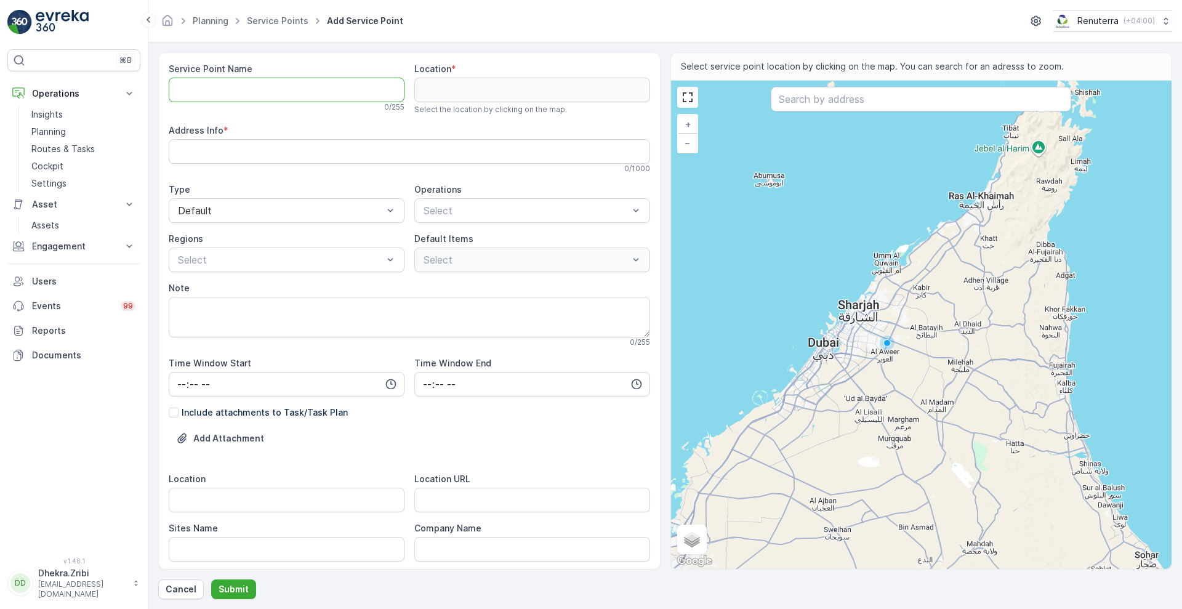
click at [270, 86] on Name "Service Point Name" at bounding box center [287, 90] width 236 height 25
paste Name "Maqad Building Contracting L.L.C - A26 VILLA | Pearl Jumeirah"
type Name "Maqad Building Contracting L.L.C - A26 VILLA | Pearl Jumeirah"
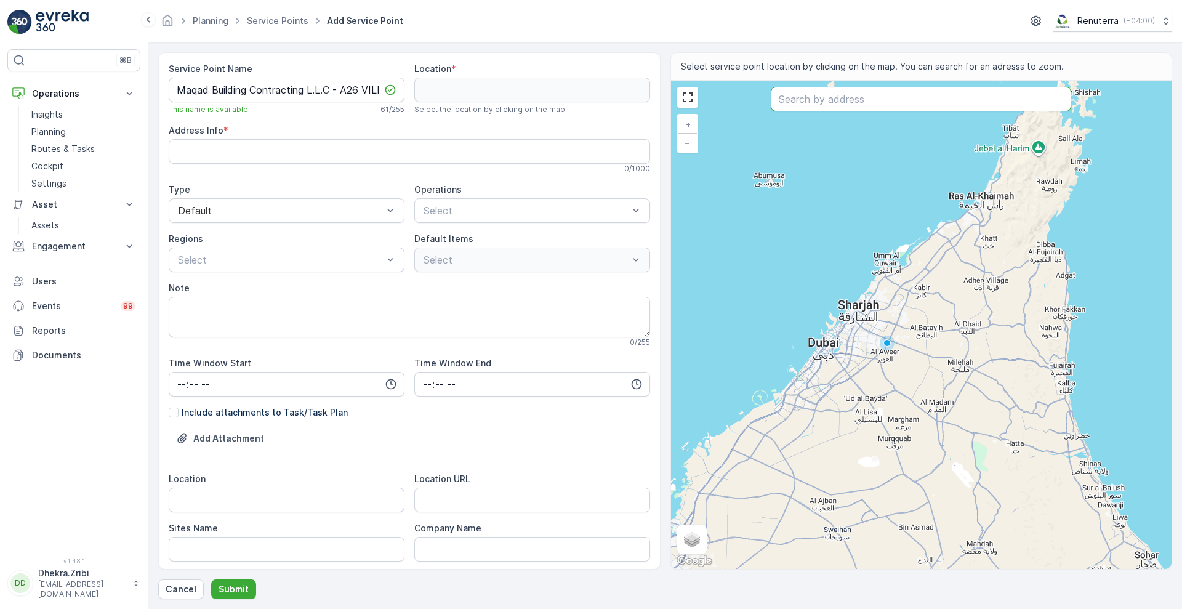
click at [839, 100] on input "text" at bounding box center [920, 99] width 300 height 25
paste input "Gupta Residence"
type input "Gupta Residence"
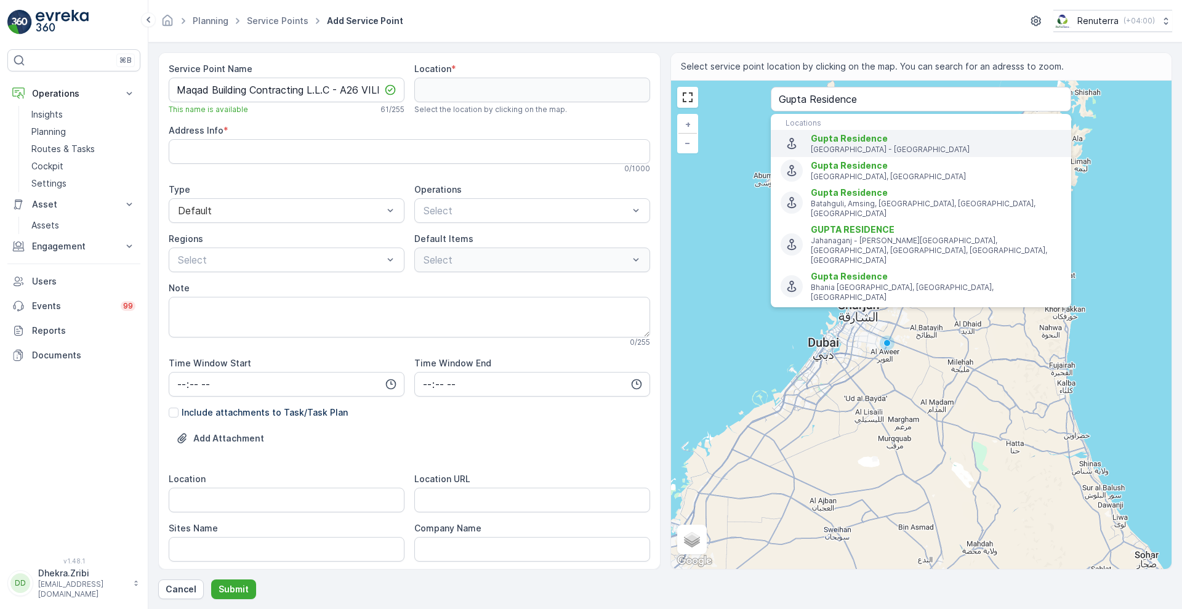
click at [820, 142] on span "Gupta Residence" at bounding box center [848, 138] width 77 height 10
type input "25.2404618,55.2574607"
type Info "67R4+5XP - Unnamed Road - Dubai - United Arab Emirates"
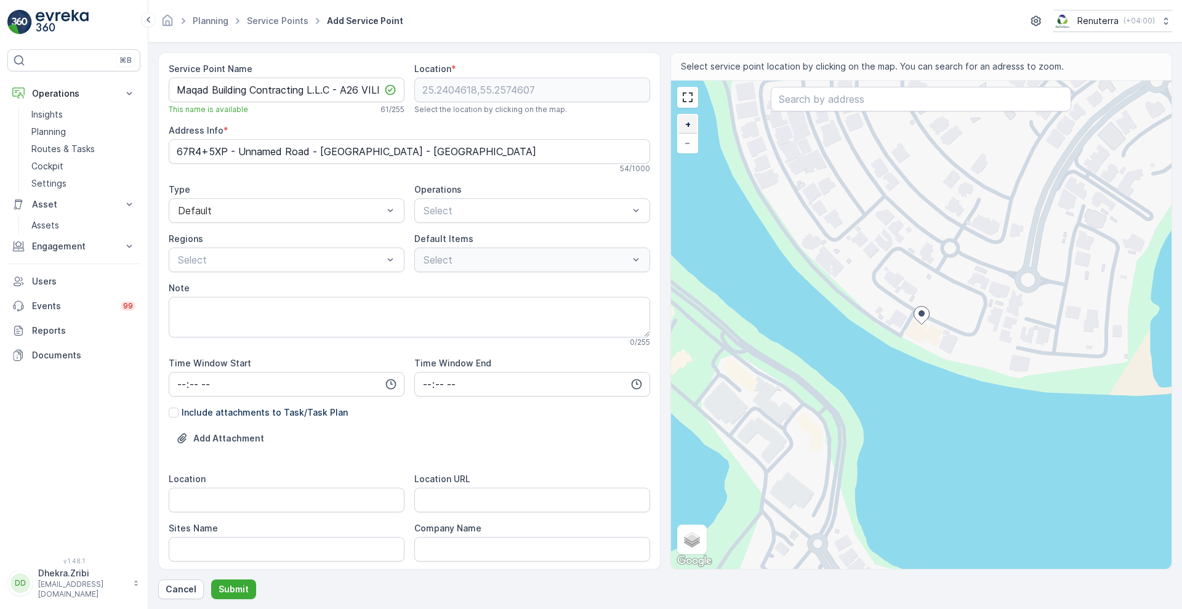
click at [685, 125] on span "+" at bounding box center [688, 124] width 6 height 10
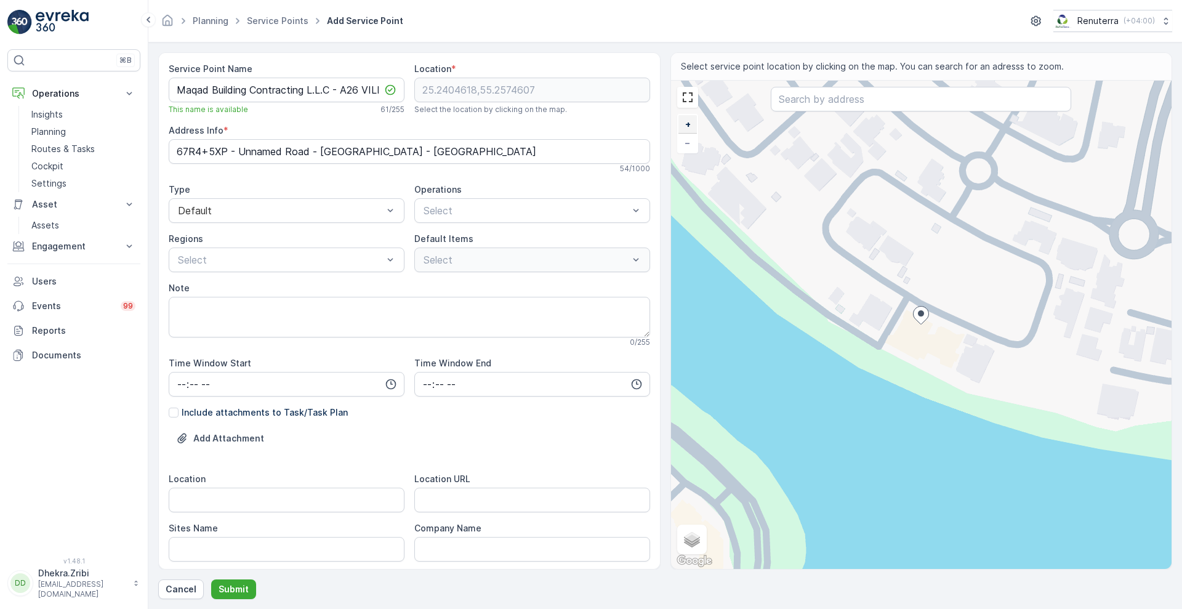
click at [685, 125] on span "+" at bounding box center [688, 124] width 6 height 10
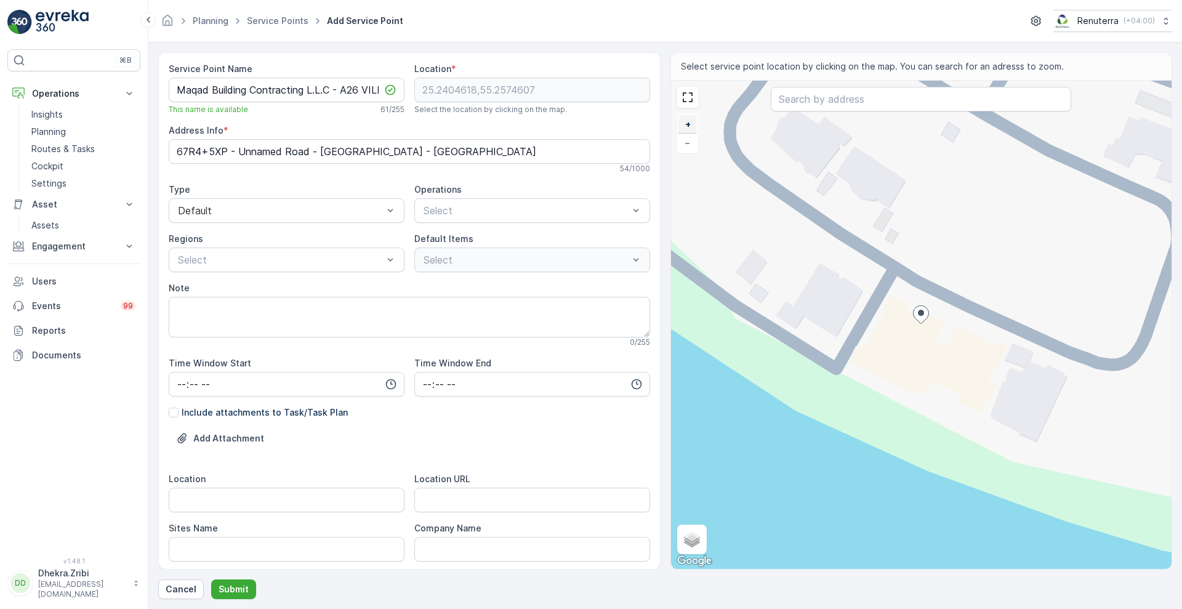
click at [685, 125] on span "+" at bounding box center [688, 124] width 6 height 10
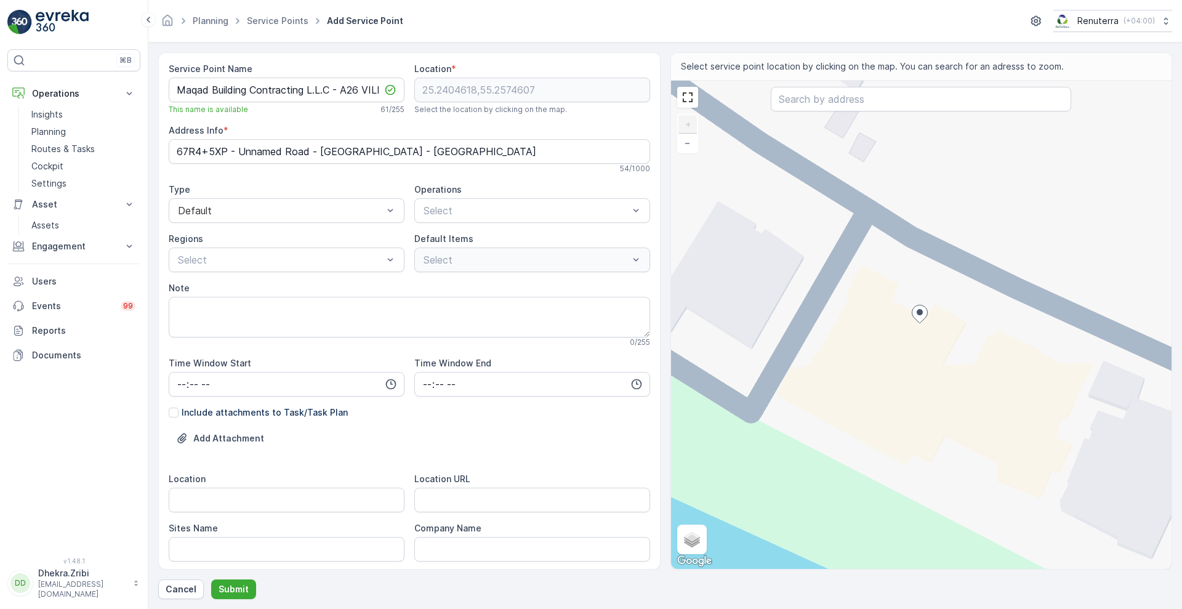
click at [1010, 288] on div "+ − Satellite Roadmap Terrain Hybrid Leaflet Keyboard shortcuts Map Data Map da…" at bounding box center [921, 325] width 501 height 488
type input "25.240530362961763,55.25765889148516"
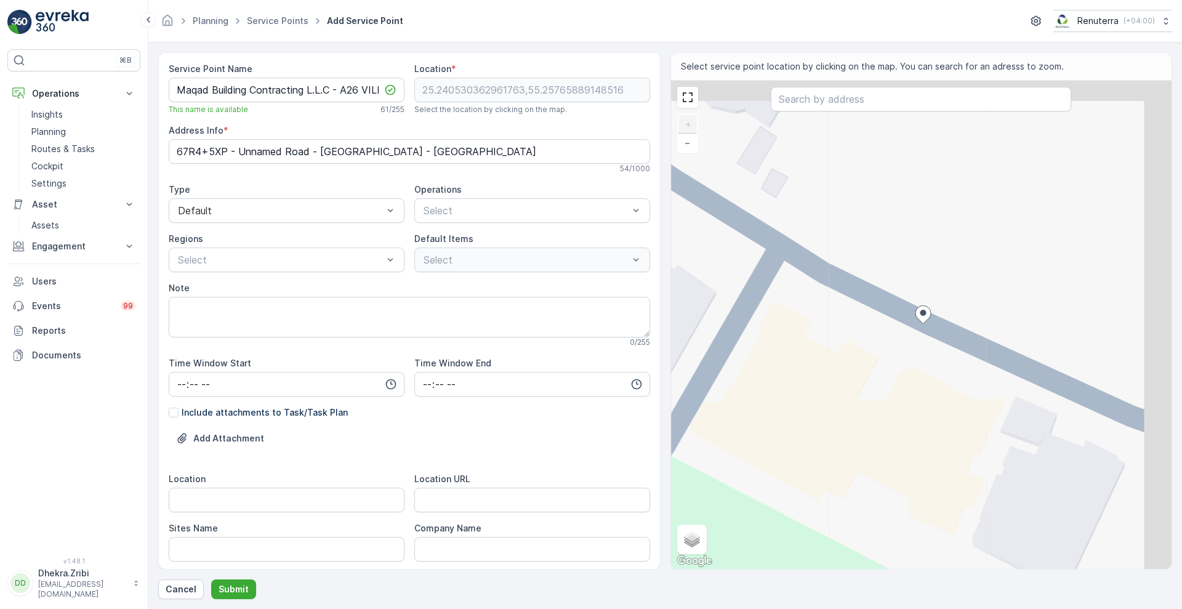
type Info "67R5+36 - Dubai - United Arab Emirates"
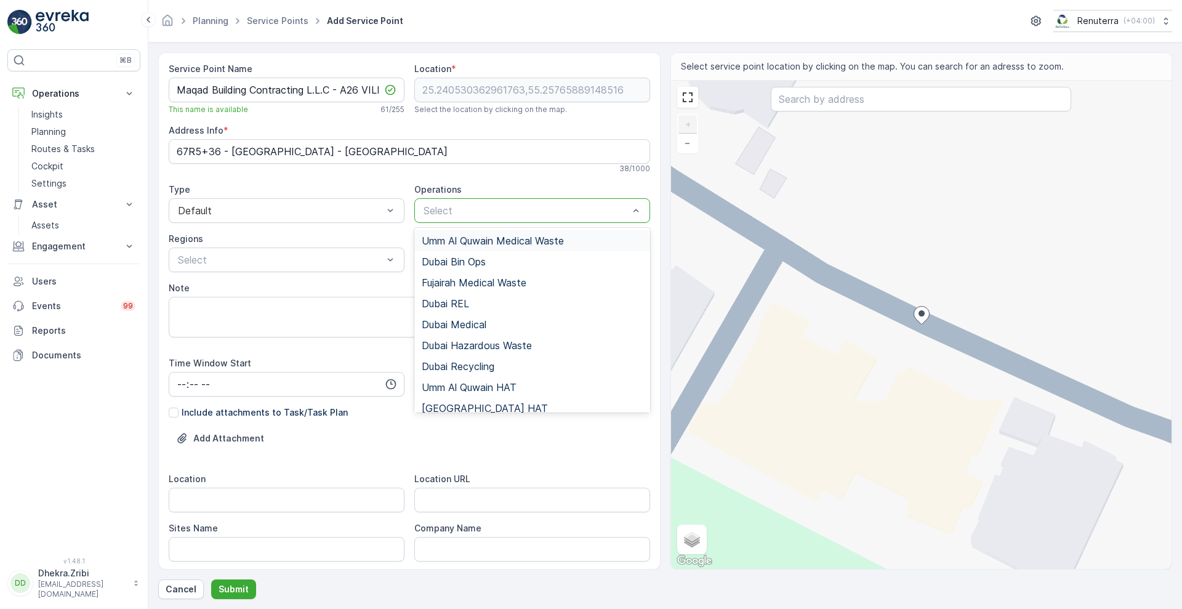
click at [453, 212] on div at bounding box center [525, 210] width 207 height 11
click at [436, 405] on span "[GEOGRAPHIC_DATA] HAT" at bounding box center [485, 407] width 126 height 11
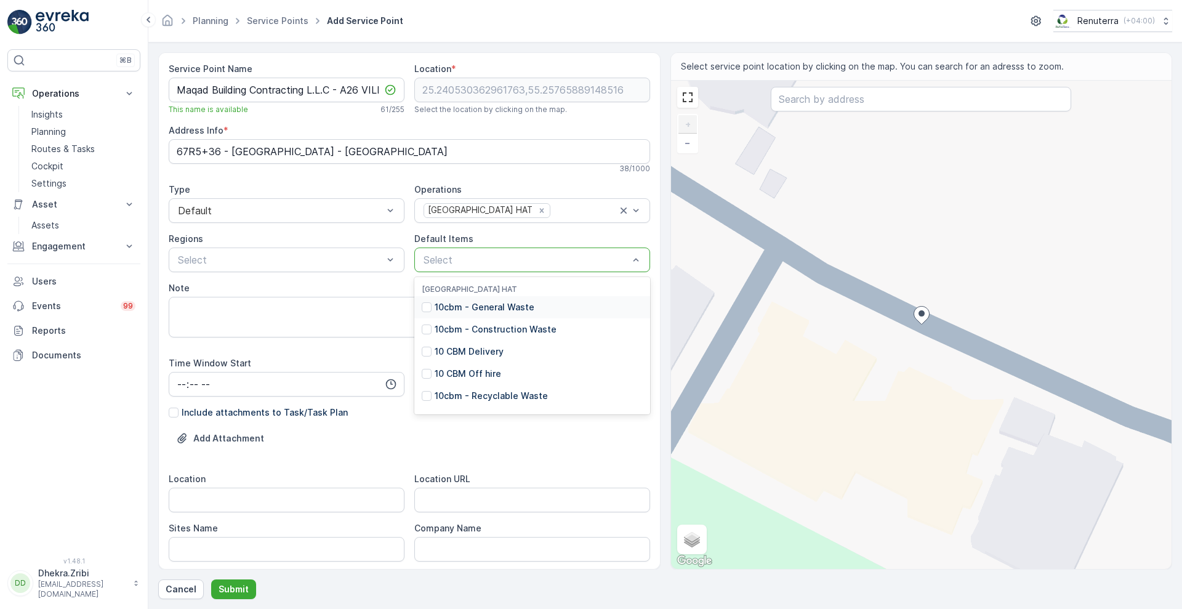
click at [464, 268] on div "Select" at bounding box center [532, 259] width 236 height 25
click at [447, 312] on p "10cbm - General Waste" at bounding box center [484, 307] width 100 height 12
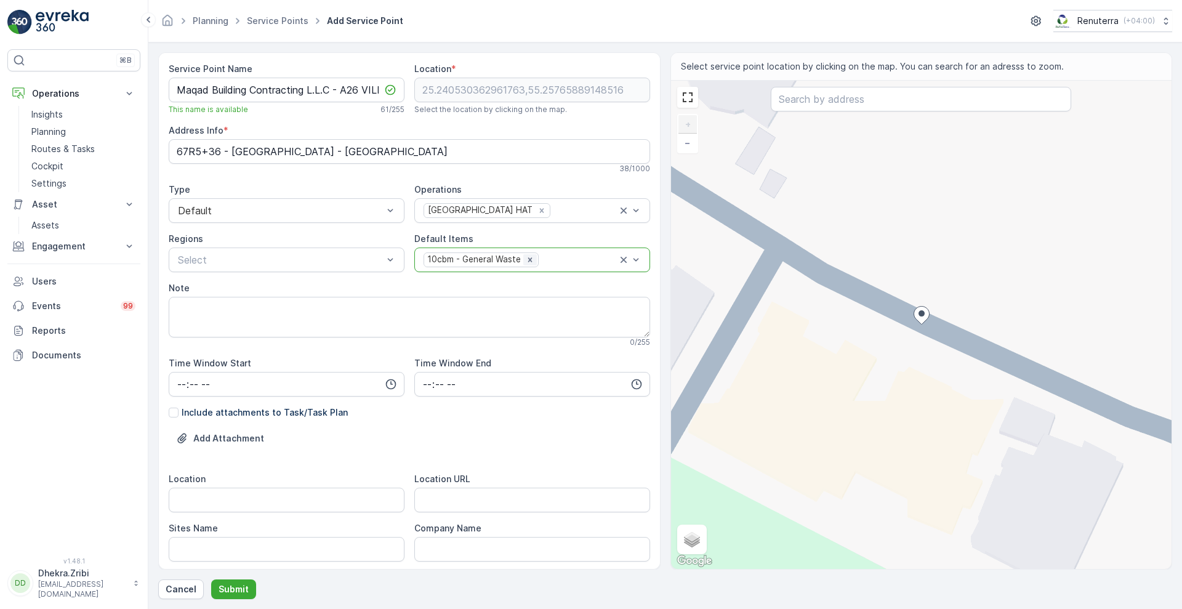
click at [530, 258] on icon "Remove 10cbm - General Waste" at bounding box center [530, 259] width 9 height 9
type input "1"
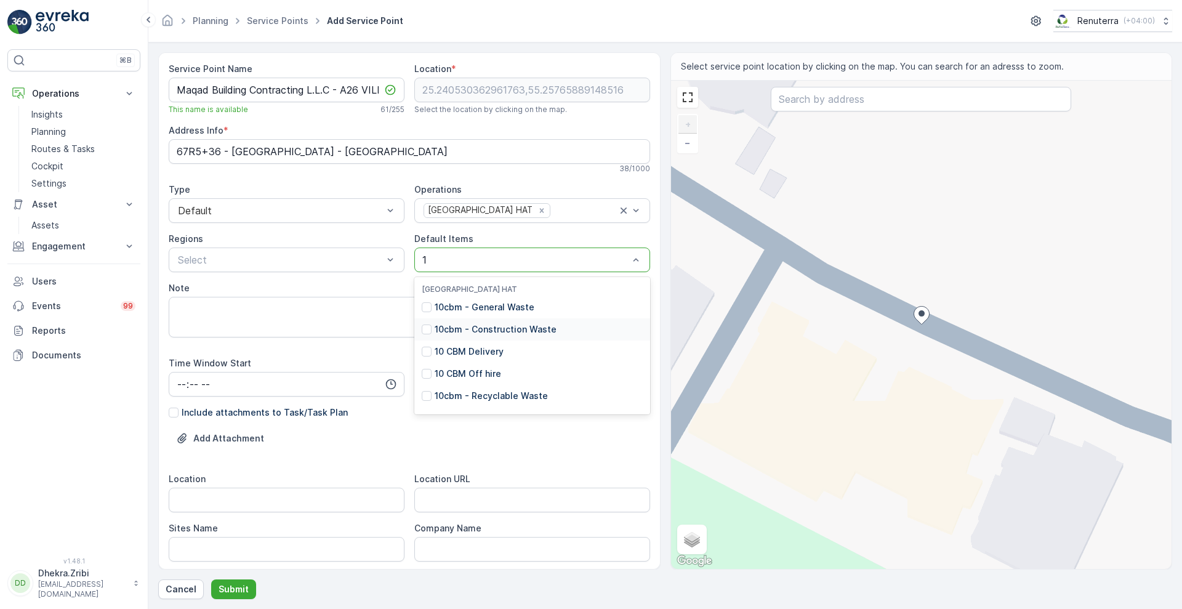
click at [513, 324] on p "10cbm - Construction Waste" at bounding box center [495, 329] width 122 height 12
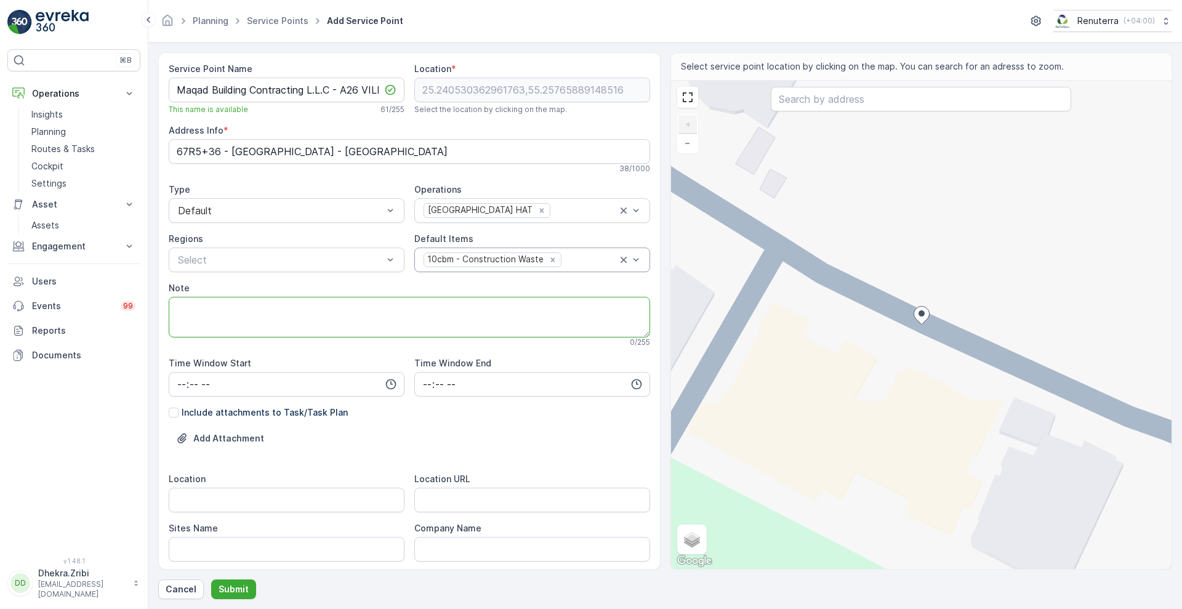
click at [226, 318] on textarea "Note" at bounding box center [409, 317] width 481 height 41
paste textarea "+971 52 818 3522"
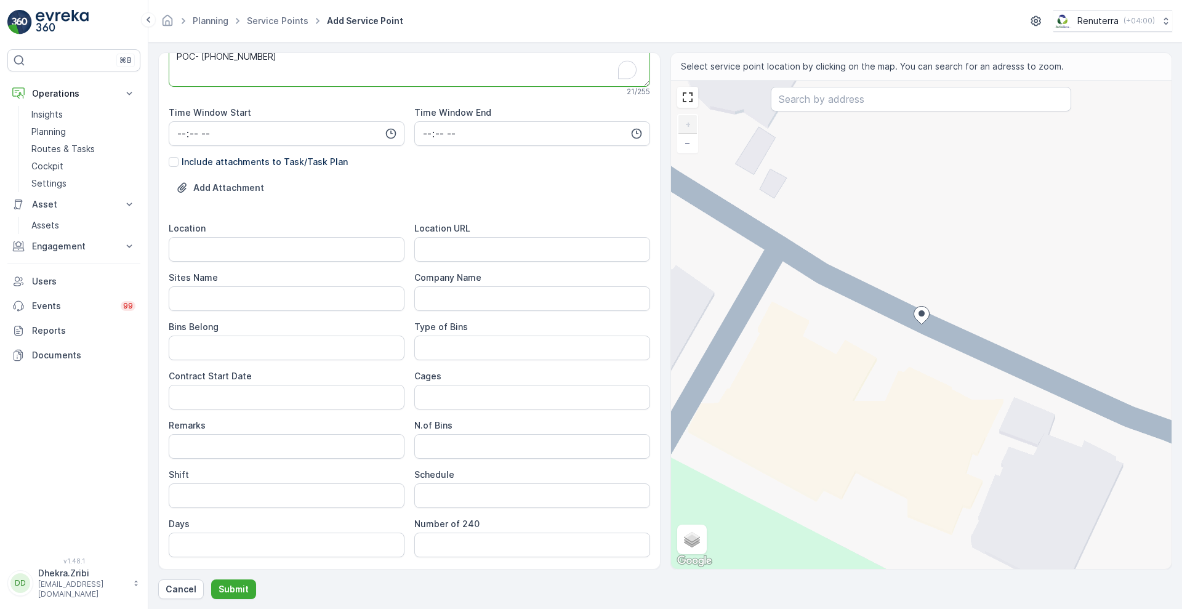
scroll to position [287, 0]
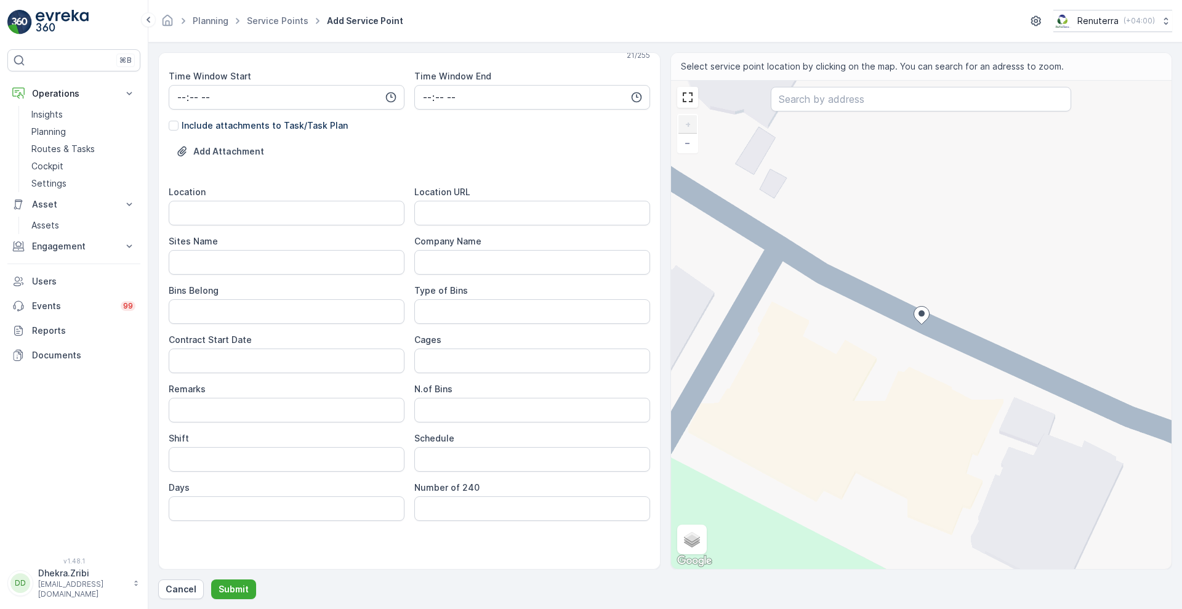
drag, startPoint x: 226, startPoint y: 318, endPoint x: 322, endPoint y: 351, distance: 102.4
click at [322, 351] on div "Service Point Name Maqad Building Contracting L.L.C - A26 VILLA | Pearl Jumeira…" at bounding box center [409, 173] width 481 height 794
type textarea "POC- +971 52 818 3522"
click at [359, 221] on input "Location" at bounding box center [287, 213] width 236 height 25
type input "Pearl Jumeriah"
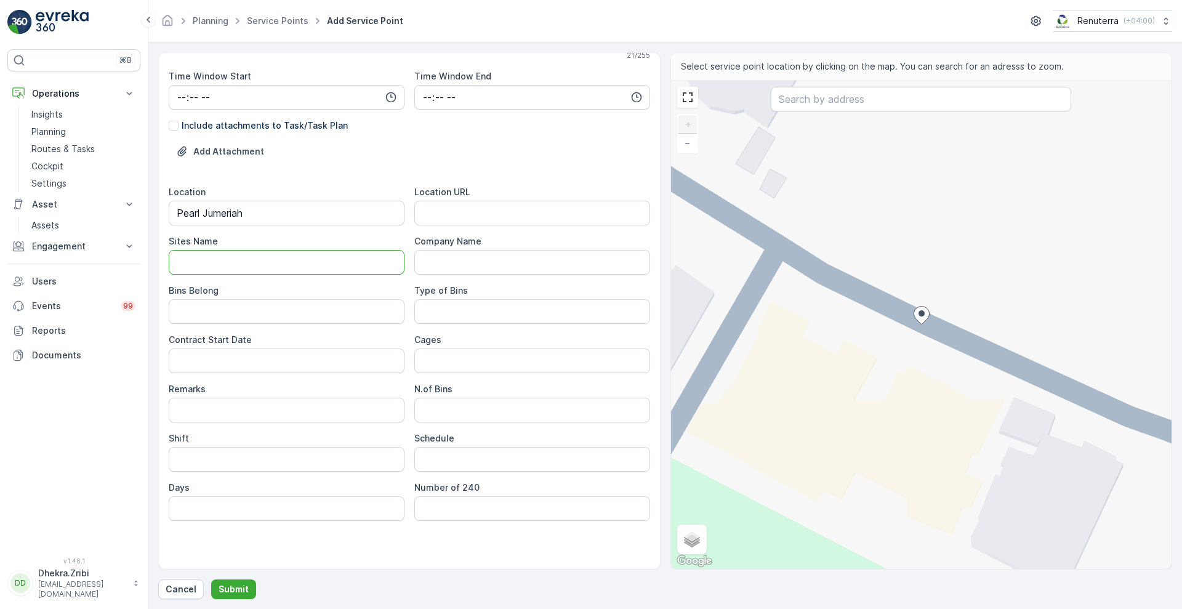
click at [313, 259] on Name "Sites Name" at bounding box center [287, 262] width 236 height 25
type Name "Pearl Jumeriah"
click at [518, 210] on URL "Location URL" at bounding box center [532, 213] width 236 height 25
paste URL "https://maps.app.goo.gl/3ED7MgjL9omUoRrM6"
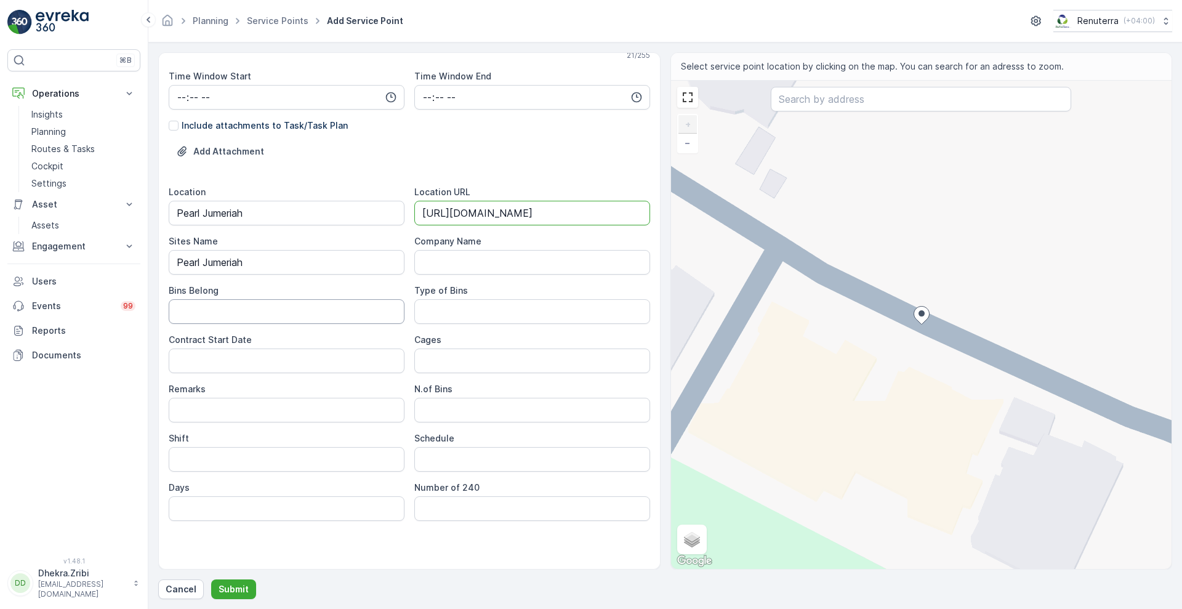
type URL "https://maps.app.goo.gl/3ED7MgjL9omUoRrM6"
click at [262, 302] on Belong "Bins Belong" at bounding box center [287, 311] width 236 height 25
type Belong "Service Provider"
click at [440, 308] on Bins "Type of Bins" at bounding box center [532, 311] width 236 height 25
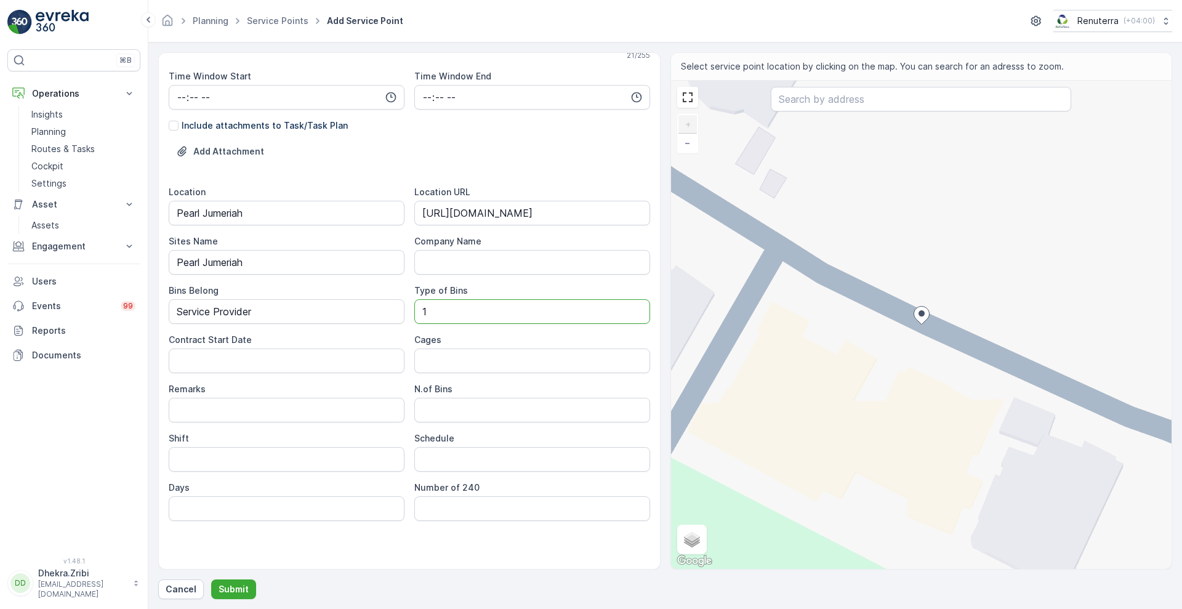
type Bins "10 CBM"
click at [298, 364] on Date "Contract Start Date" at bounding box center [287, 360] width 236 height 25
type Date "[DATE]"
click at [444, 411] on Bins "N.of Bins" at bounding box center [532, 410] width 236 height 25
type Bins "1"
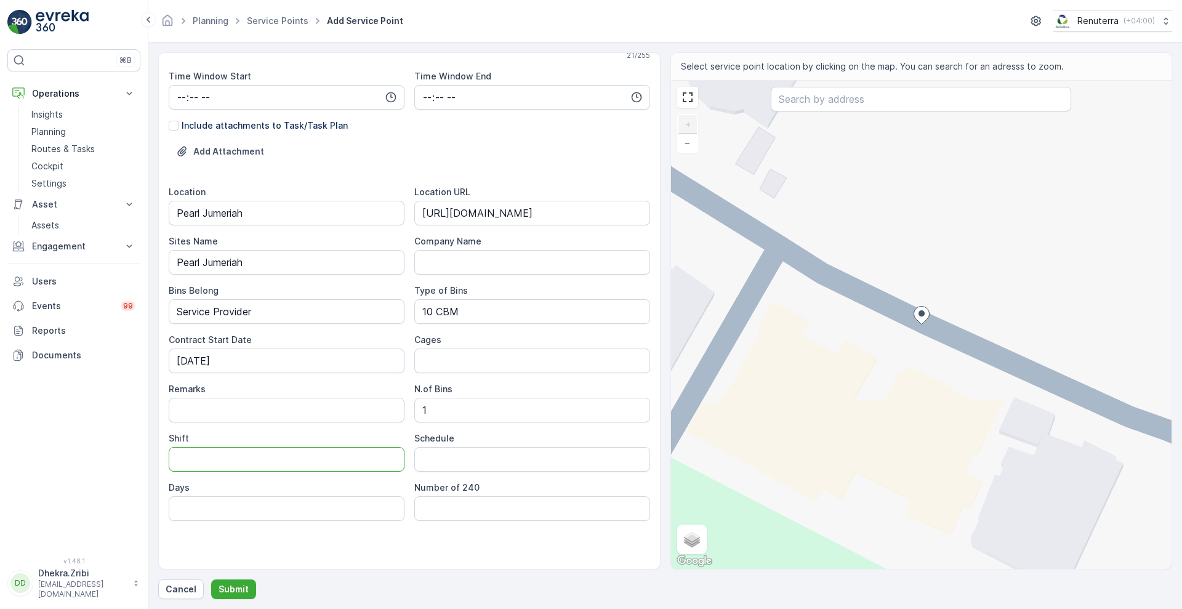
click at [379, 462] on input "Shift" at bounding box center [287, 459] width 236 height 25
type input "Day Shift"
click at [453, 464] on input "Schedule" at bounding box center [532, 459] width 236 height 25
type input "On Call Basis"
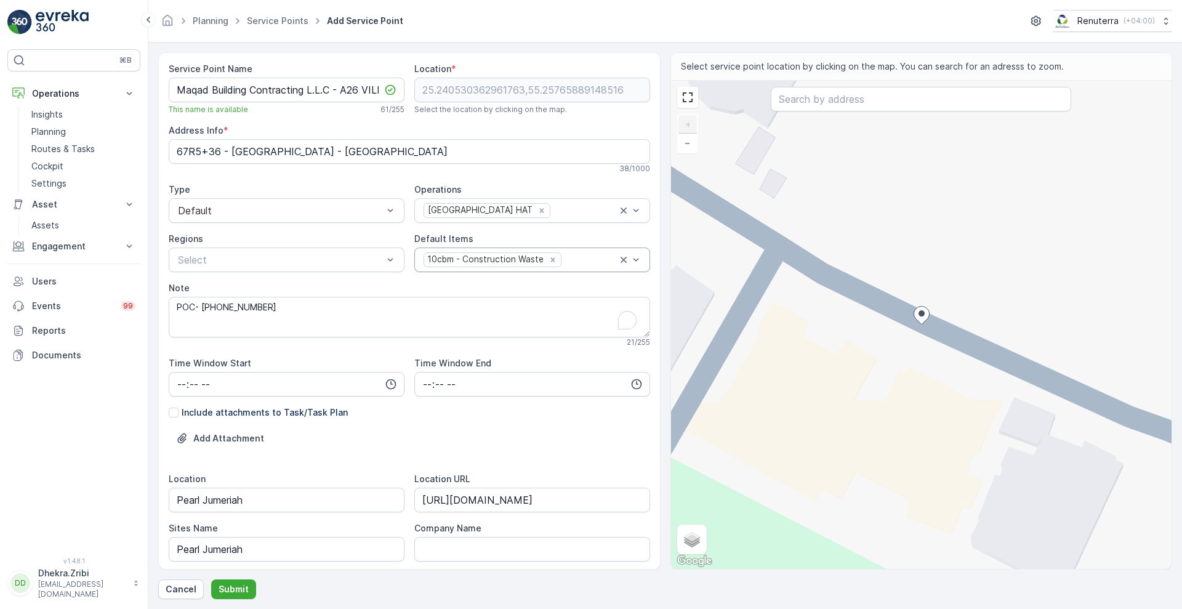
click at [223, 599] on form "Service Point Name Maqad Building Contracting L.L.C - A26 VILLA | Pearl Jumeira…" at bounding box center [664, 325] width 1033 height 566
click at [228, 591] on p "Submit" at bounding box center [233, 589] width 30 height 12
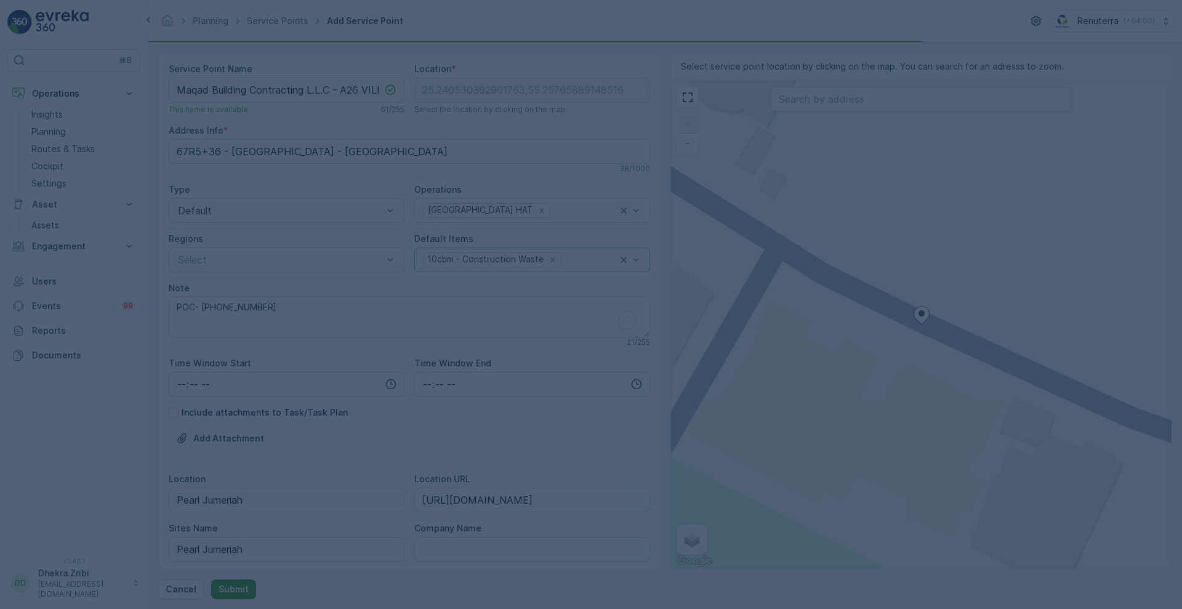
click at [228, 591] on div at bounding box center [591, 304] width 1182 height 609
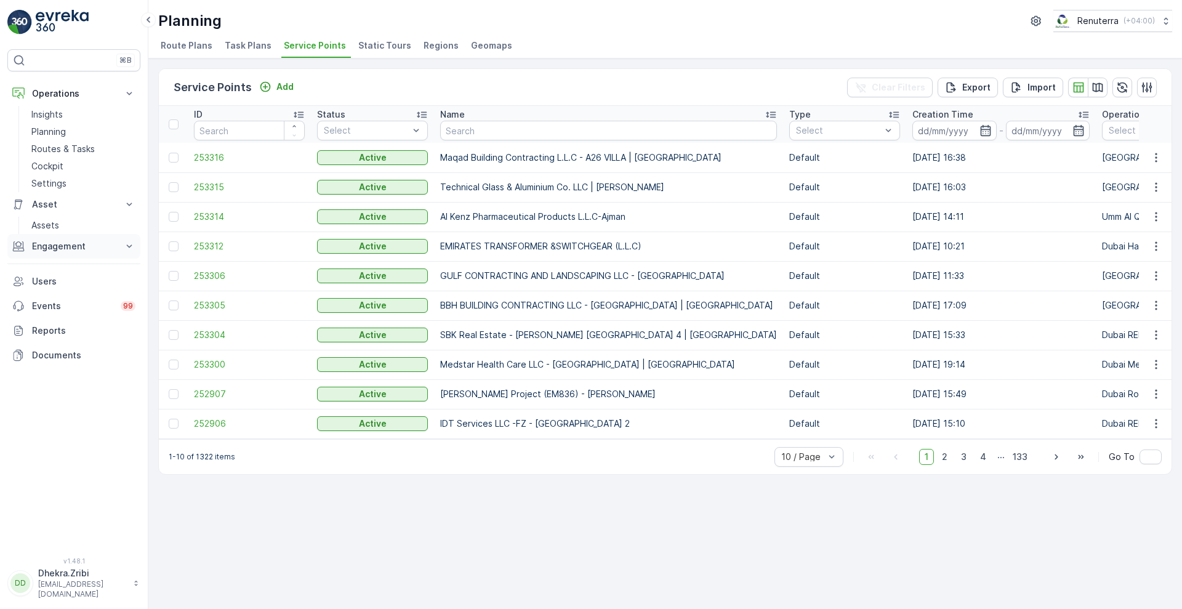
click at [124, 248] on icon at bounding box center [129, 246] width 12 height 12
click at [63, 316] on p "Service Points" at bounding box center [61, 319] width 60 height 12
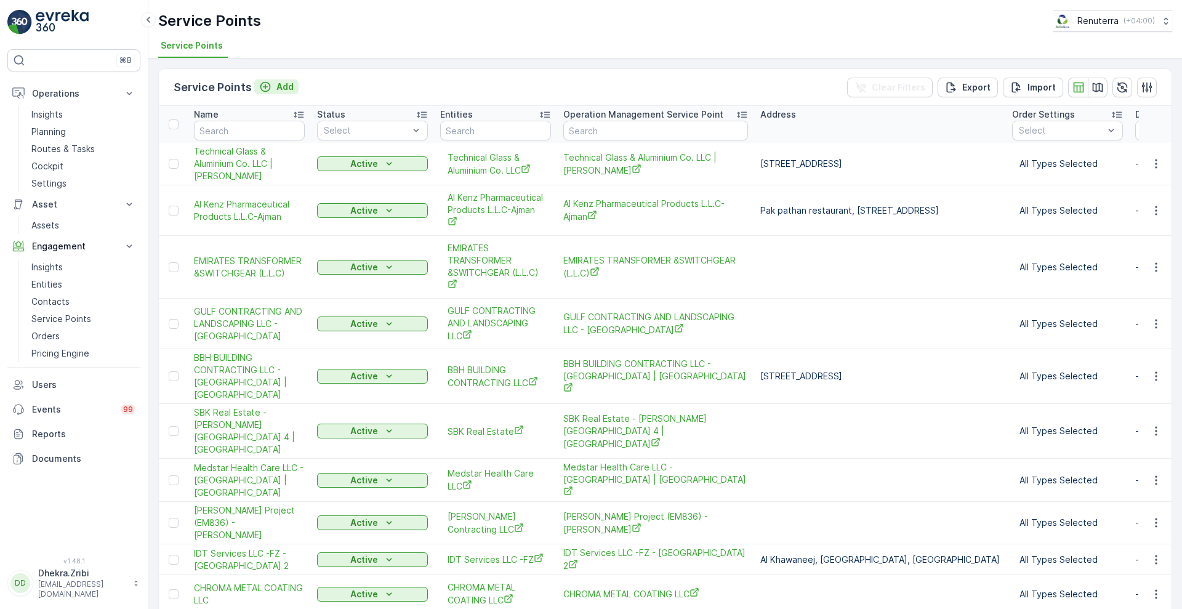
click at [295, 80] on button "Add" at bounding box center [276, 86] width 44 height 15
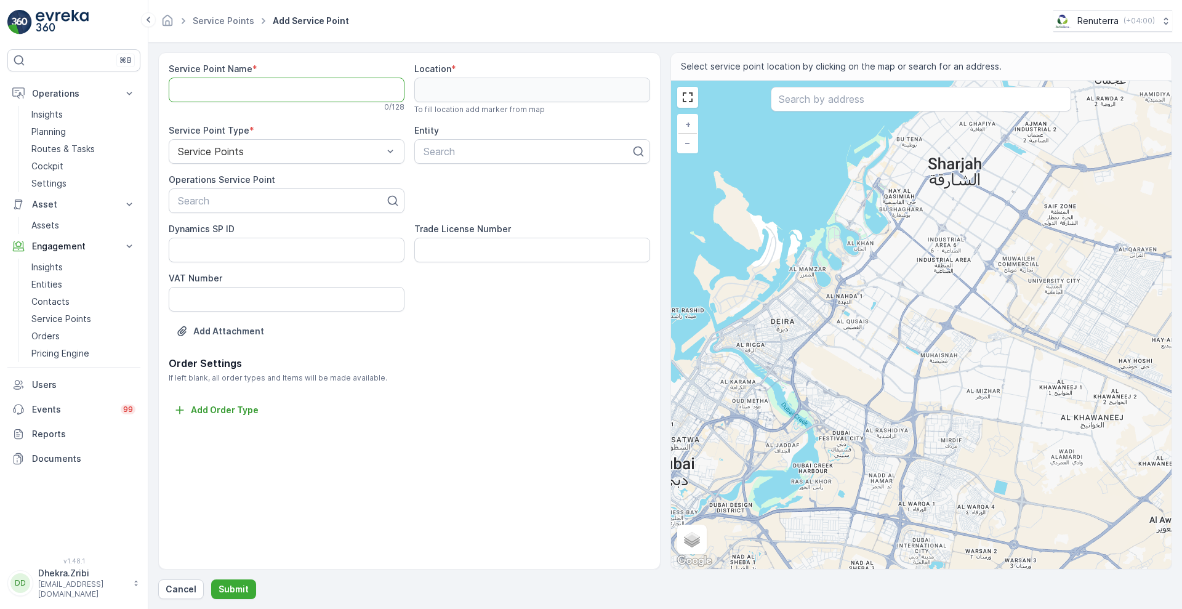
click at [302, 92] on Name "Service Point Name" at bounding box center [287, 90] width 236 height 25
paste Name "Maqad Building Contracting L.L.C - A26 VILLA | Pearl Jumeirah"
type Name "Maqad Building Contracting L.L.C - A26 VILLA | Pearl Jumeirah"
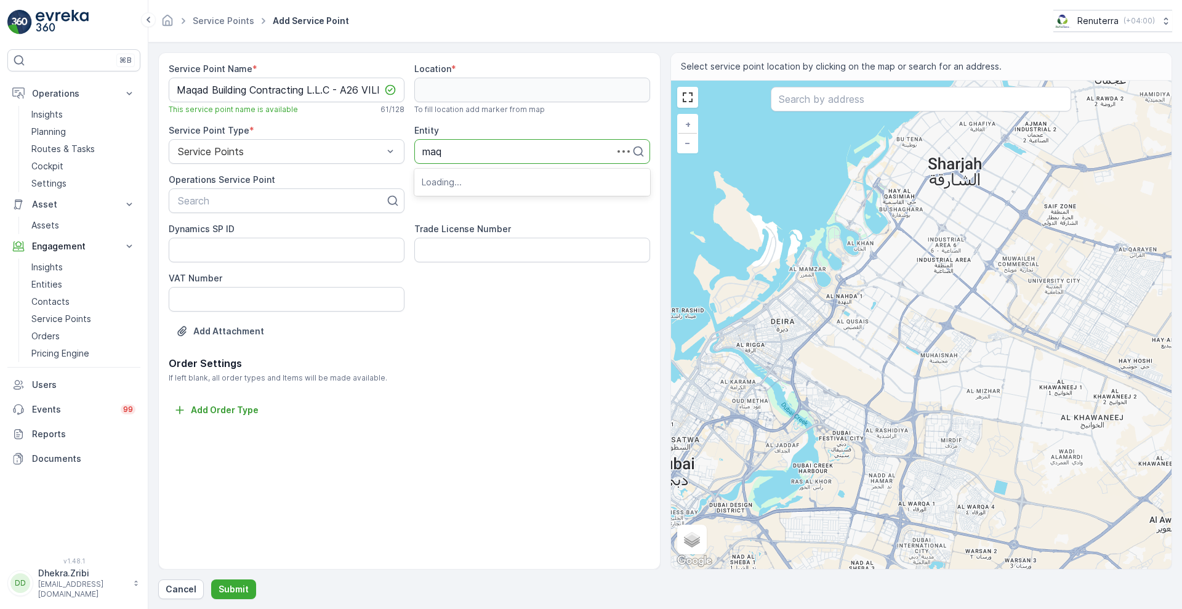
type input "maqa"
click at [475, 182] on span "MAQAD BUILDING CONTRACTING L.L.C" at bounding box center [516, 181] width 189 height 11
click at [318, 196] on div at bounding box center [282, 200] width 210 height 11
paste input "Maqad Building Contracting L.L.C - A26 VILLA | Pearl Jumeirah"
type input "Maqad Building Contracting L.L.C - A26 VILLA | Pearl Jumeirah"
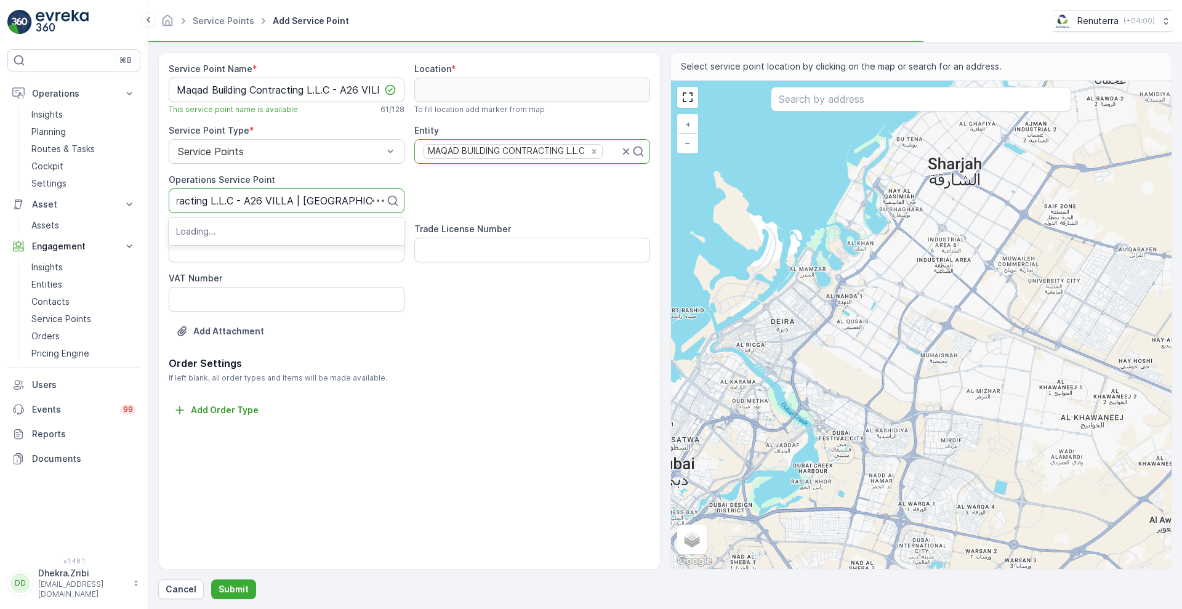
scroll to position [0, 86]
click at [342, 232] on span "Maqad Building Contracting L.L.C - A26 VILLA | Pearl Jumeirah" at bounding box center [286, 236] width 221 height 22
click at [804, 106] on input "text" at bounding box center [920, 99] width 300 height 25
paste input "Gupta Residence"
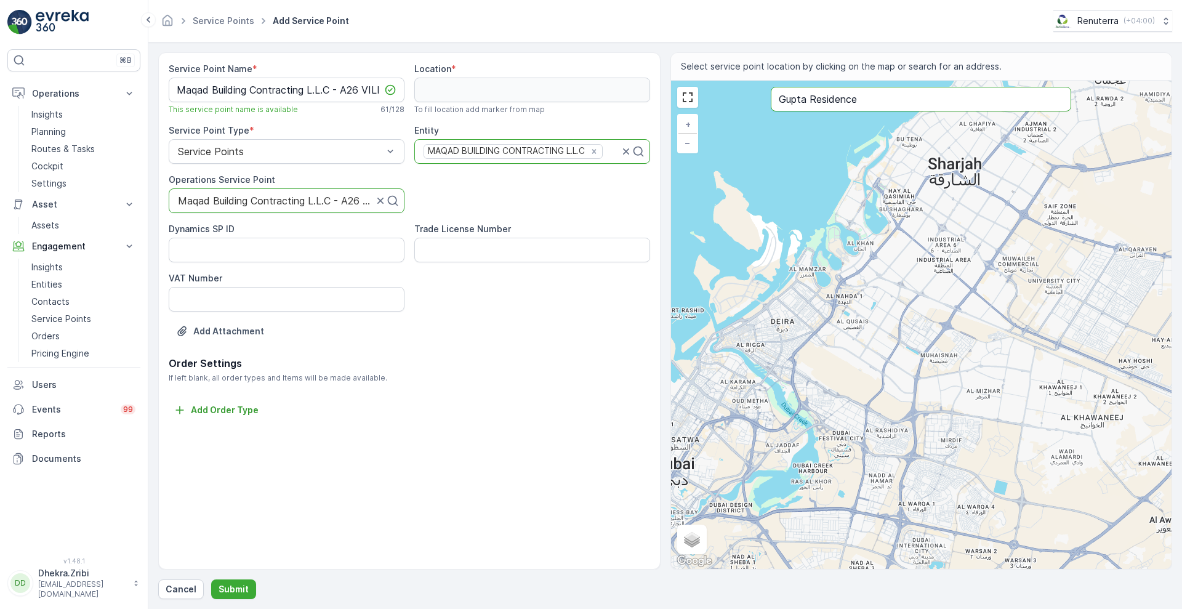
type input "Gupta Residence"
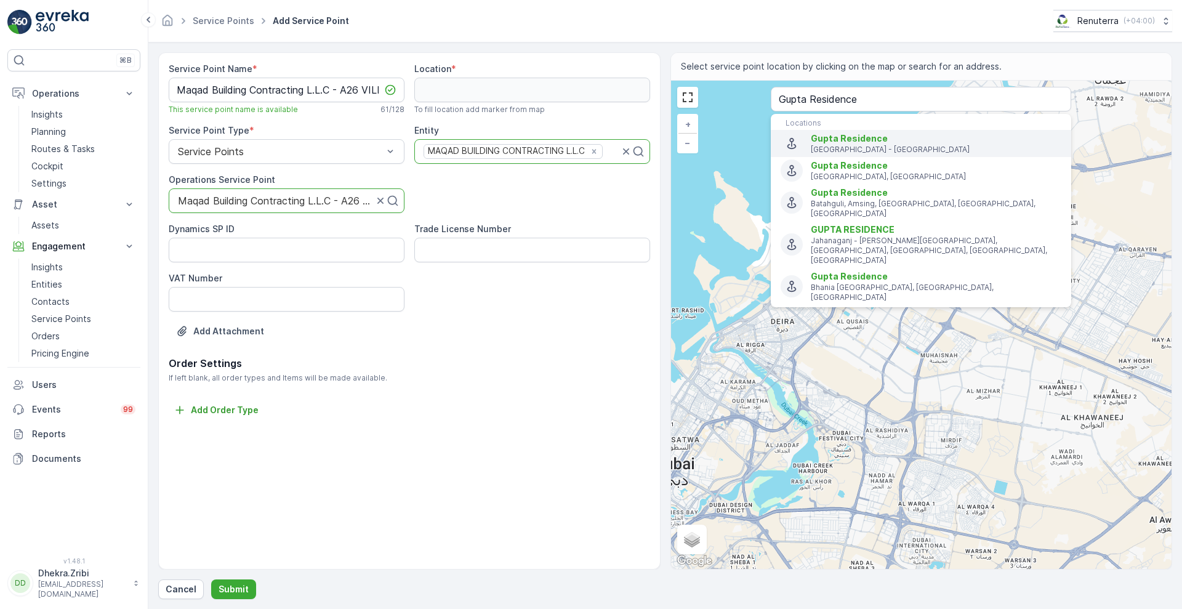
click at [822, 138] on span "Gupta Residence" at bounding box center [848, 138] width 77 height 10
type input "25.2404618,55.2574607"
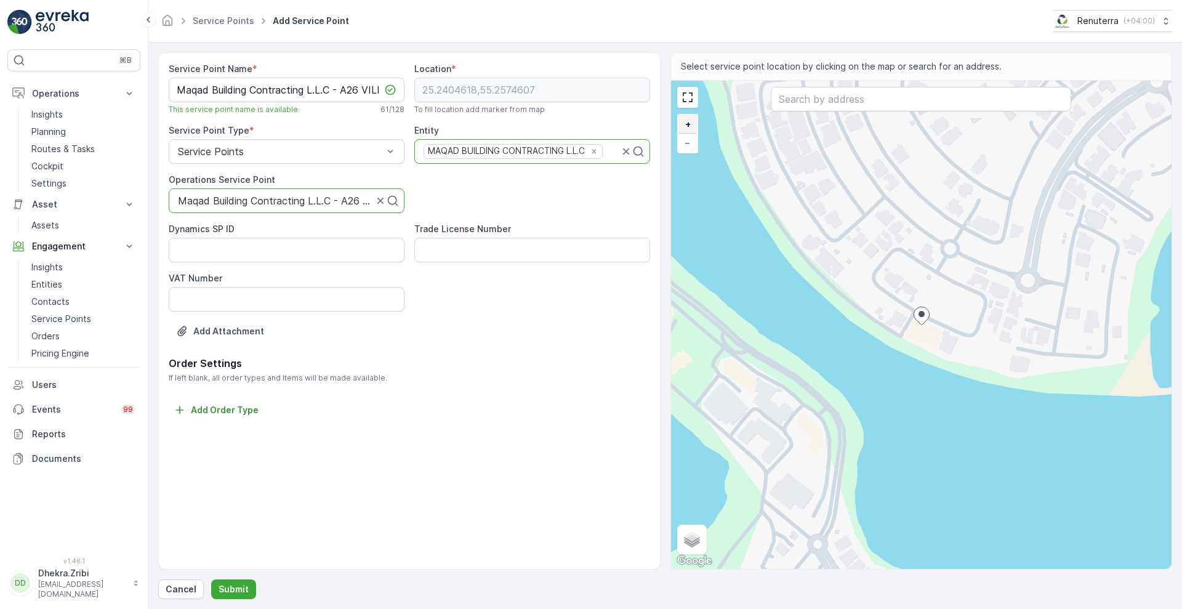
click at [687, 127] on span "+" at bounding box center [688, 124] width 6 height 10
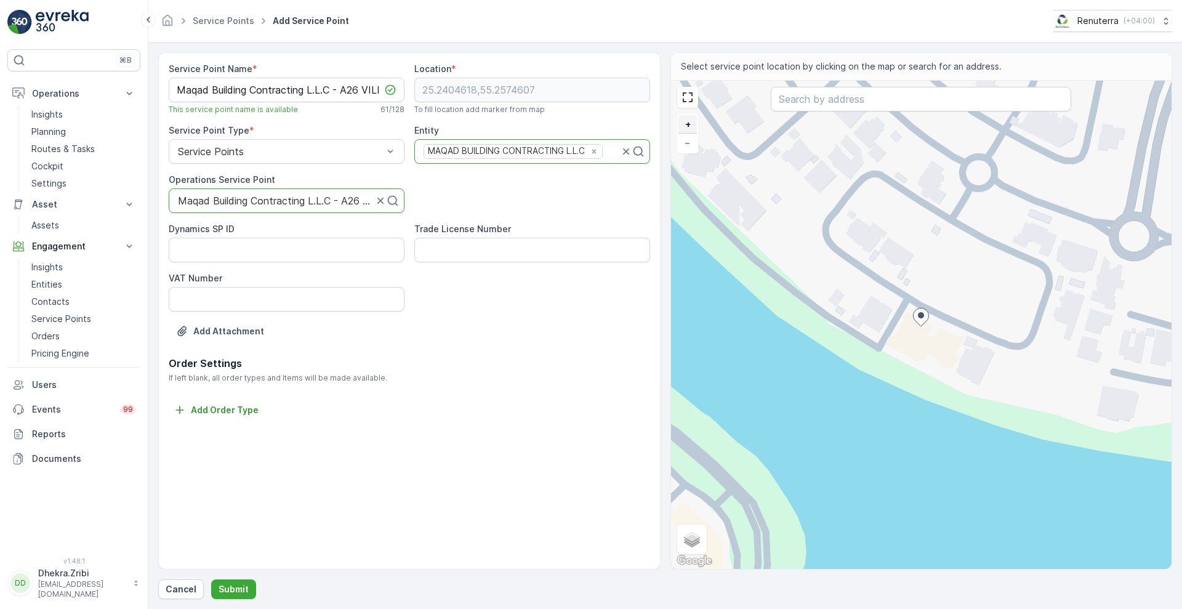
click at [687, 127] on span "+" at bounding box center [688, 124] width 6 height 10
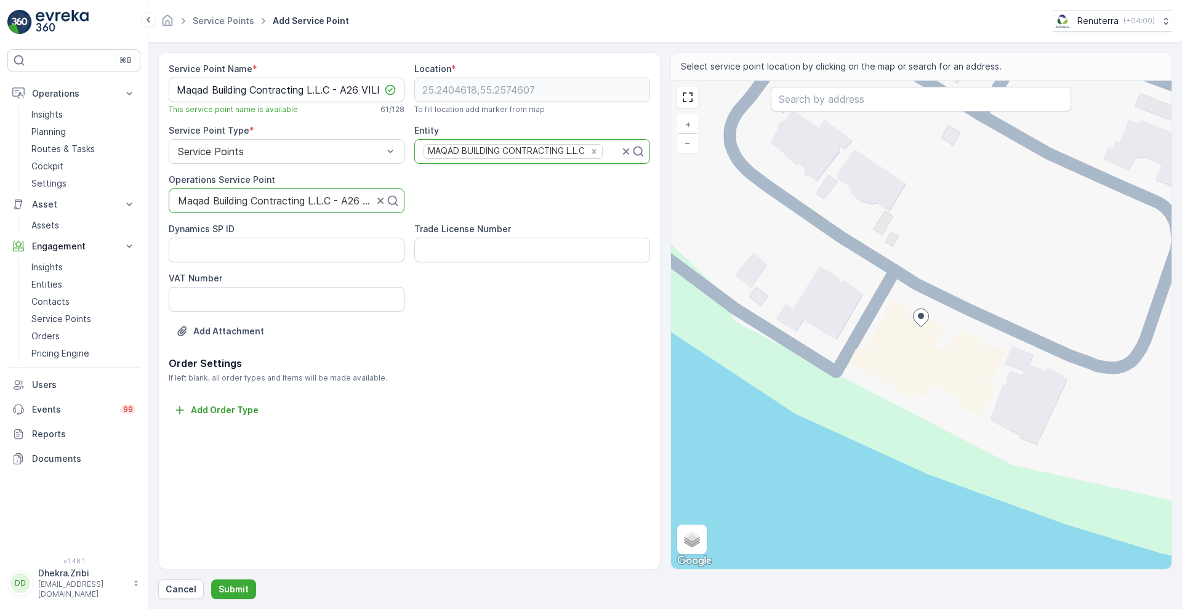
click at [958, 304] on div "+ − Satellite Roadmap Terrain Hybrid Leaflet Keyboard shortcuts Map Data Map da…" at bounding box center [921, 325] width 501 height 488
type input "25.240552198101078,55.25762500778326"
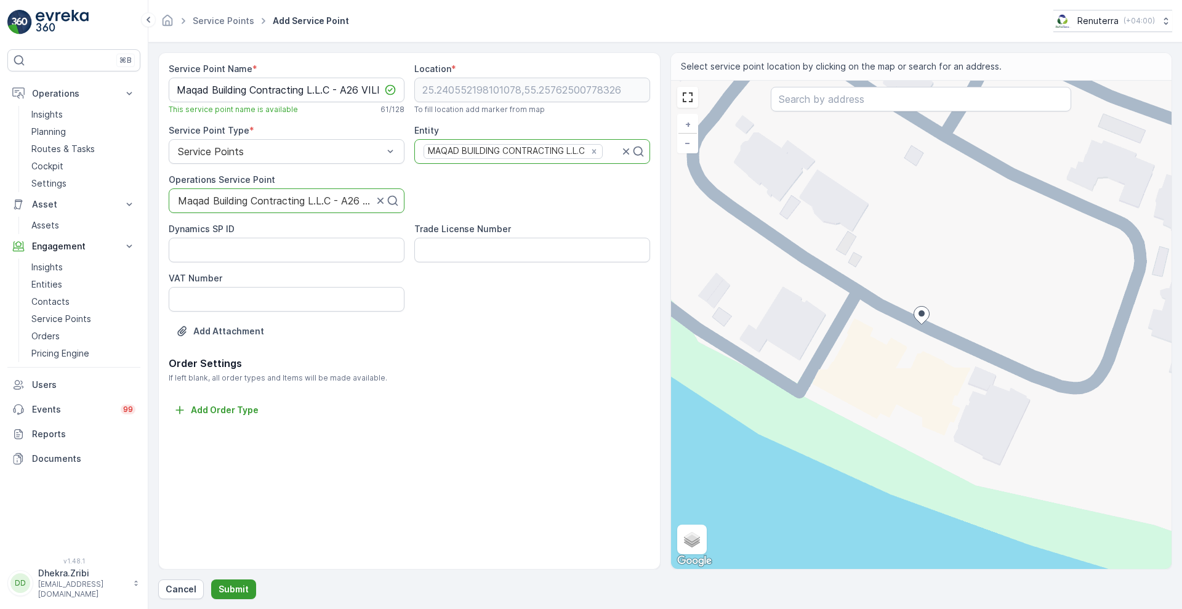
click at [238, 588] on p "Submit" at bounding box center [233, 589] width 30 height 12
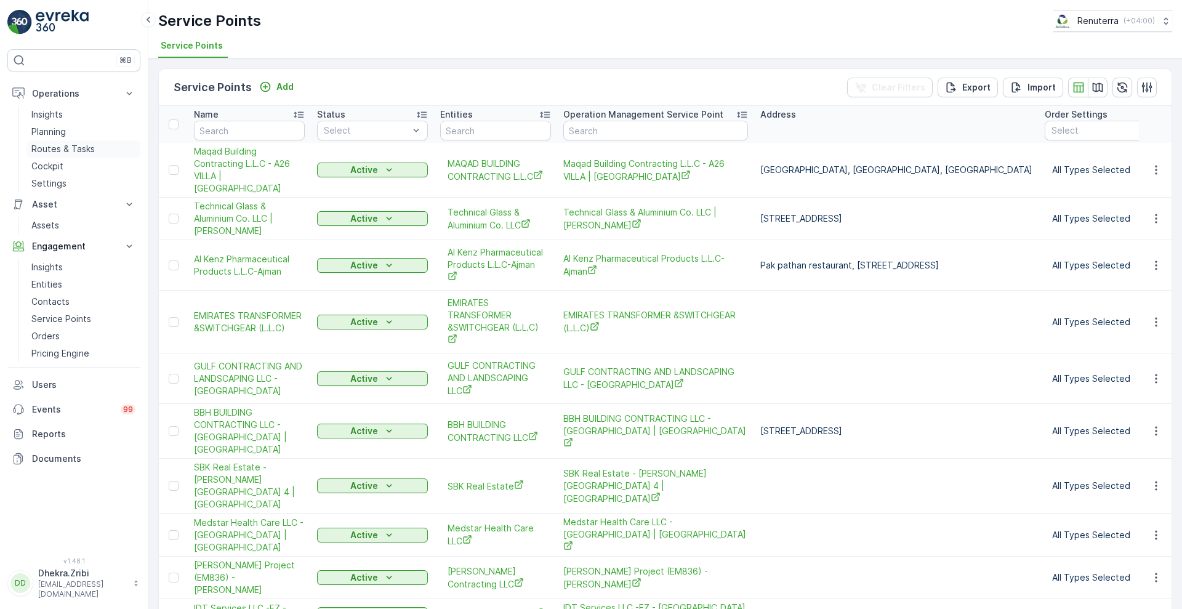
click at [46, 140] on link "Routes & Tasks" at bounding box center [83, 148] width 114 height 17
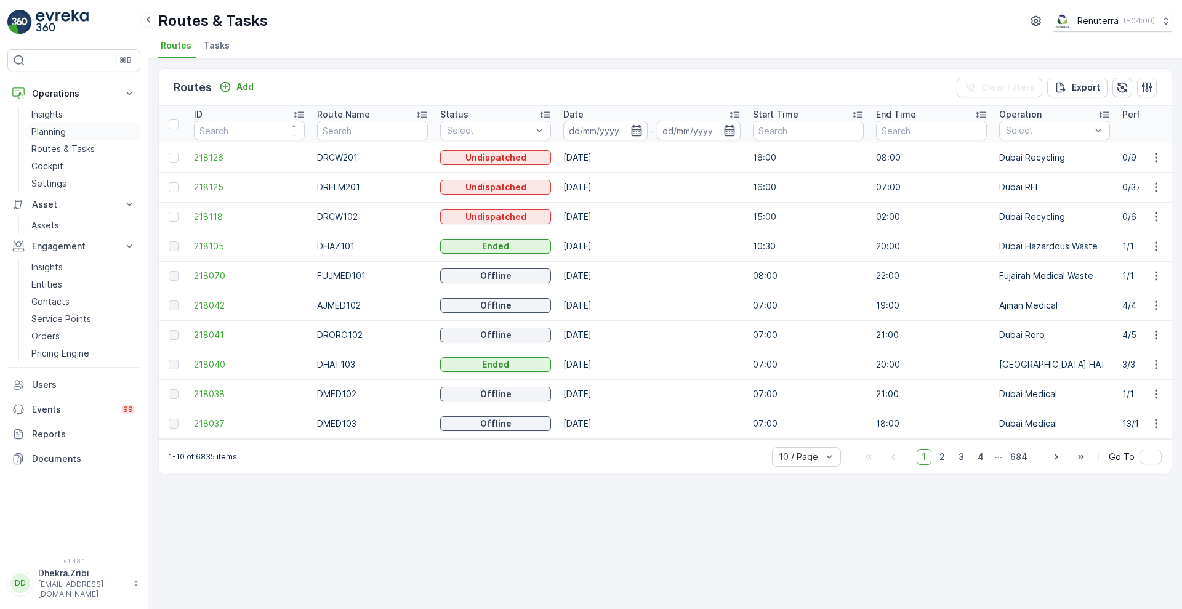
click at [52, 136] on p "Planning" at bounding box center [48, 132] width 34 height 12
